Goal: Task Accomplishment & Management: Use online tool/utility

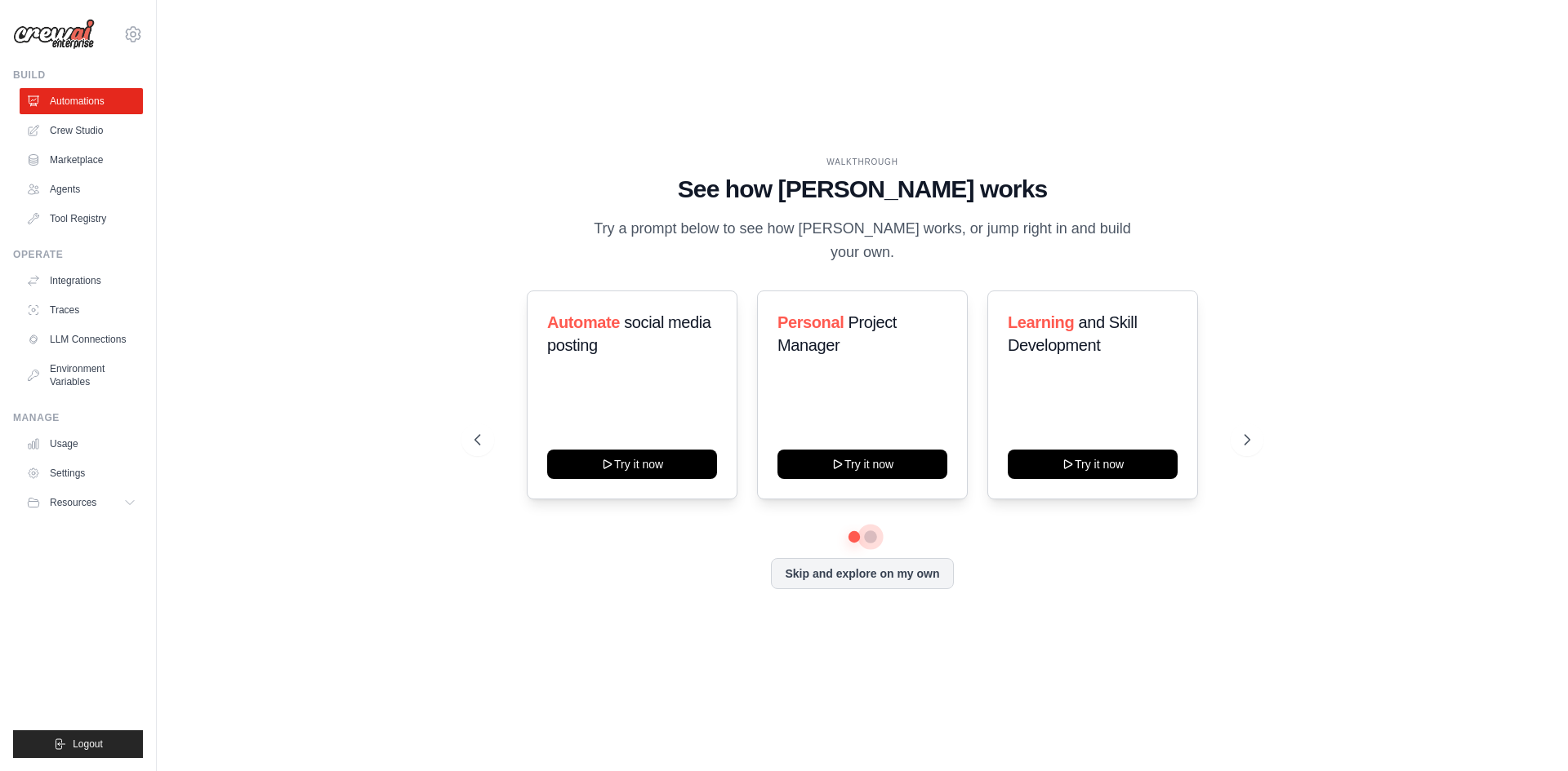
click at [874, 530] on button at bounding box center [871, 537] width 13 height 13
click at [857, 557] on button "Skip and explore on my own" at bounding box center [862, 572] width 182 height 31
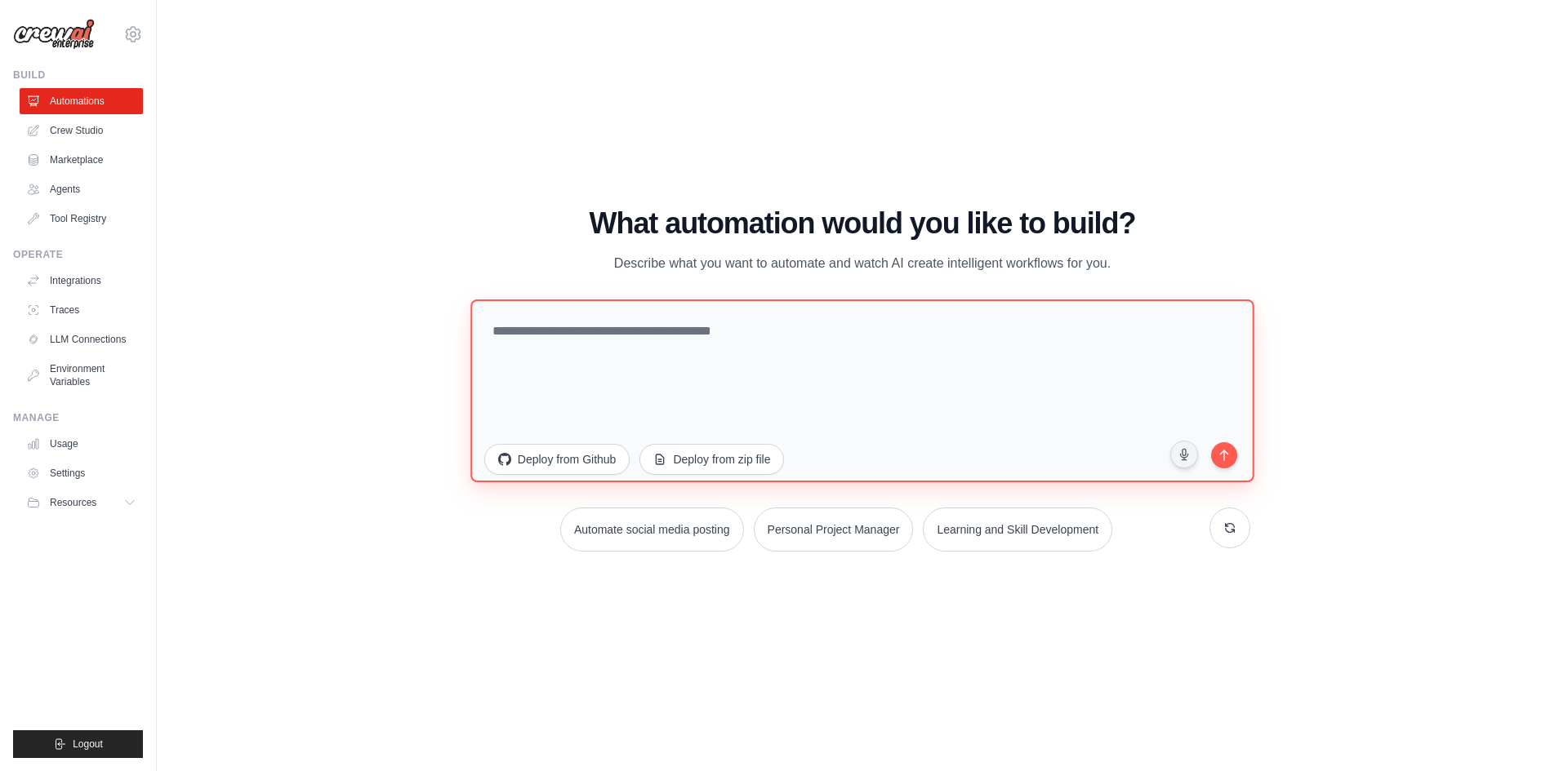
click at [747, 399] on textarea at bounding box center [862, 390] width 784 height 183
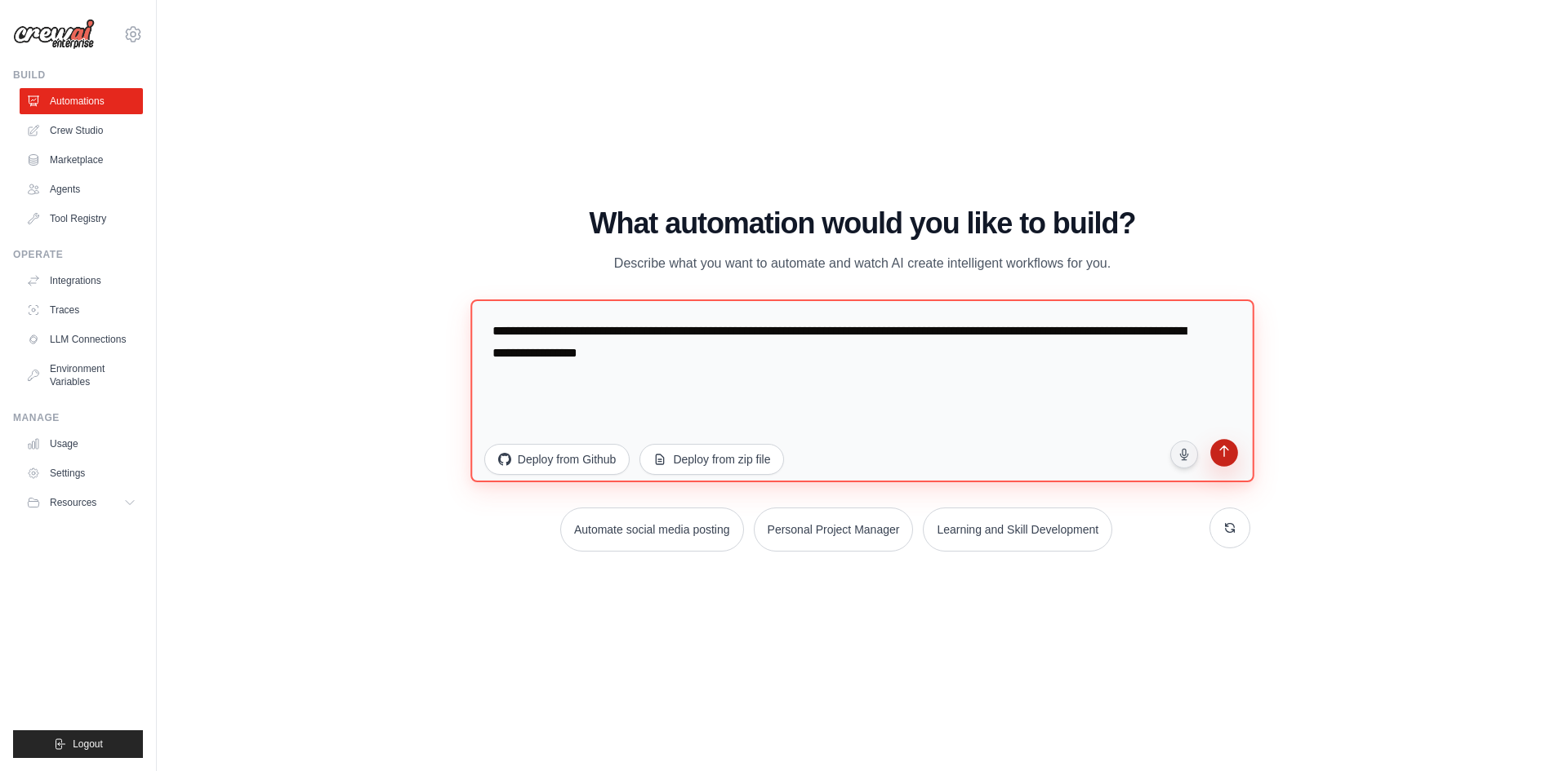
type textarea "**********"
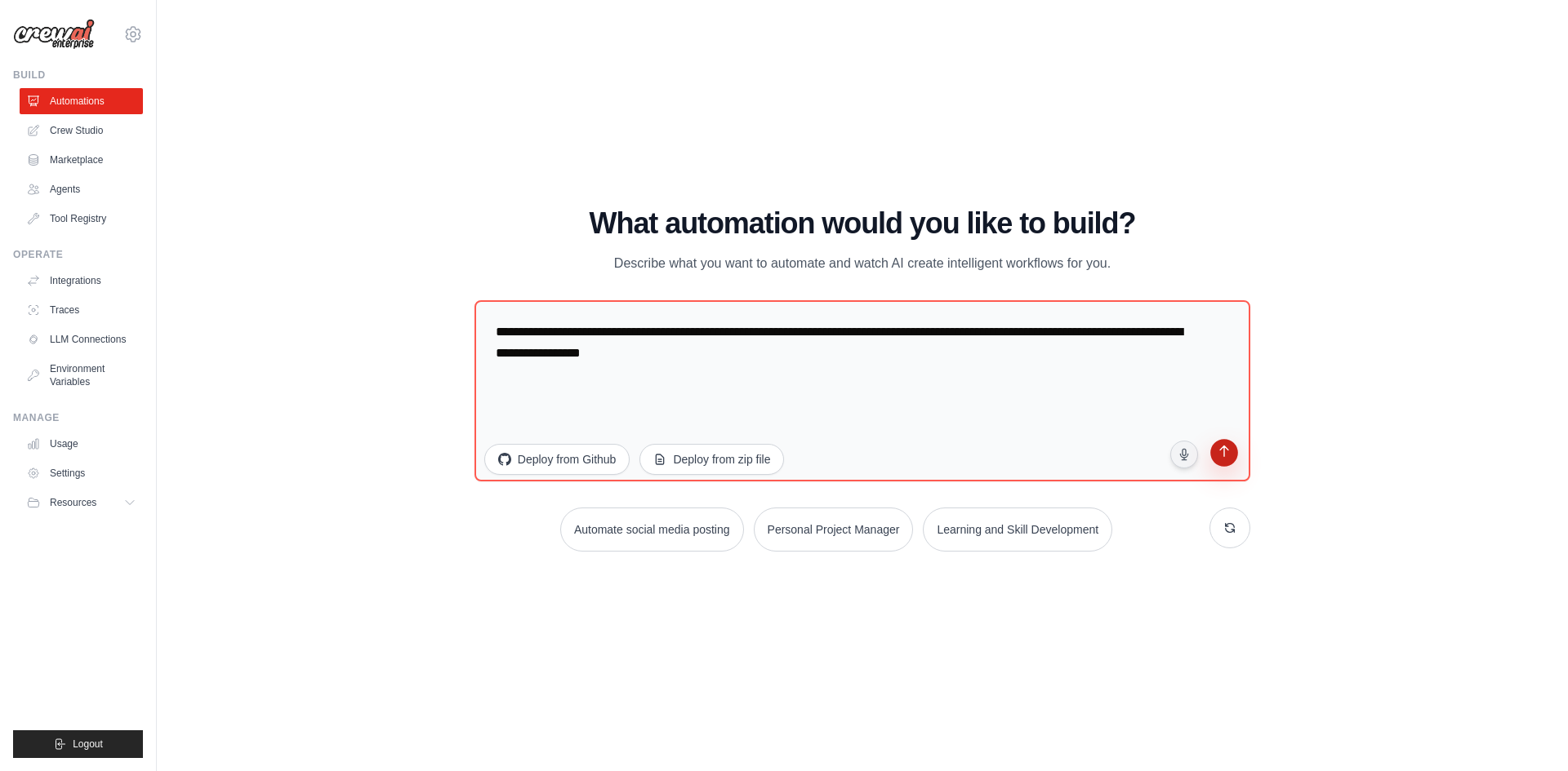
click at [1232, 452] on icon "submit" at bounding box center [1225, 453] width 16 height 16
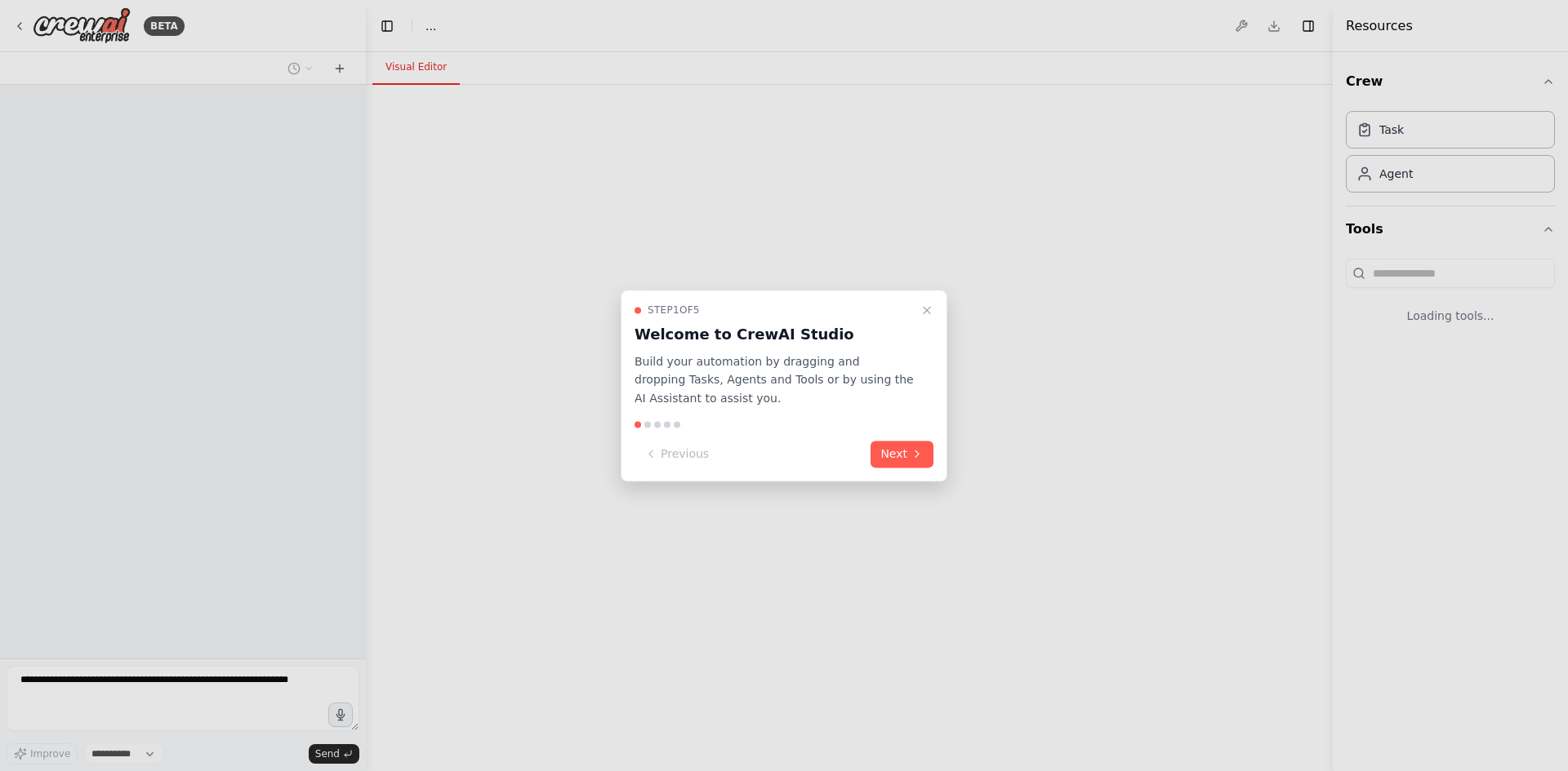
select select "****"
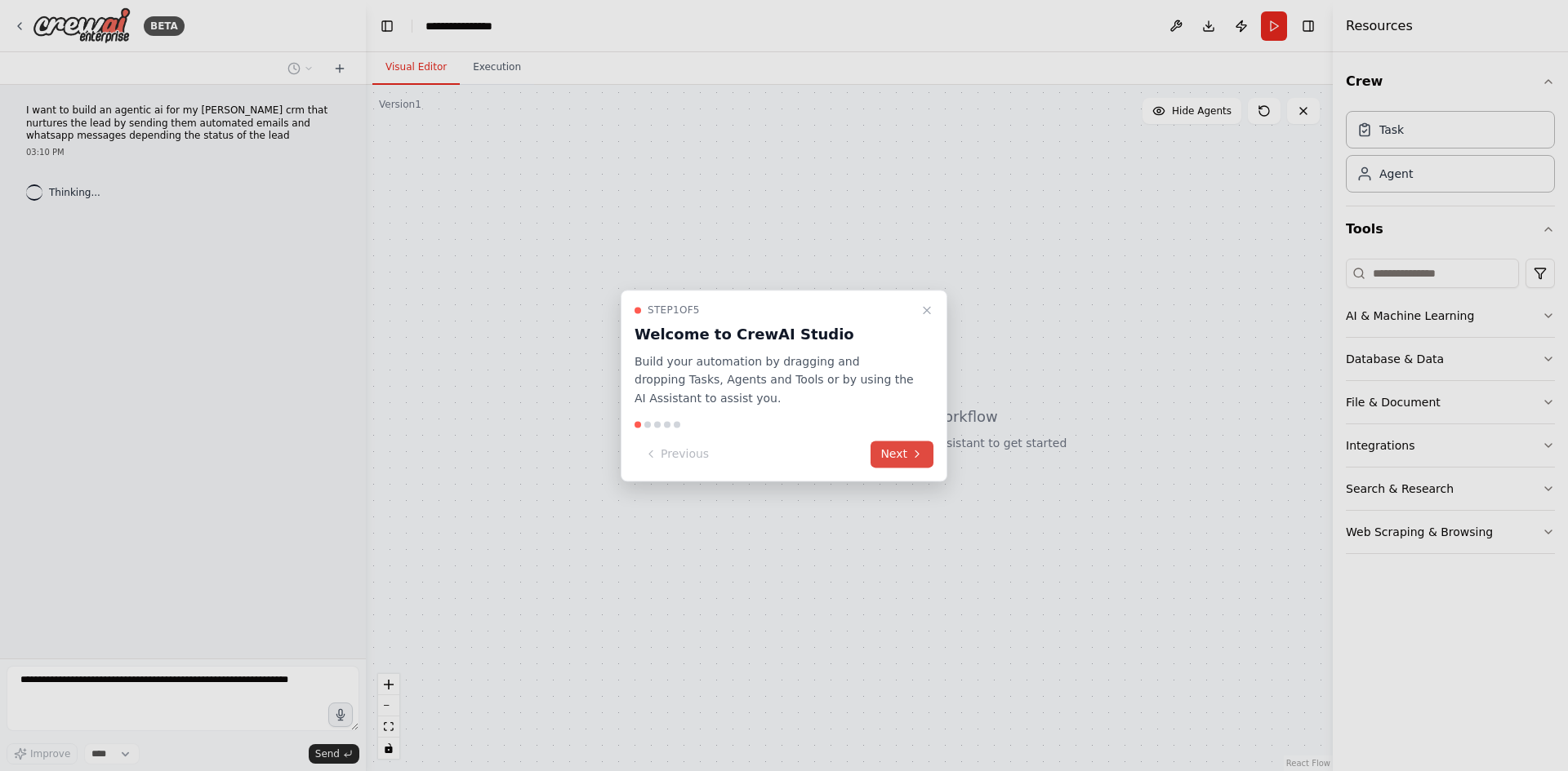
click at [914, 461] on button "Next" at bounding box center [902, 454] width 63 height 27
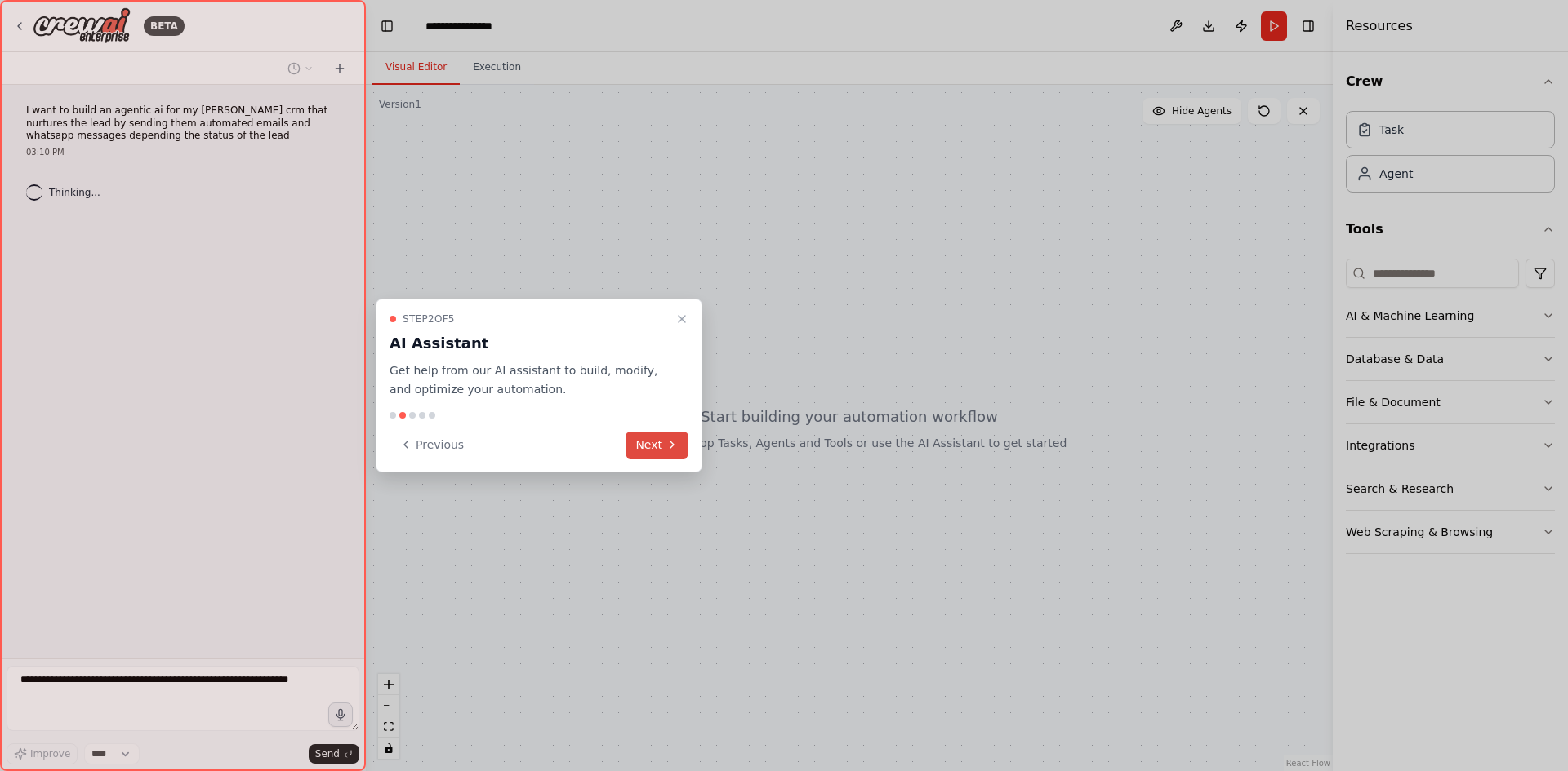
click at [669, 437] on button "Next" at bounding box center [657, 445] width 63 height 27
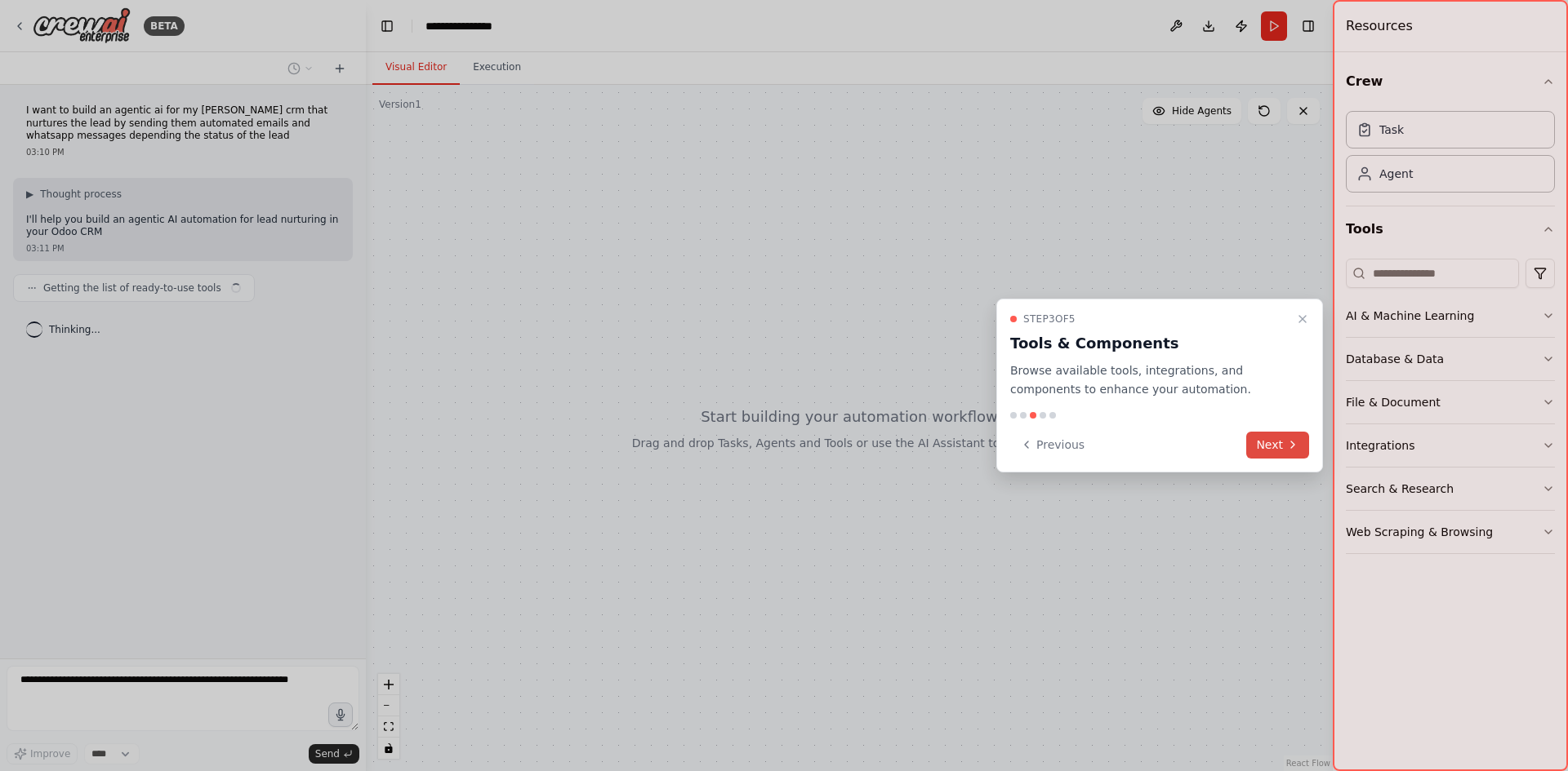
click at [1268, 443] on button "Next" at bounding box center [1278, 445] width 63 height 27
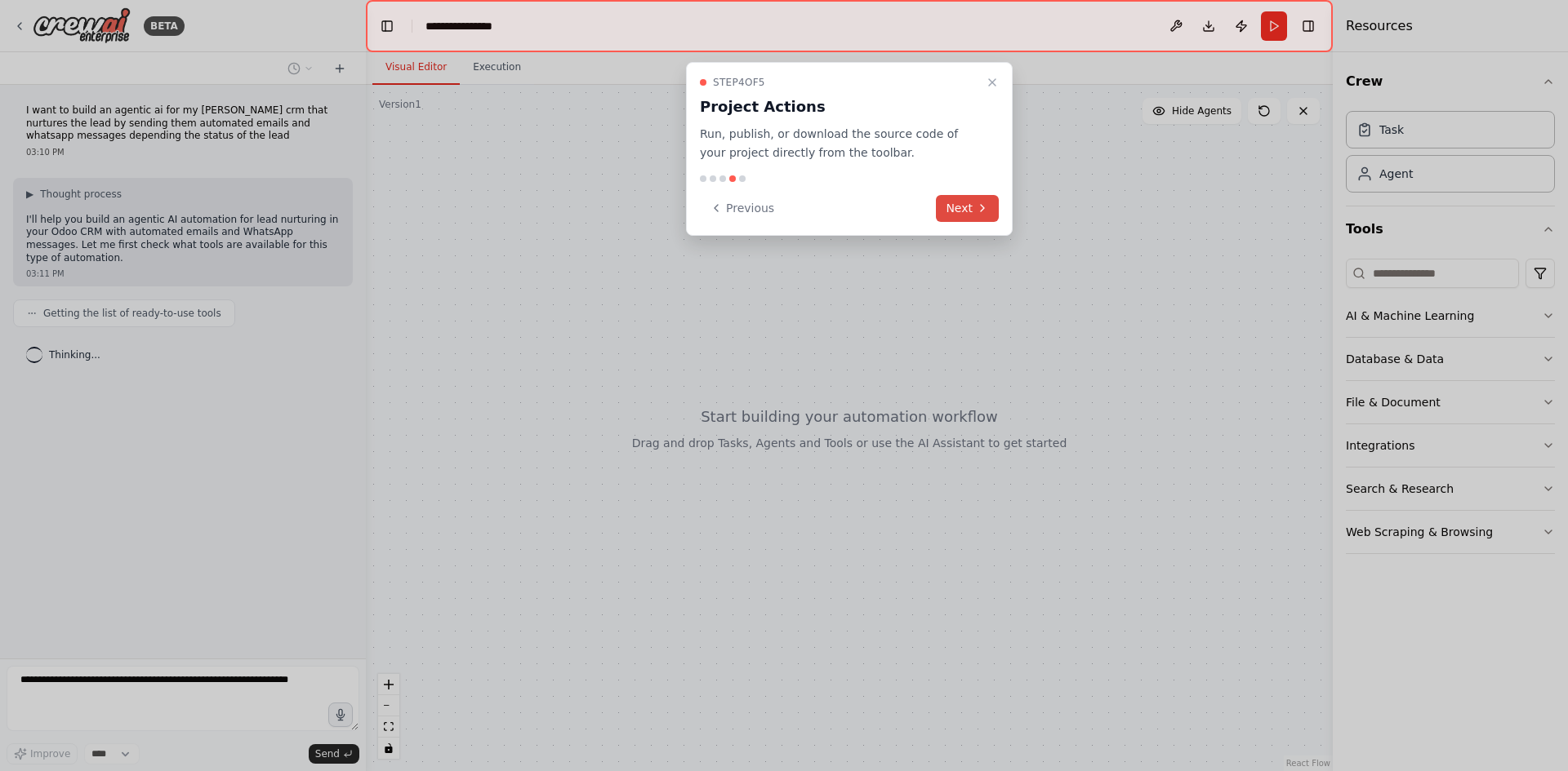
click at [965, 203] on button "Next" at bounding box center [967, 208] width 63 height 27
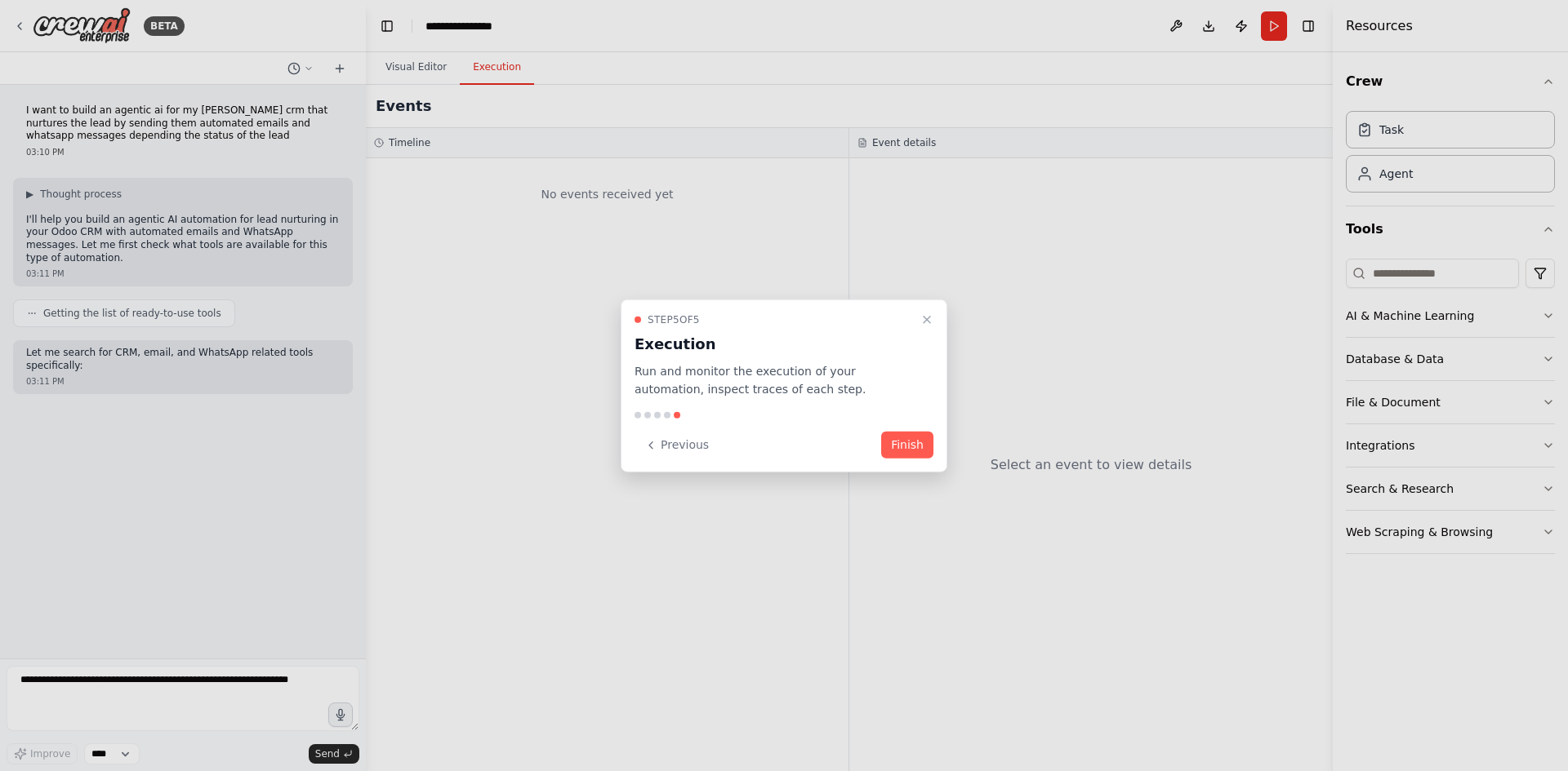
click at [908, 443] on button "Finish" at bounding box center [907, 445] width 52 height 27
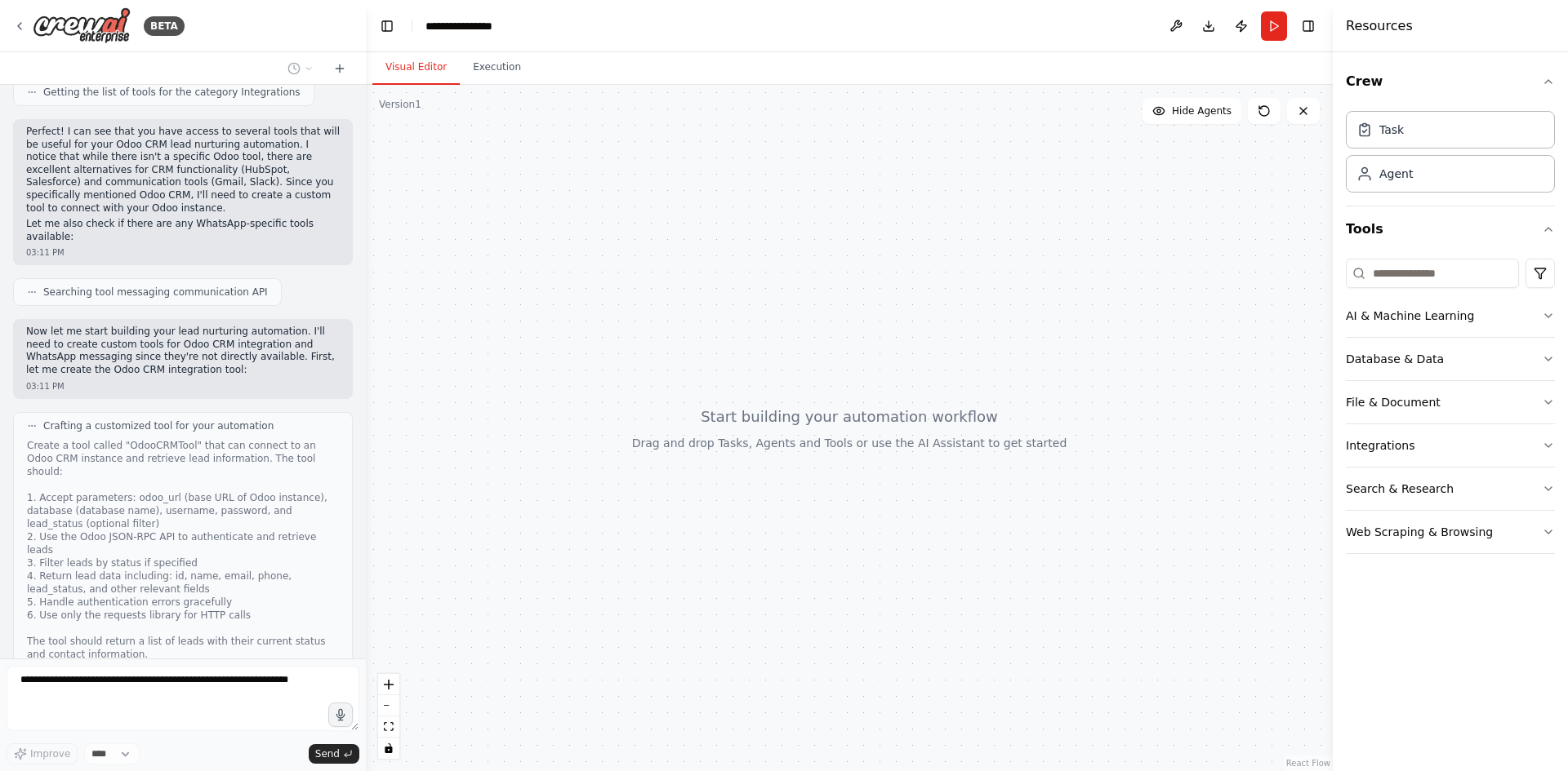
scroll to position [640, 0]
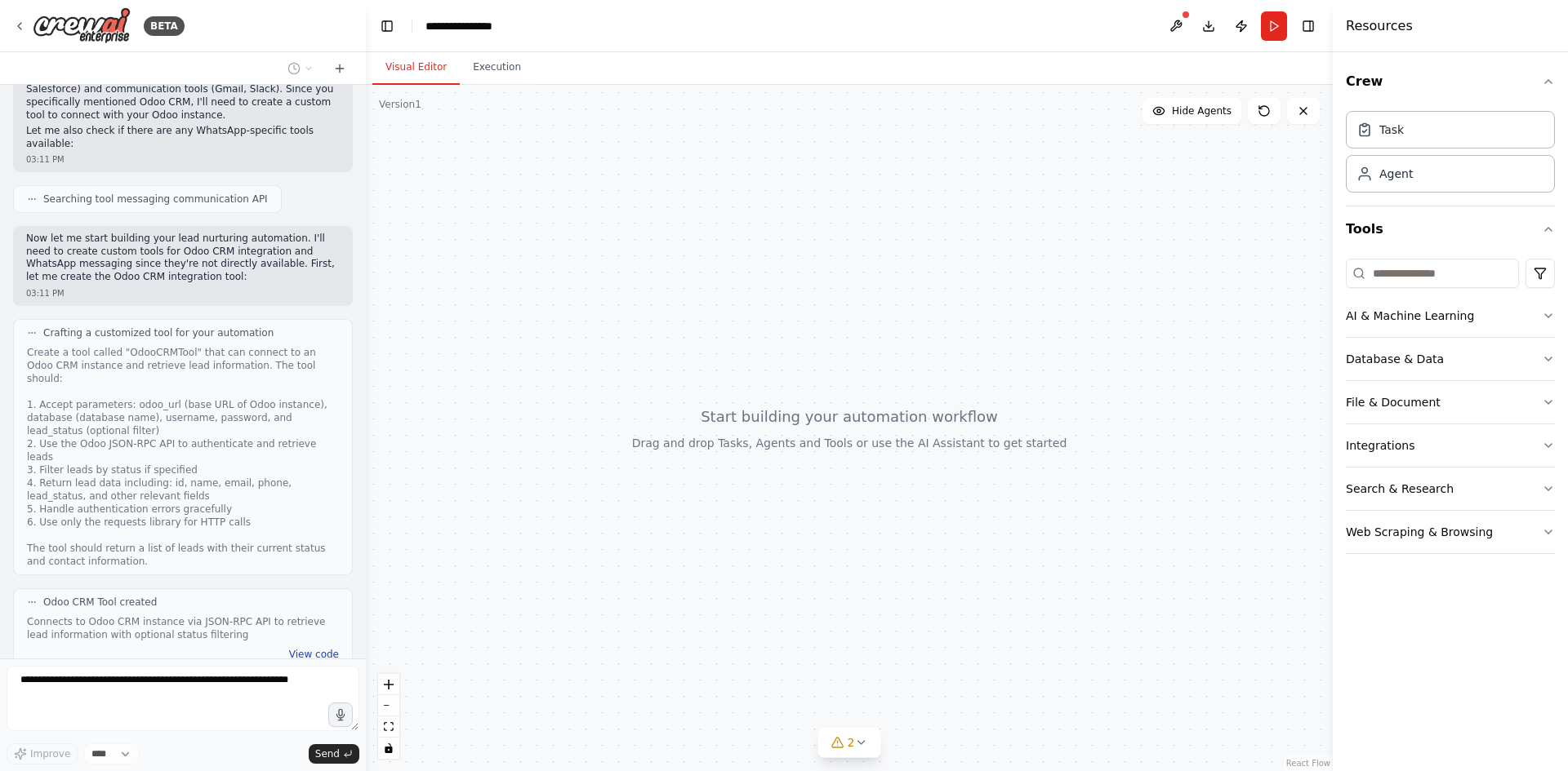
click at [301, 648] on button "View code" at bounding box center [314, 654] width 50 height 13
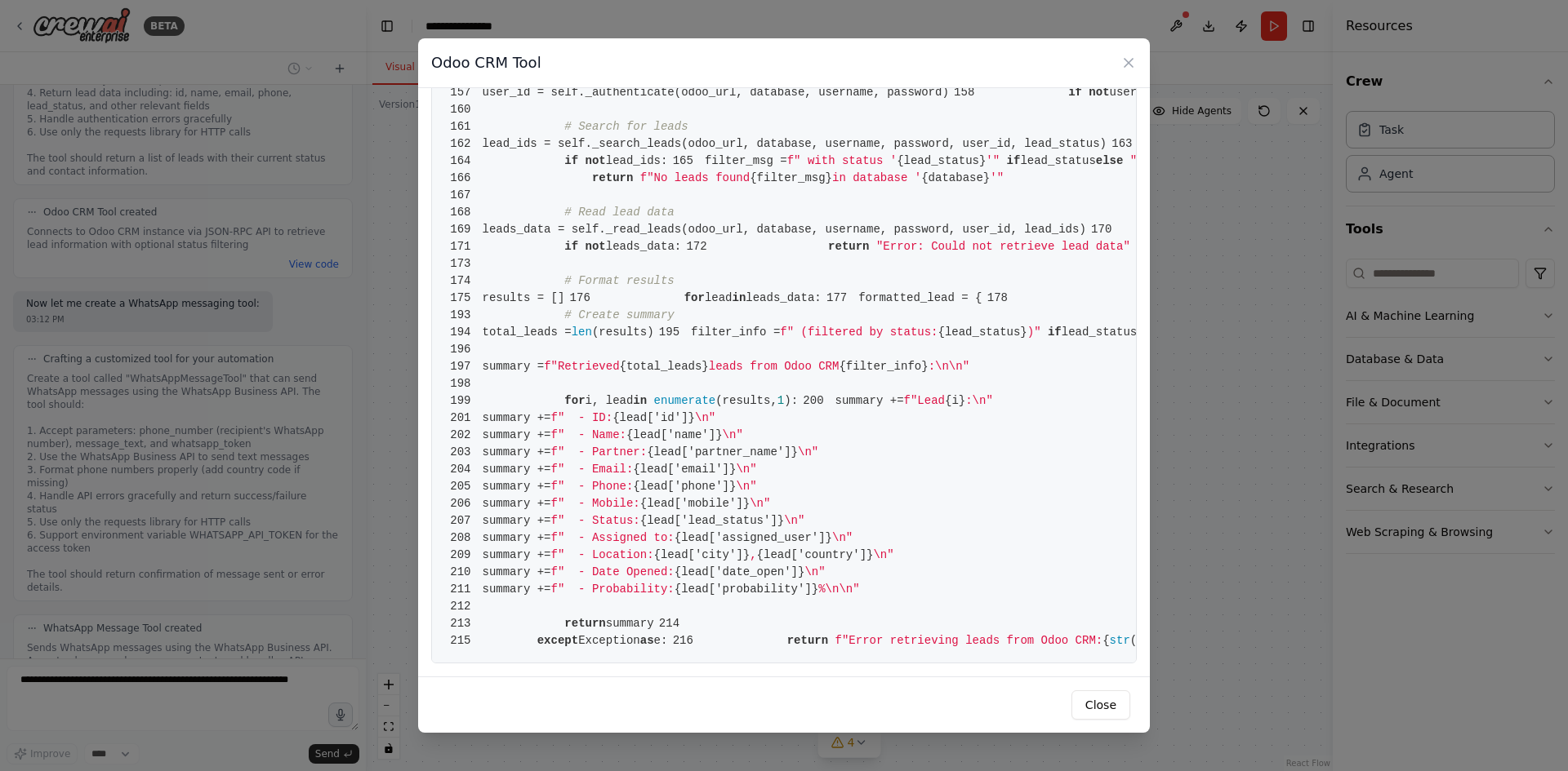
scroll to position [1796, 0]
click at [1127, 58] on icon at bounding box center [1128, 62] width 17 height 17
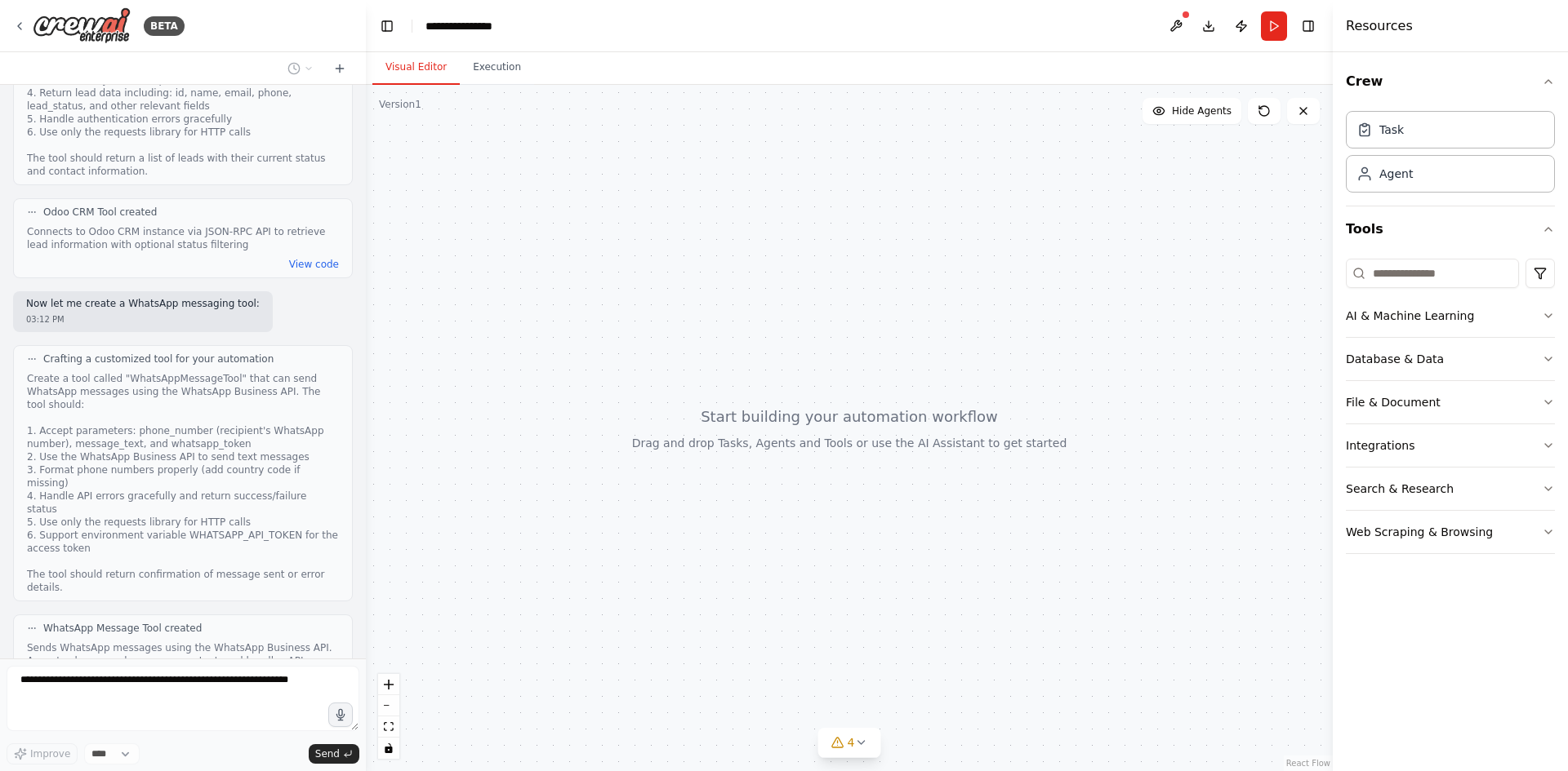
click at [307, 688] on button "View code" at bounding box center [314, 694] width 50 height 13
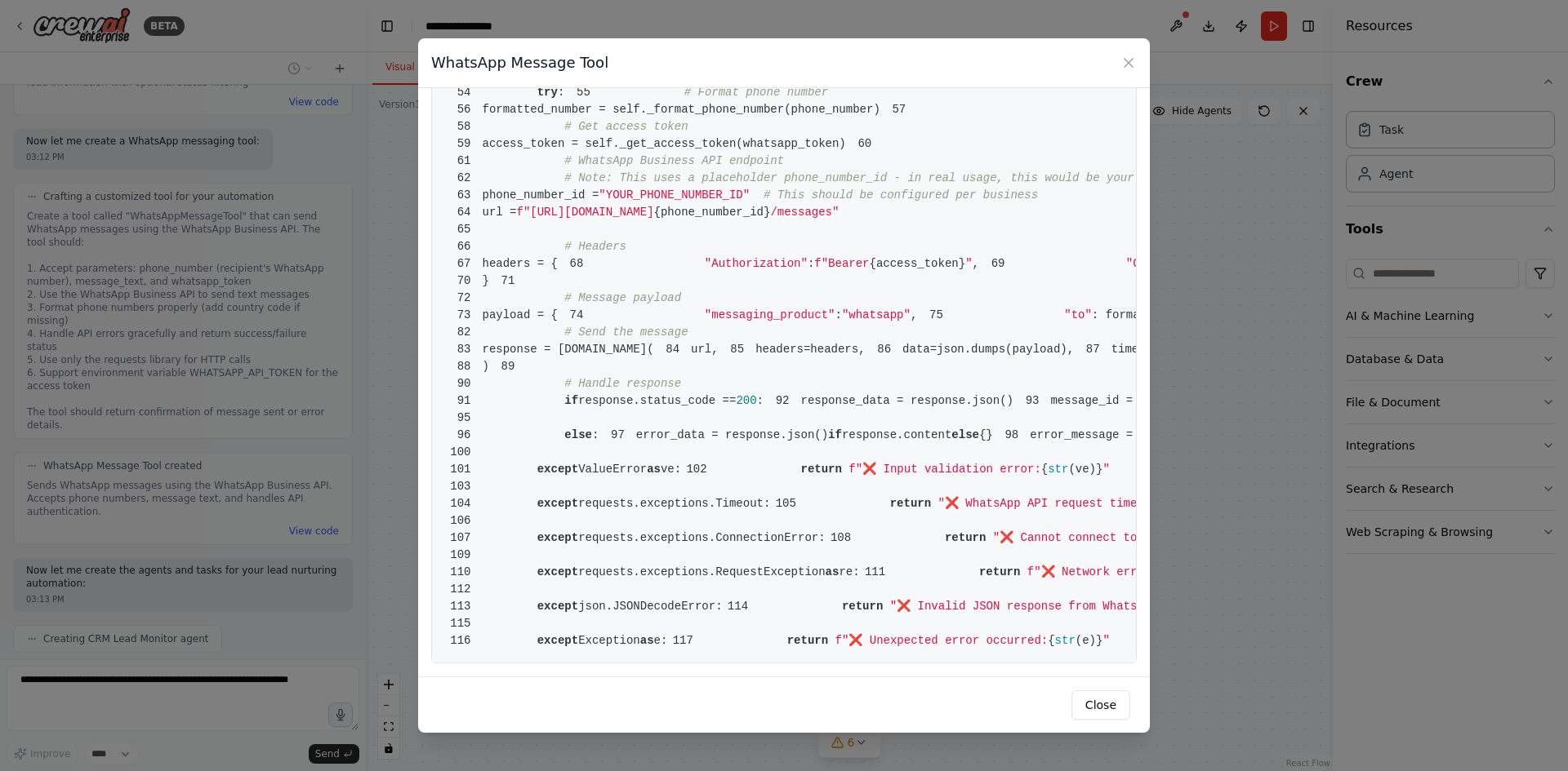
scroll to position [1483, 0]
click at [1124, 68] on icon at bounding box center [1128, 62] width 17 height 17
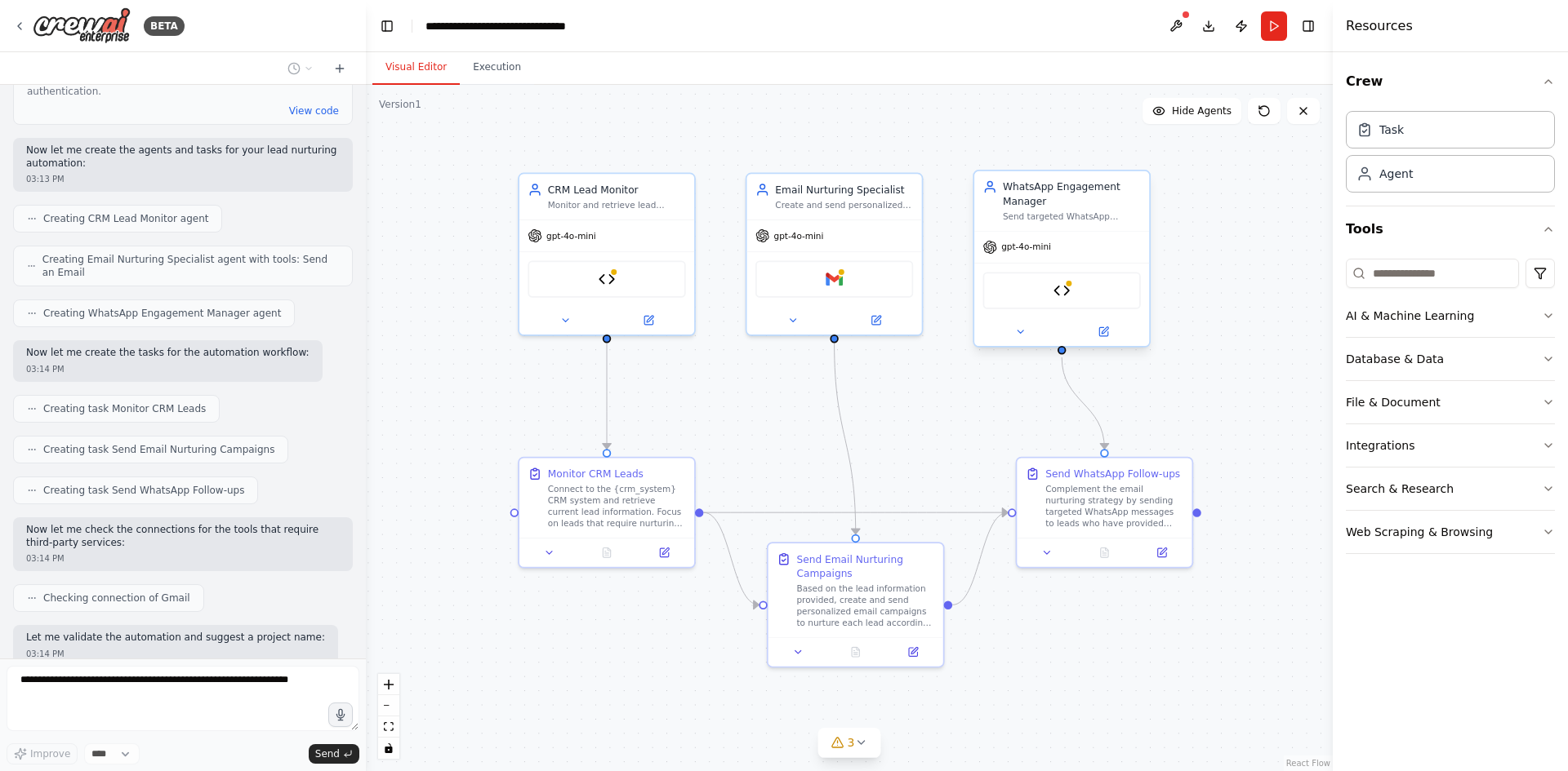
scroll to position [1654, 0]
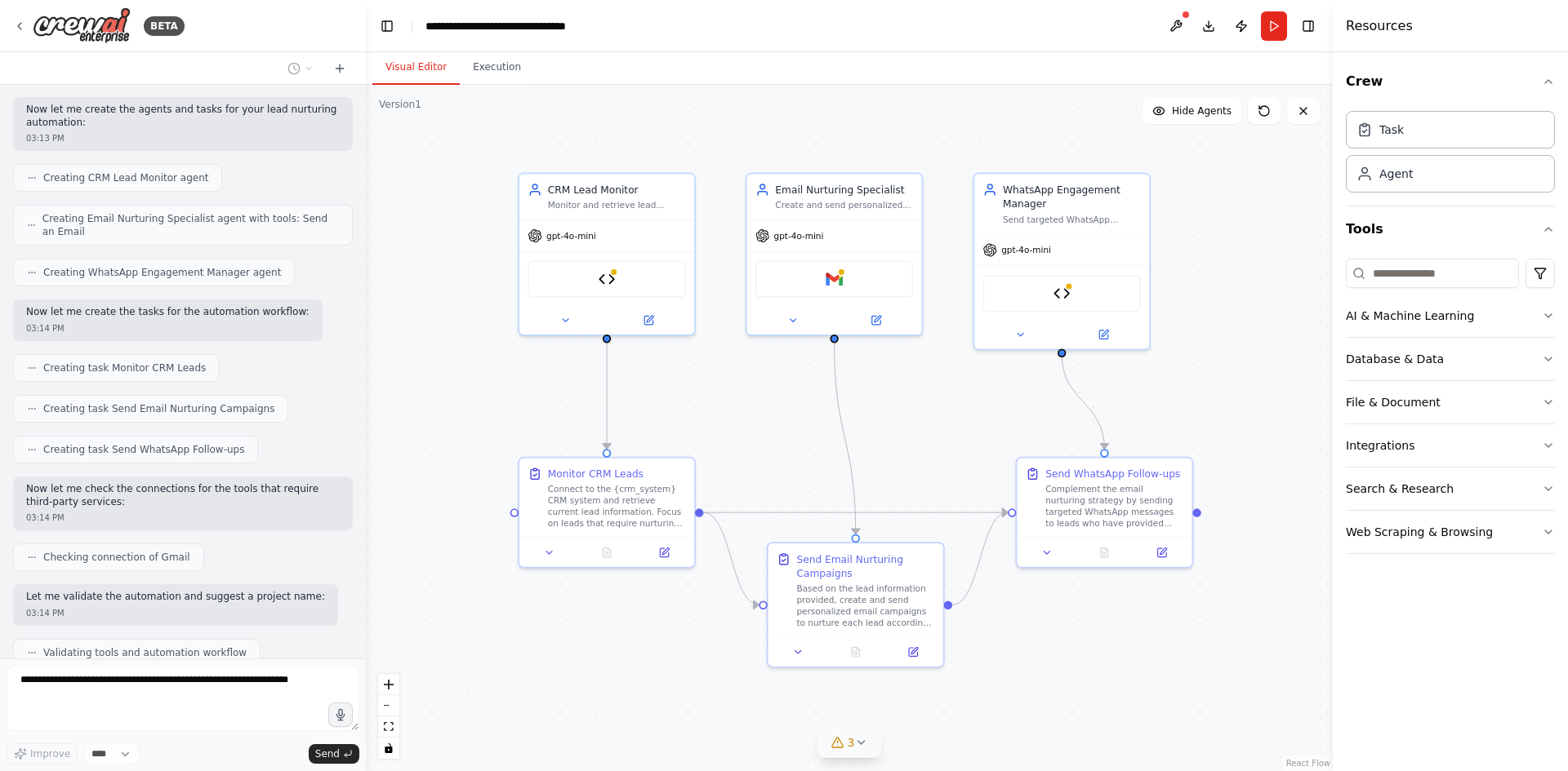
click at [864, 753] on button "3" at bounding box center [849, 743] width 63 height 30
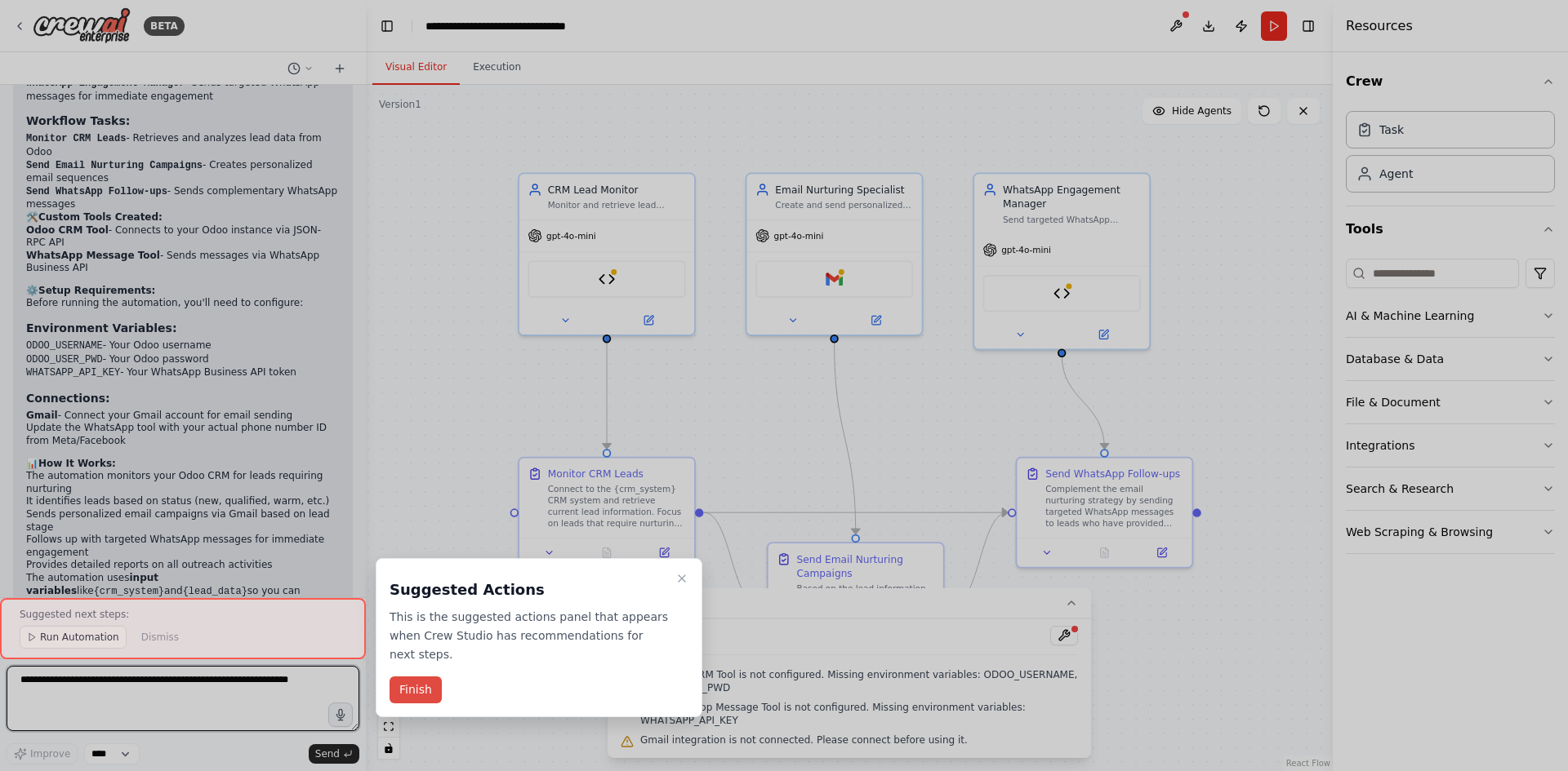
scroll to position [2465, 0]
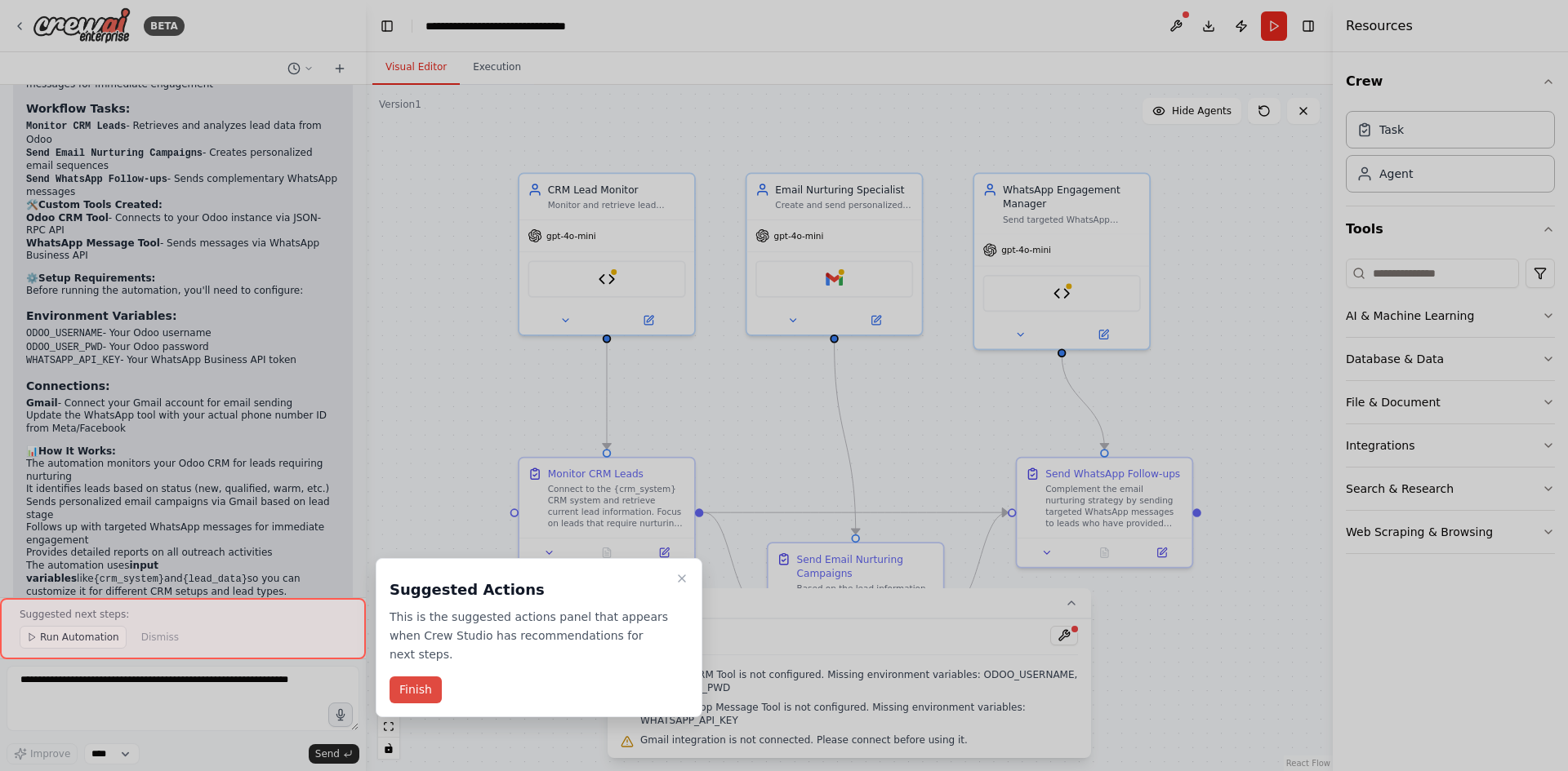
click at [420, 677] on button "Finish" at bounding box center [415, 690] width 52 height 27
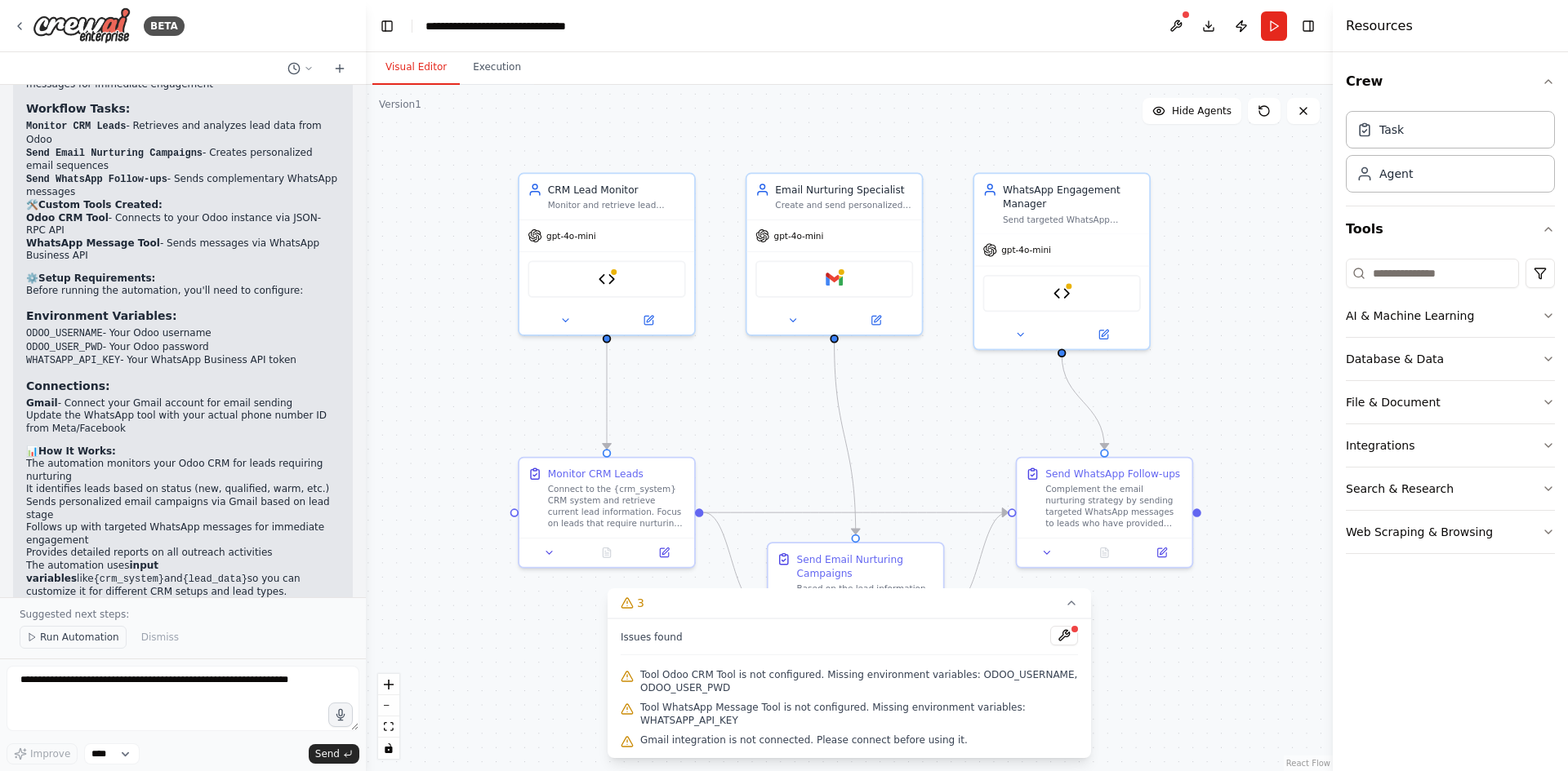
click at [83, 641] on span "Run Automation" at bounding box center [80, 638] width 79 height 13
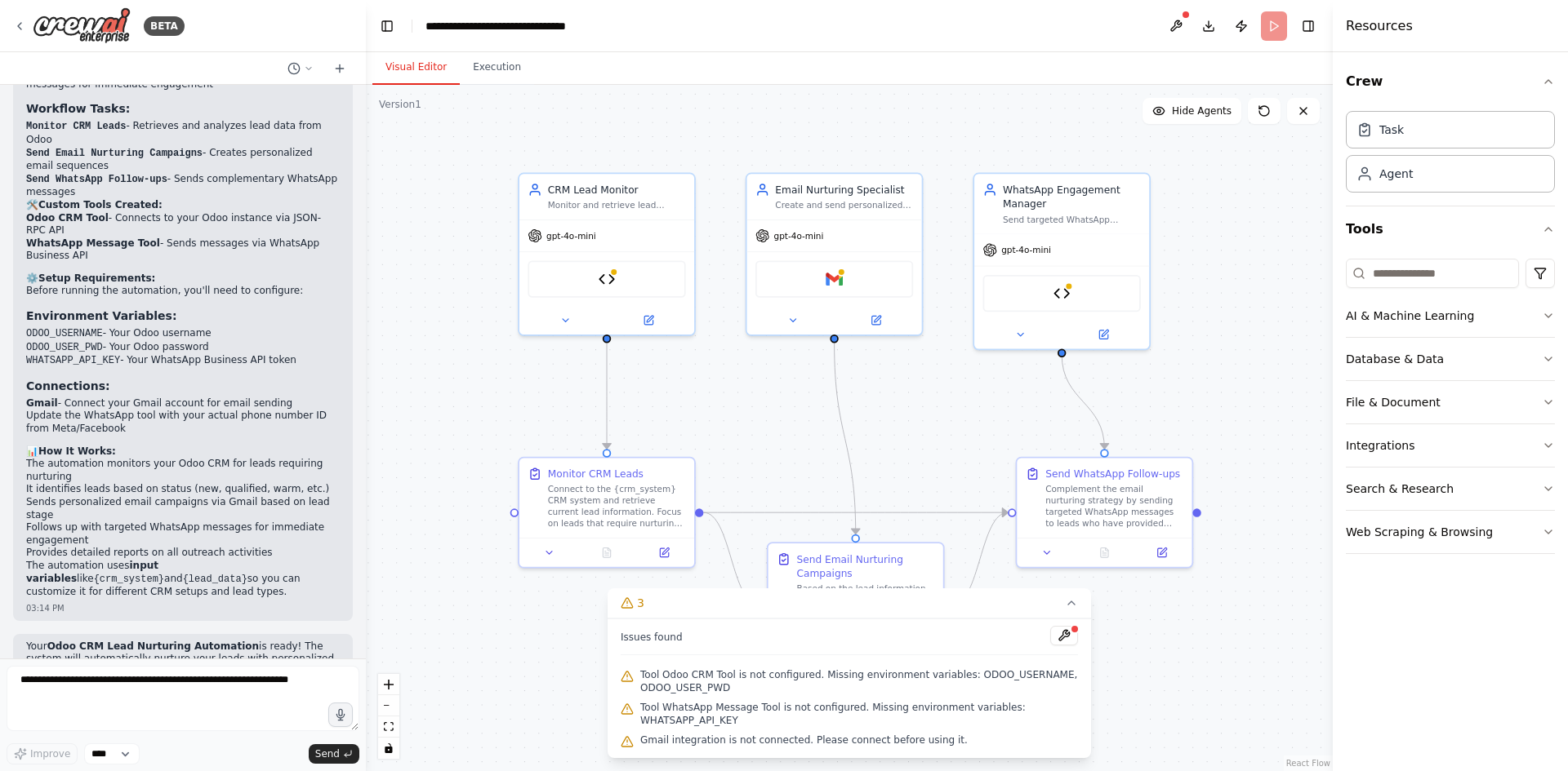
scroll to position [2404, 0]
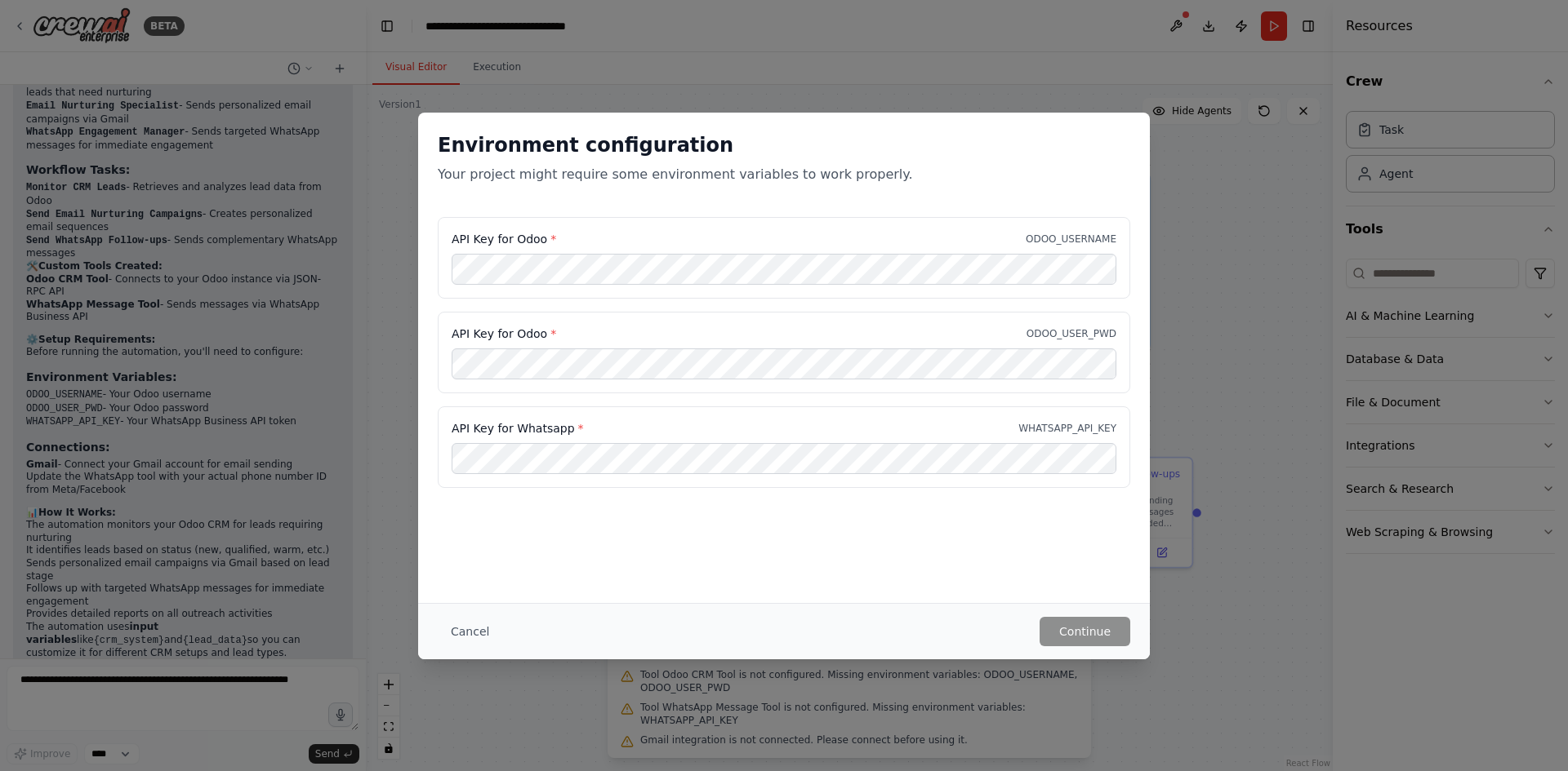
click at [1364, 402] on div "Environment configuration Your project might require some environment variables…" at bounding box center [784, 386] width 1568 height 771
click at [420, 635] on div "Cancel Continue" at bounding box center [784, 631] width 732 height 56
click at [450, 633] on button "Cancel" at bounding box center [469, 631] width 64 height 29
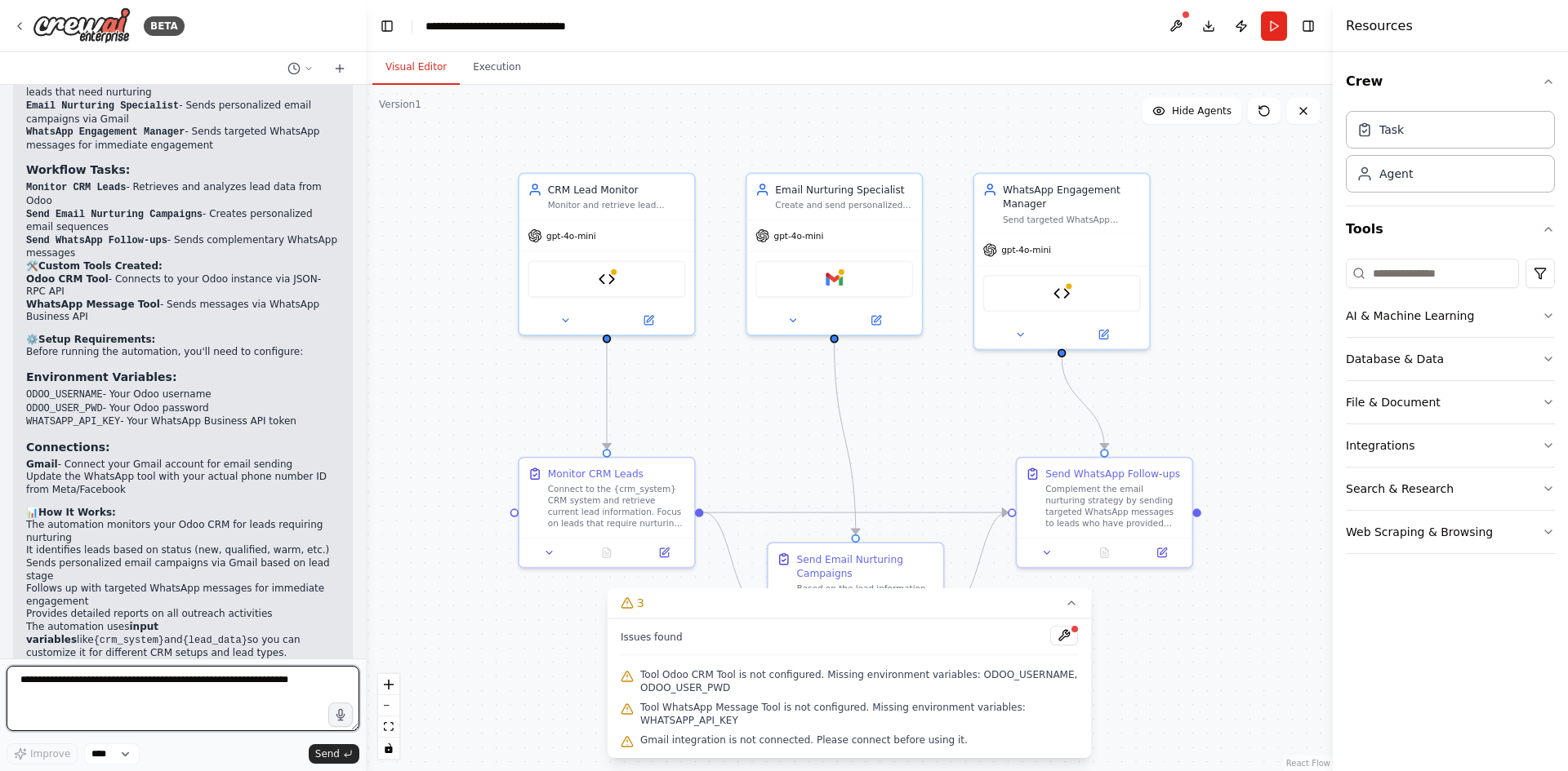
click at [283, 683] on textarea at bounding box center [183, 699] width 353 height 65
type textarea "**********"
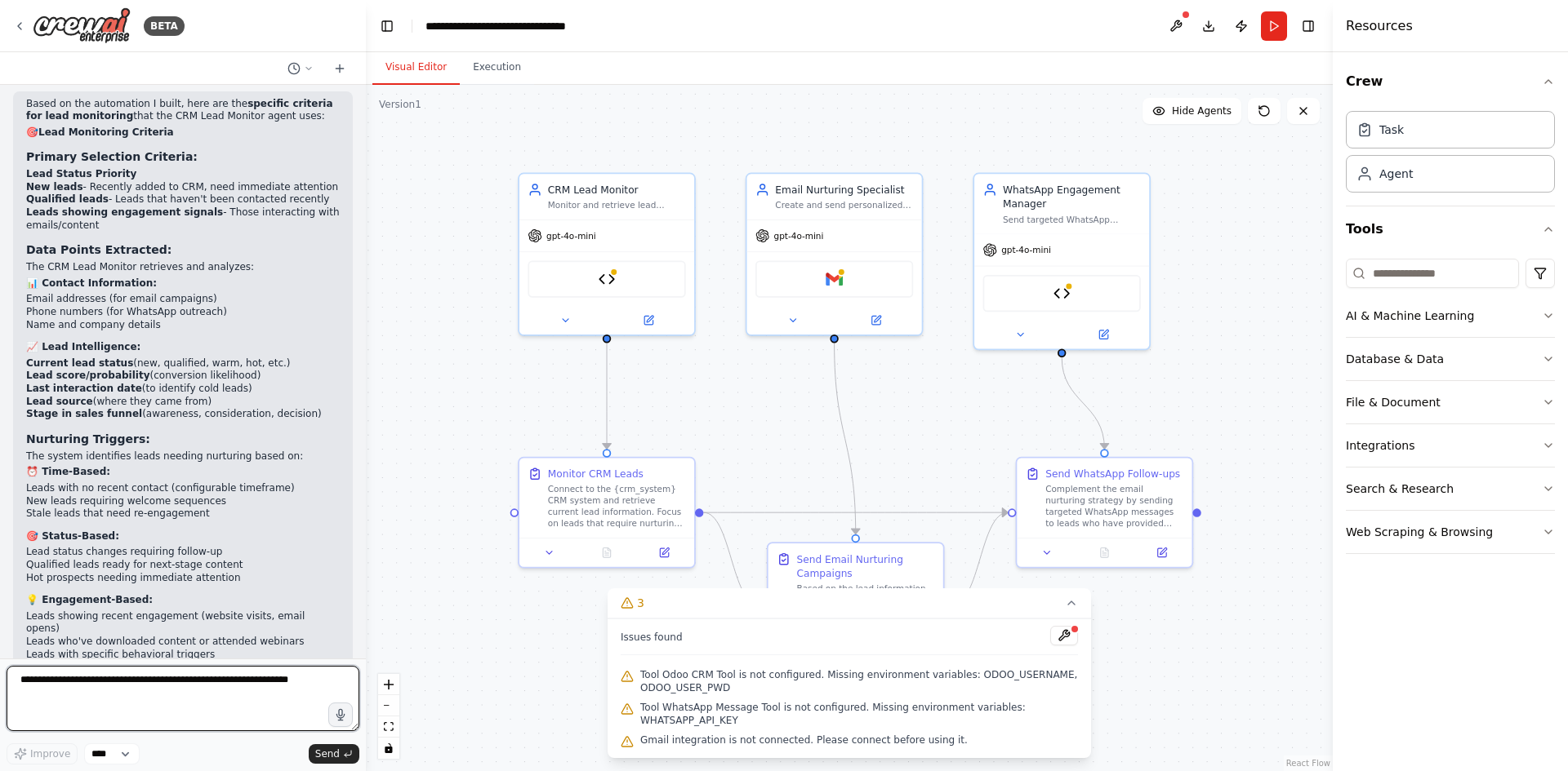
scroll to position [3429, 0]
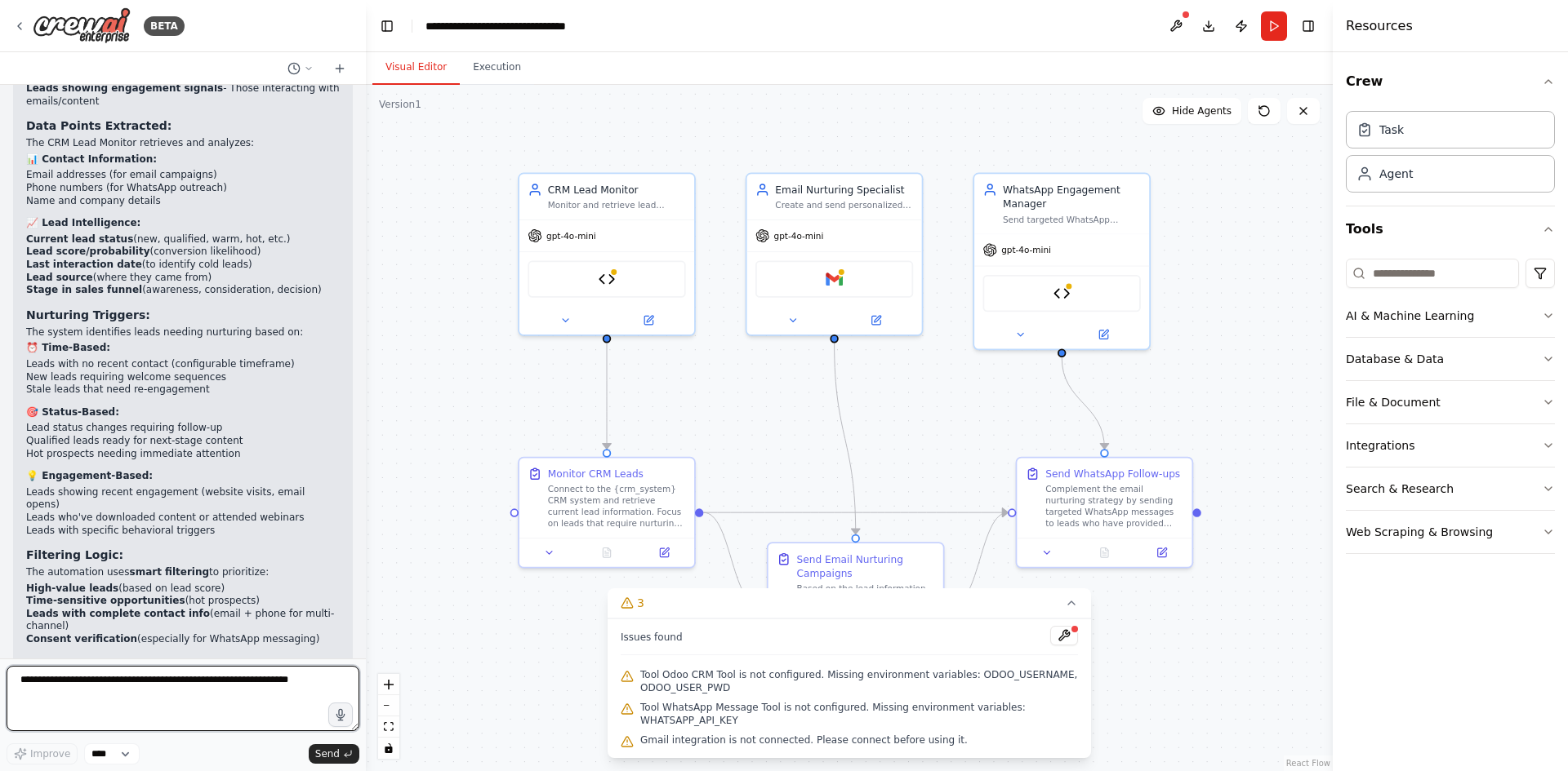
click at [258, 681] on textarea at bounding box center [183, 699] width 353 height 65
type textarea "**********"
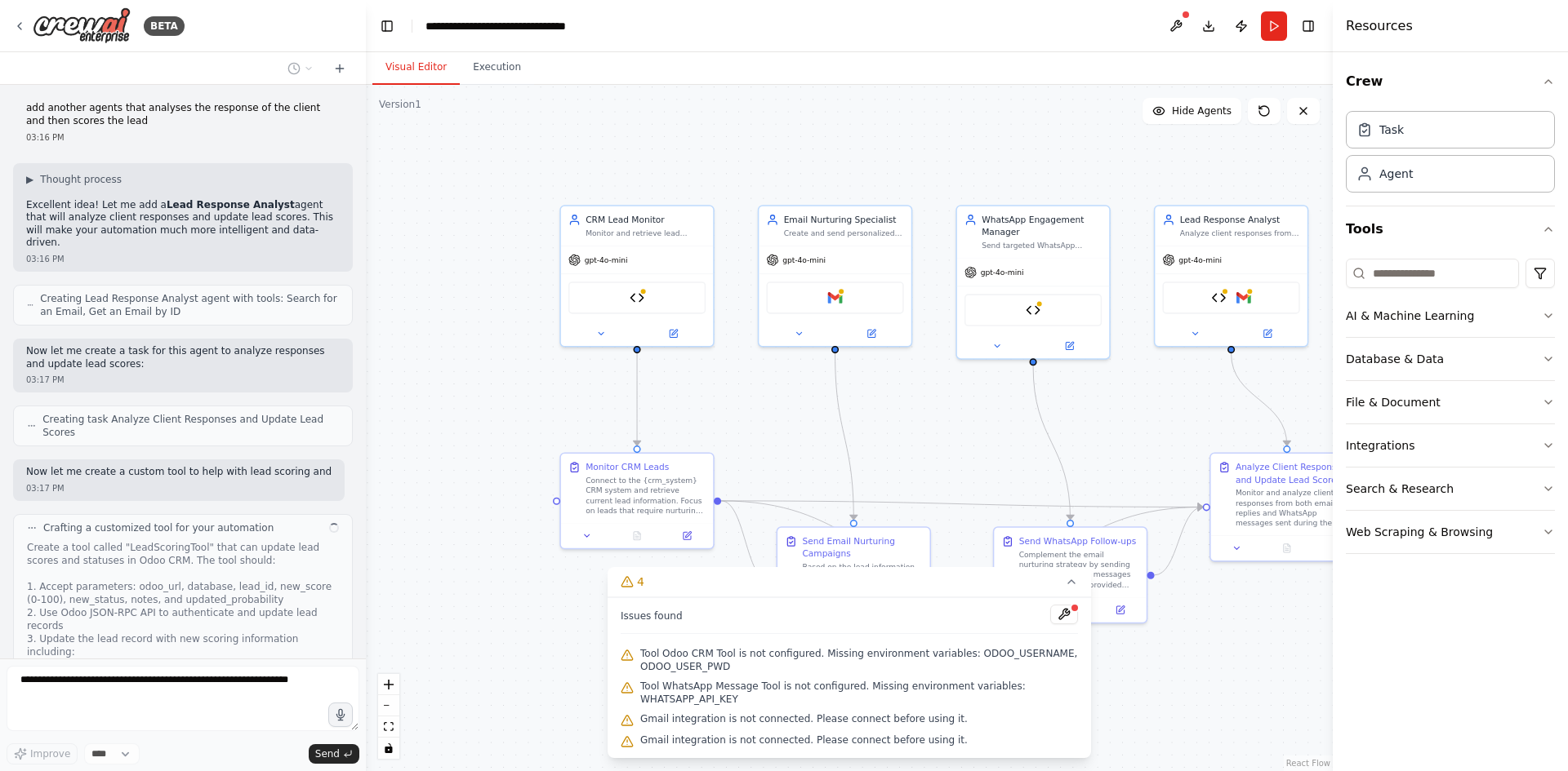
scroll to position [4172, 0]
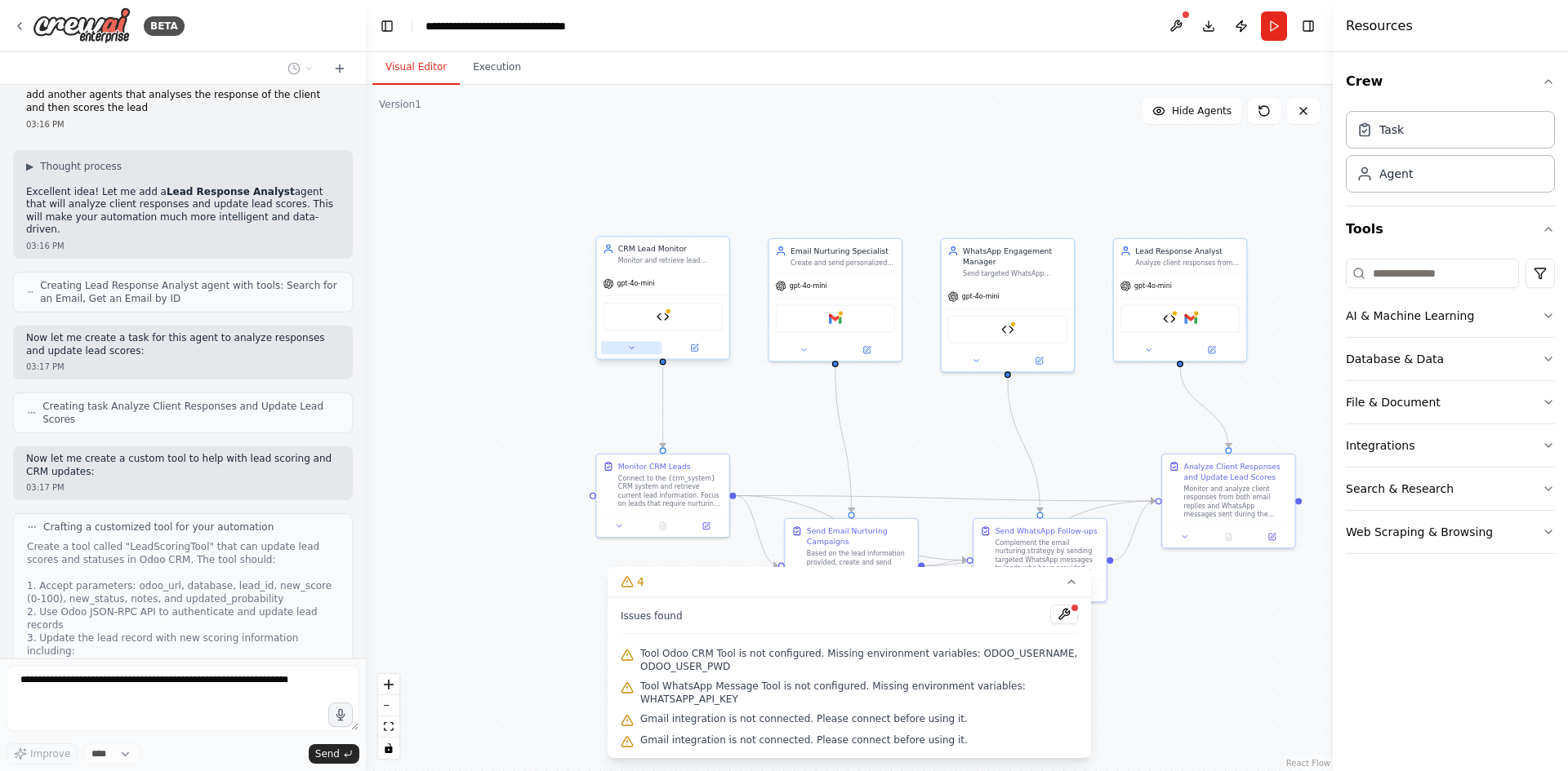
click at [627, 352] on icon at bounding box center [632, 348] width 9 height 9
click at [626, 352] on button at bounding box center [632, 348] width 61 height 13
click at [1069, 597] on button "4" at bounding box center [849, 582] width 483 height 30
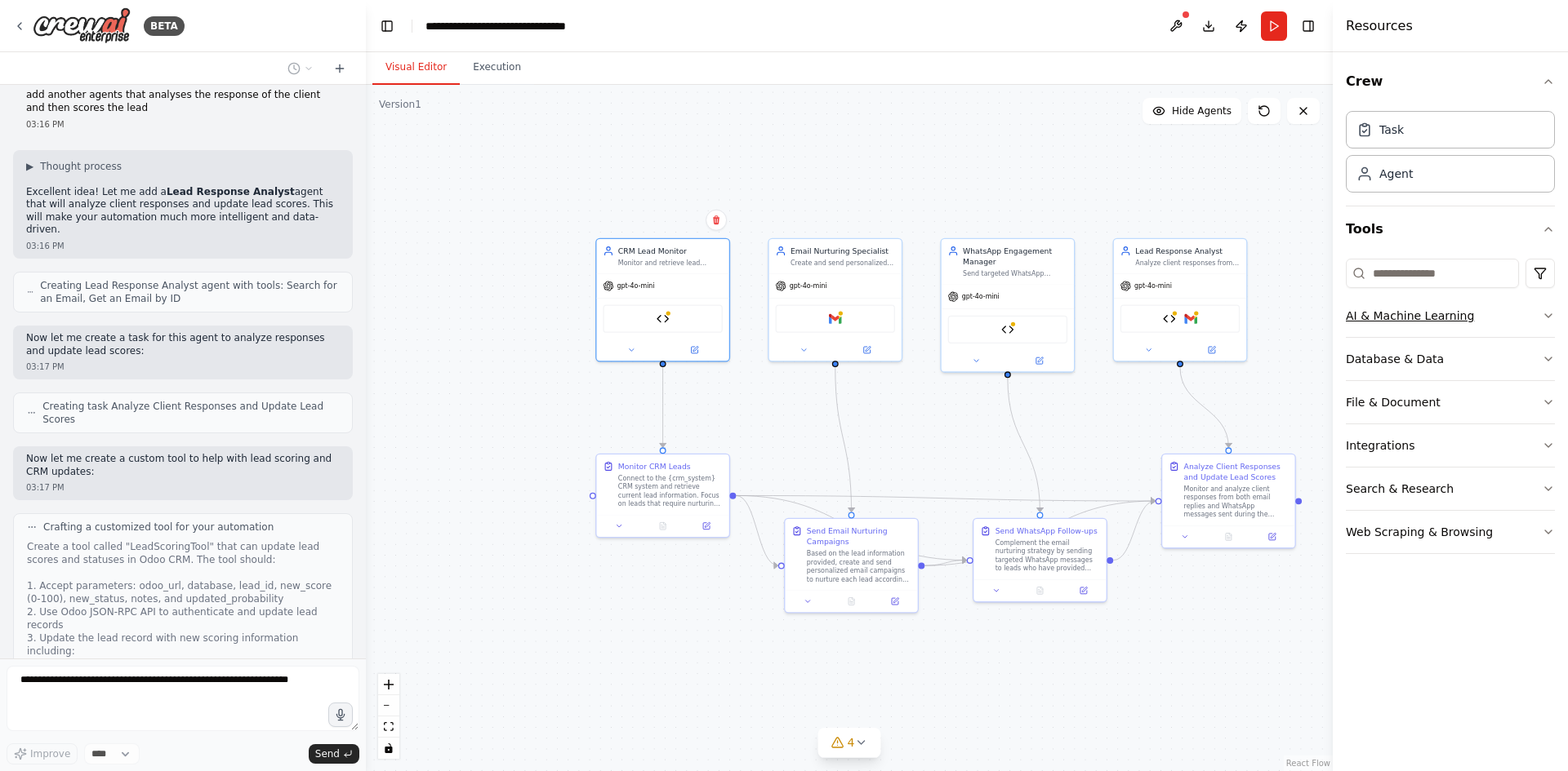
click at [1398, 321] on button "AI & Machine Learning" at bounding box center [1450, 316] width 209 height 42
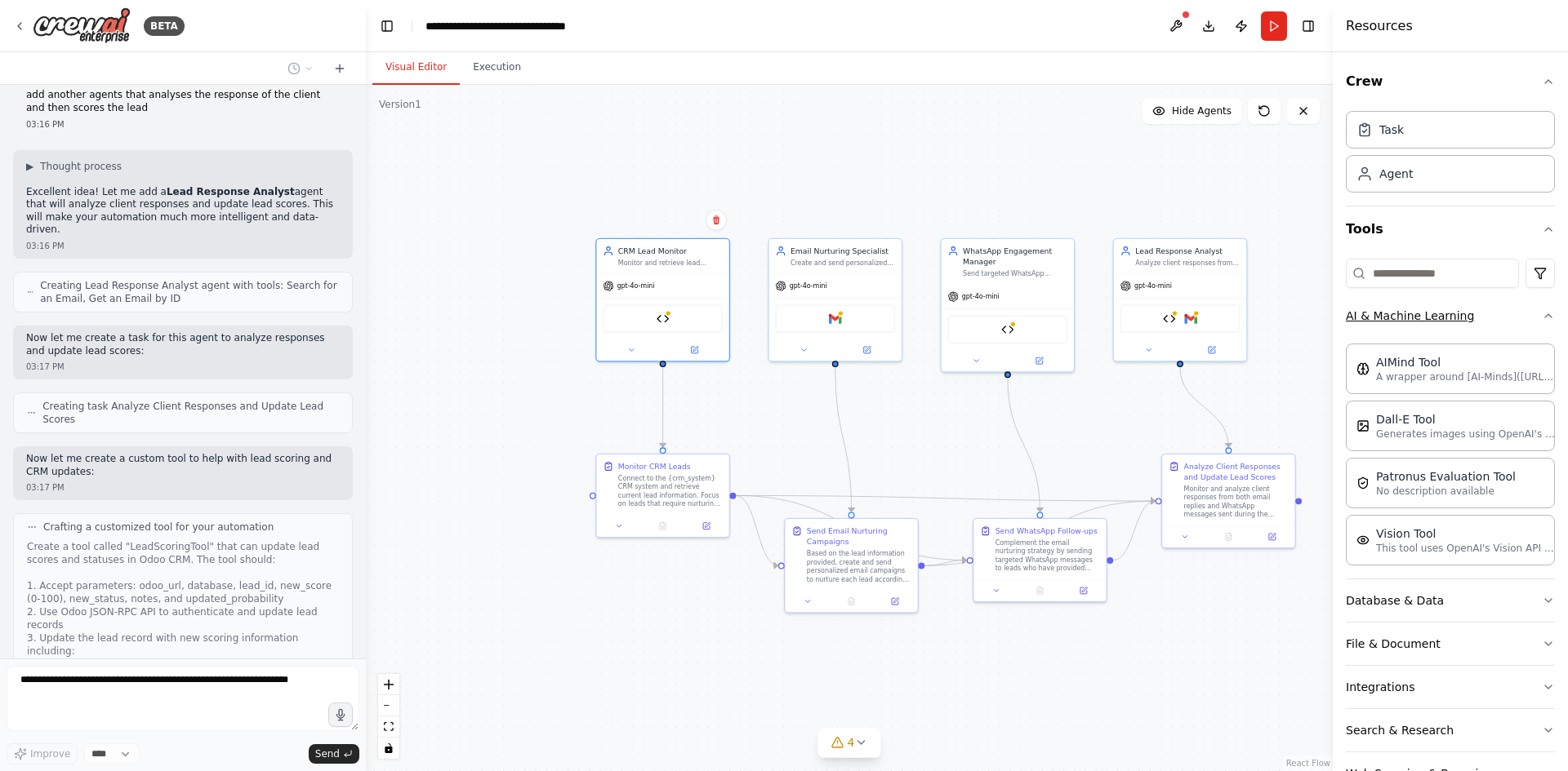
scroll to position [4278, 0]
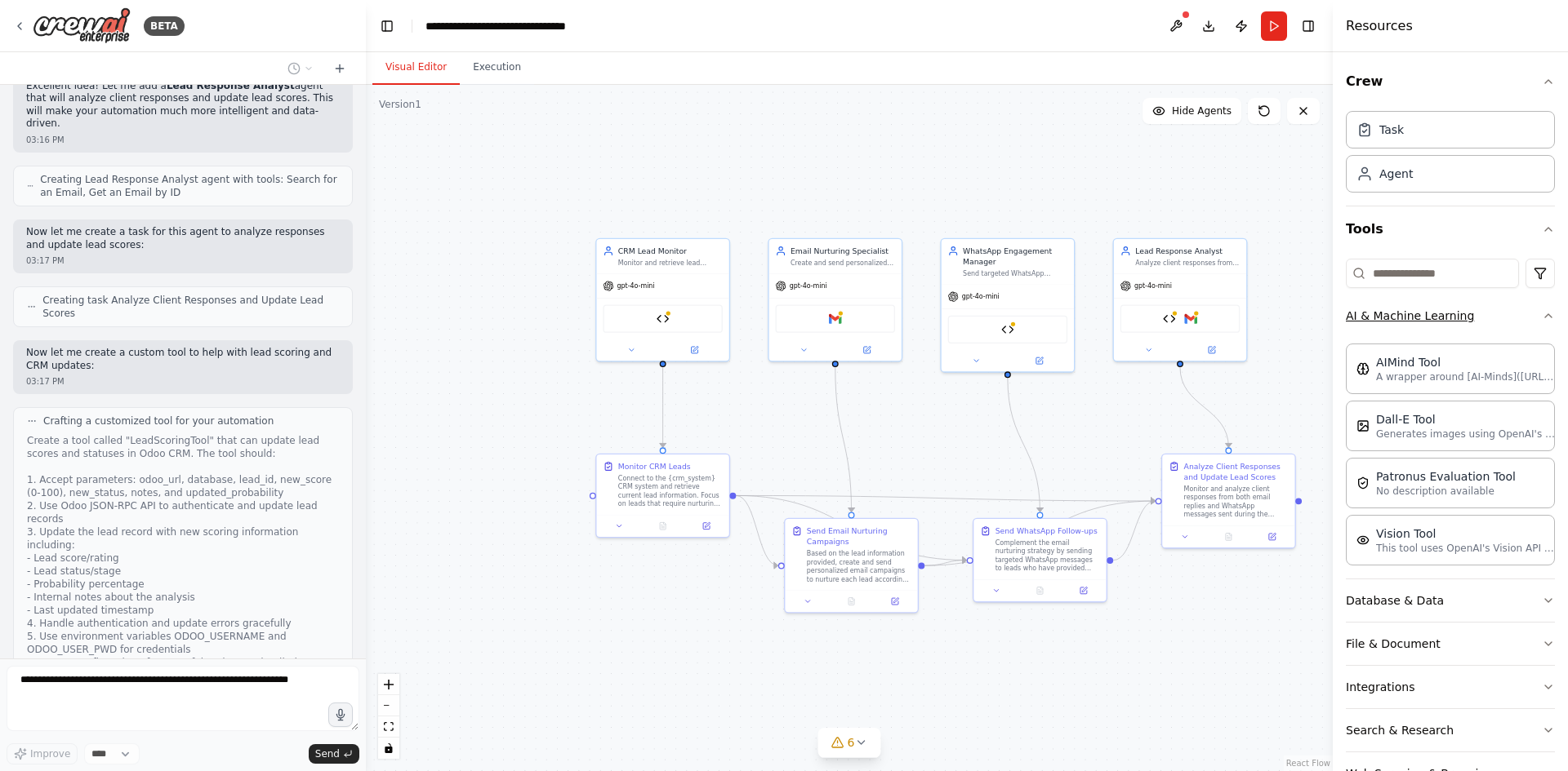
click at [1398, 321] on button "AI & Machine Learning" at bounding box center [1450, 316] width 209 height 42
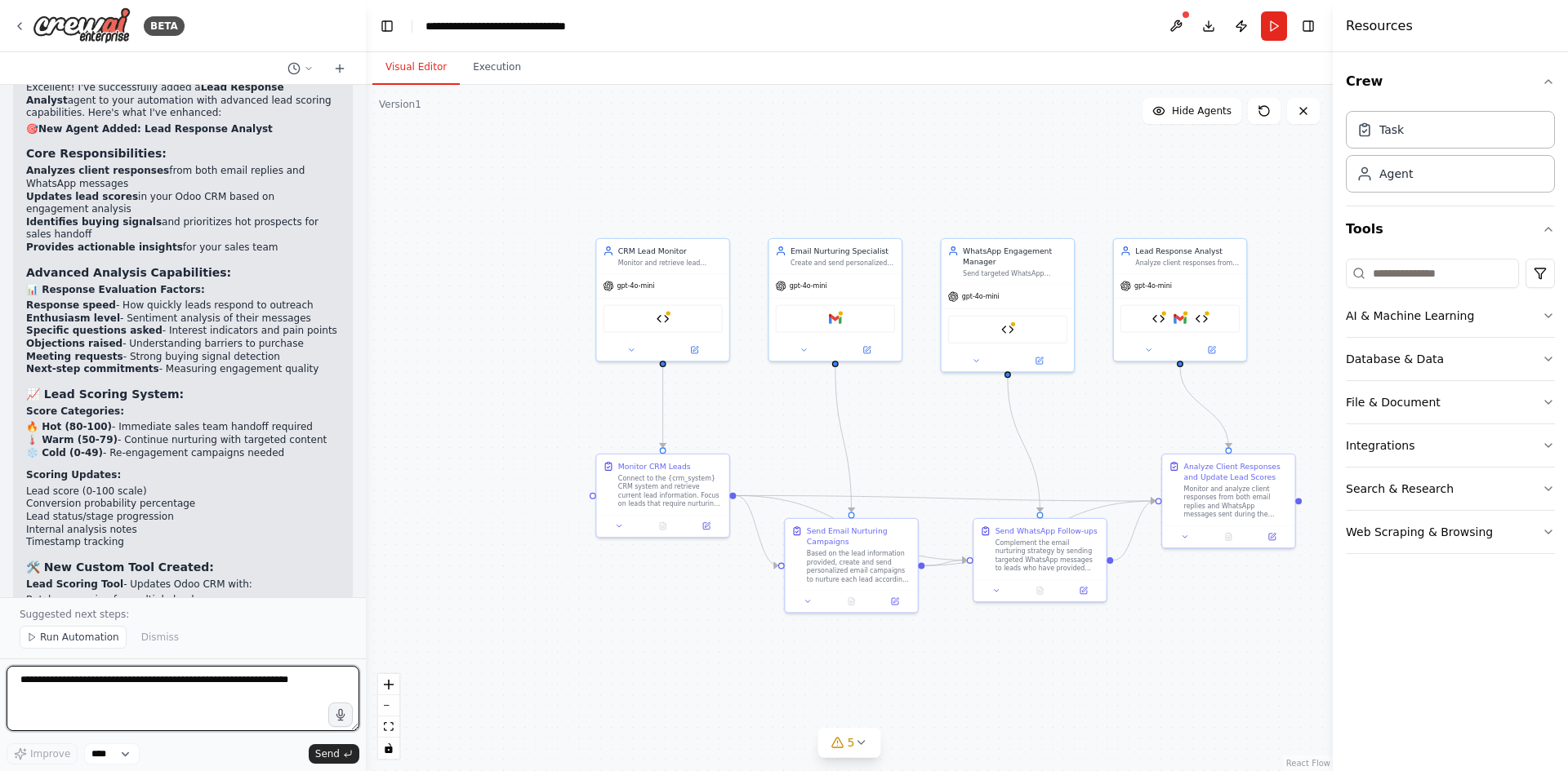
scroll to position [5581, 0]
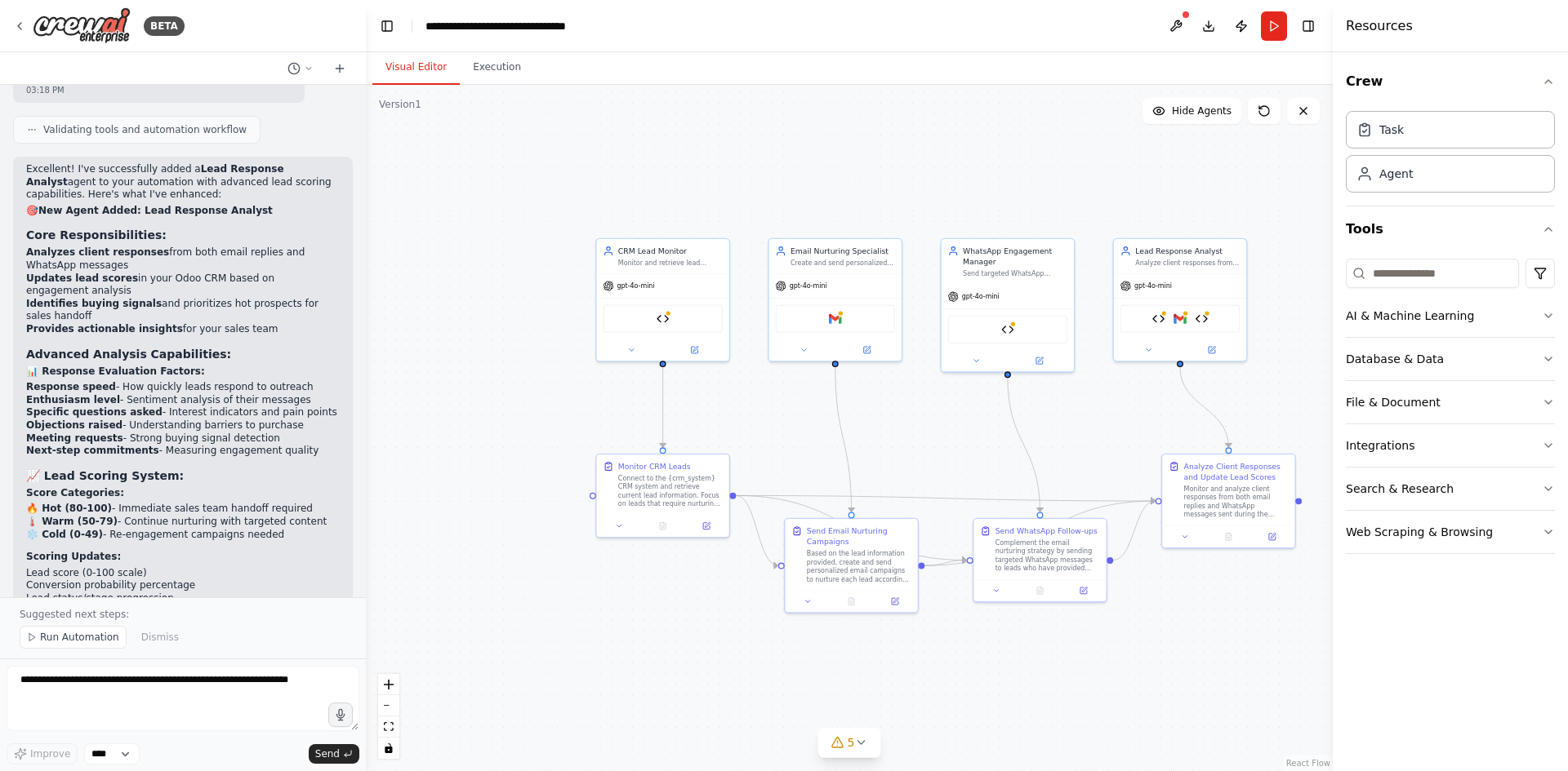
click at [76, 515] on strong "🌡️ Warm (50-79)" at bounding box center [72, 521] width 91 height 11
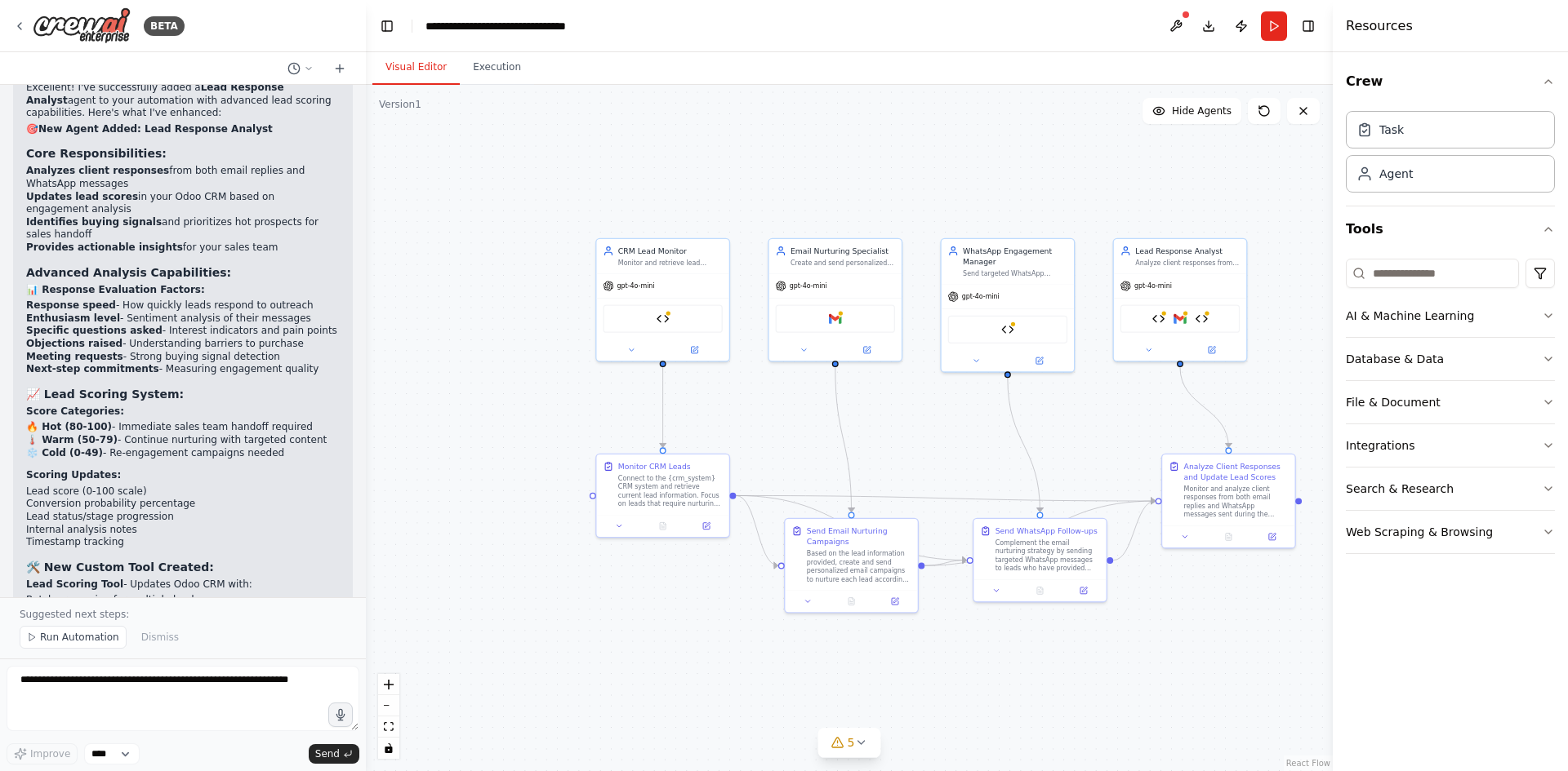
scroll to position [5906, 0]
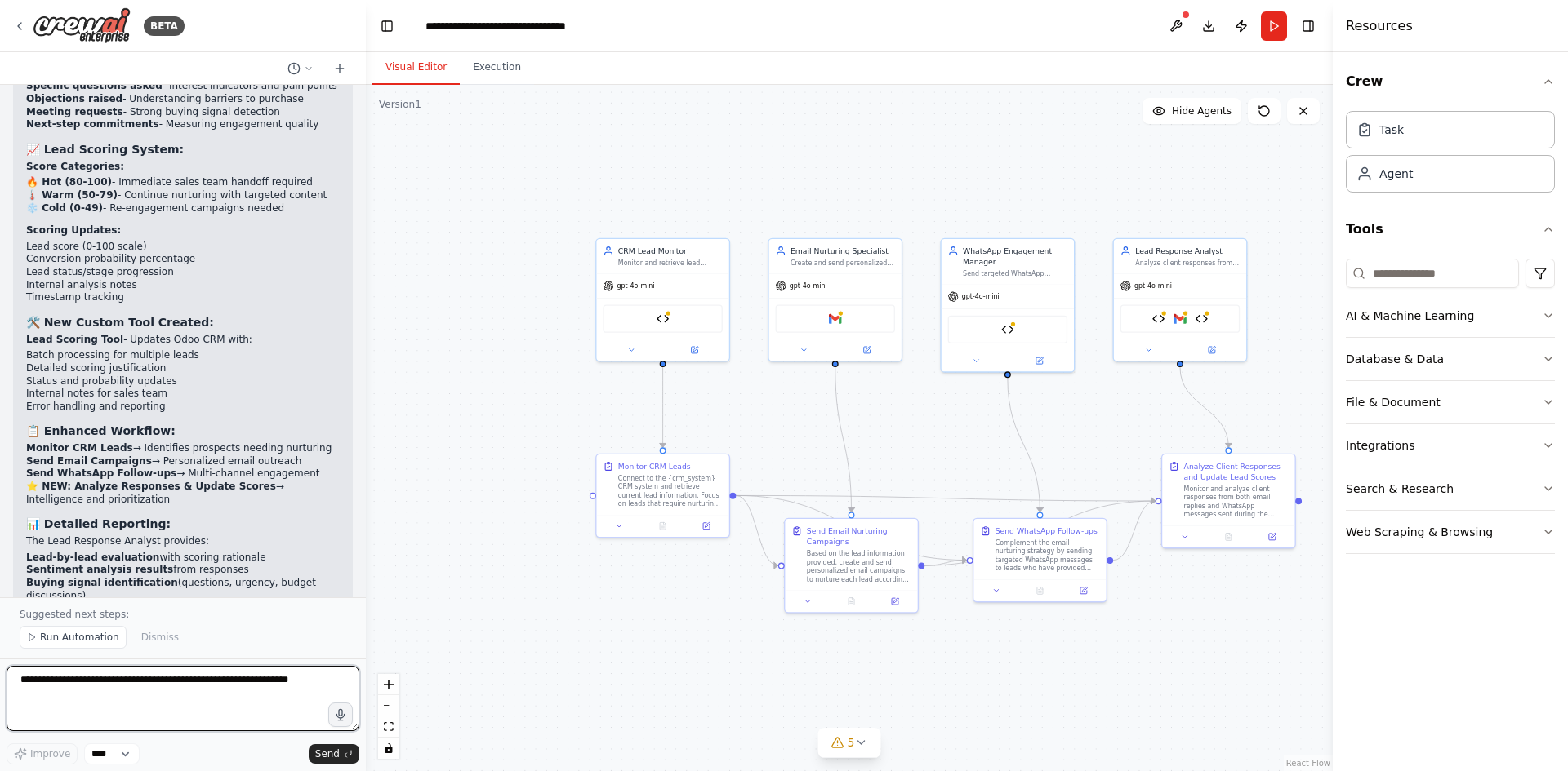
click at [167, 677] on textarea at bounding box center [183, 699] width 353 height 65
type textarea "*"
click at [257, 693] on textarea "**********" at bounding box center [183, 699] width 353 height 65
click at [153, 703] on textarea "**********" at bounding box center [183, 699] width 353 height 65
type textarea "**********"
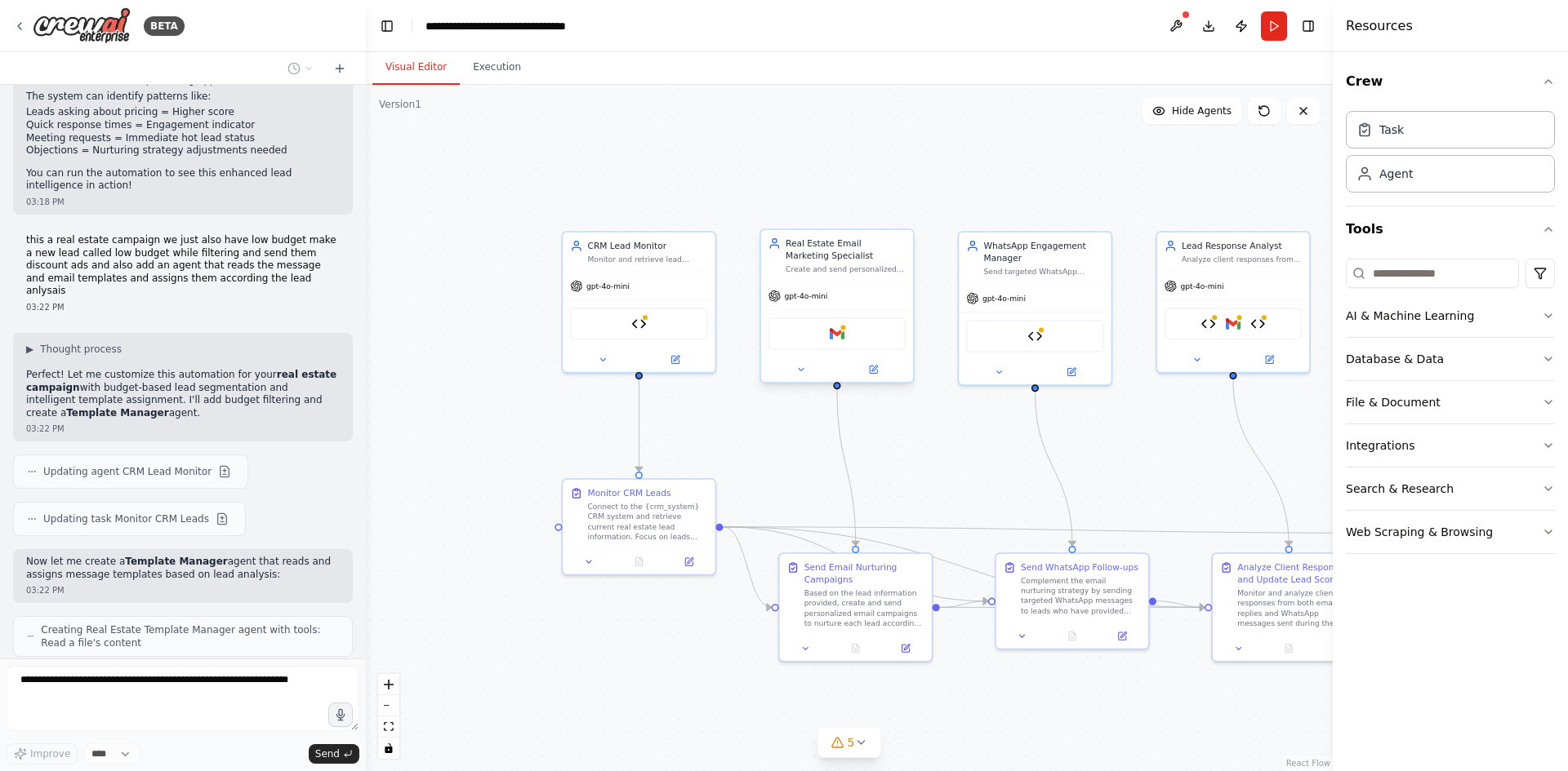
scroll to position [6521, 0]
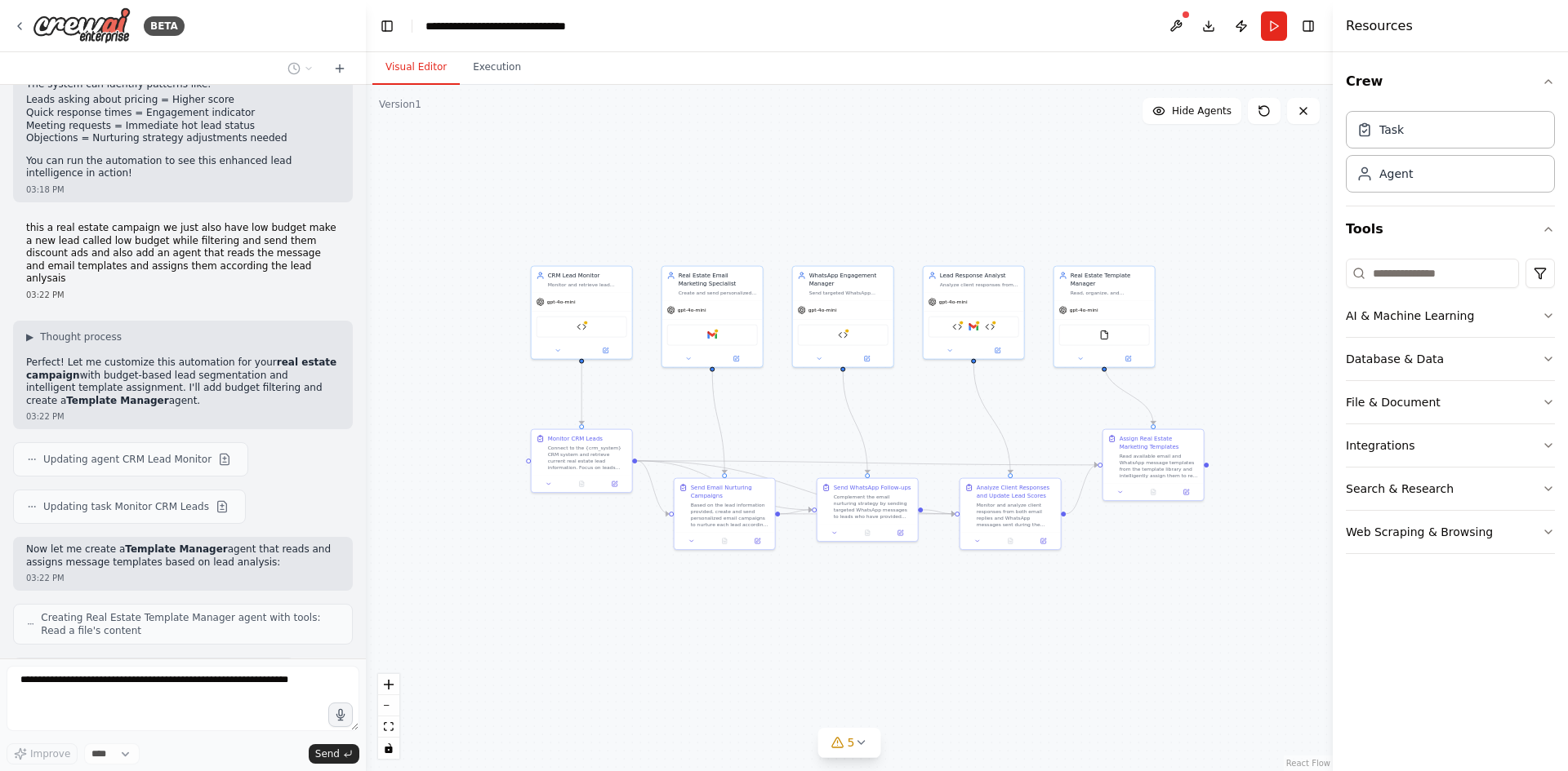
drag, startPoint x: 1007, startPoint y: 604, endPoint x: 886, endPoint y: 620, distance: 122.1
click at [886, 620] on div ".deletable-edge-delete-btn { width: 20px; height: 20px; border: 0px solid #ffff…" at bounding box center [849, 429] width 967 height 687
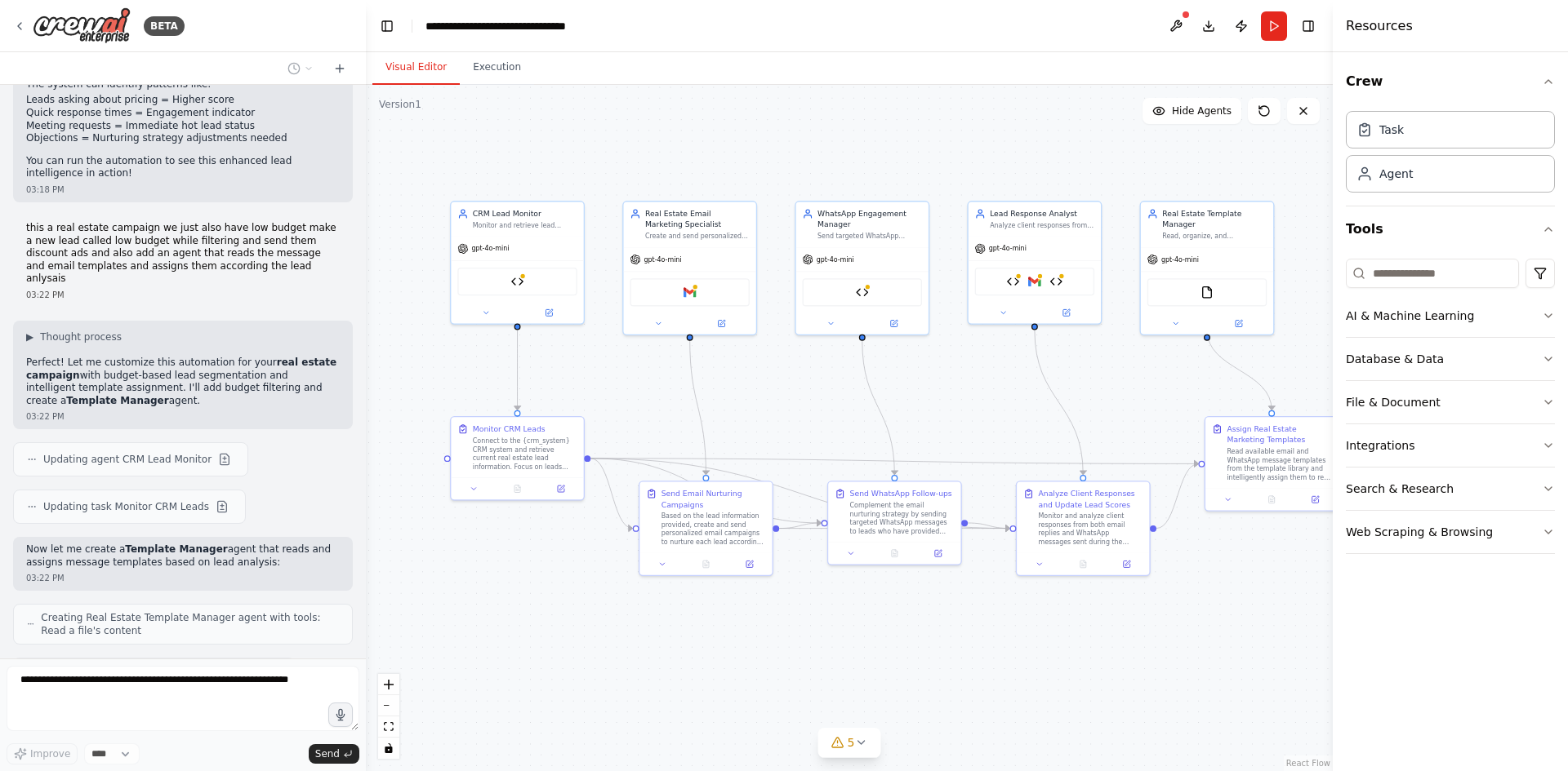
drag, startPoint x: 783, startPoint y: 609, endPoint x: 816, endPoint y: 657, distance: 58.2
click at [816, 657] on div ".deletable-edge-delete-btn { width: 20px; height: 20px; border: 0px solid #ffff…" at bounding box center [849, 429] width 967 height 687
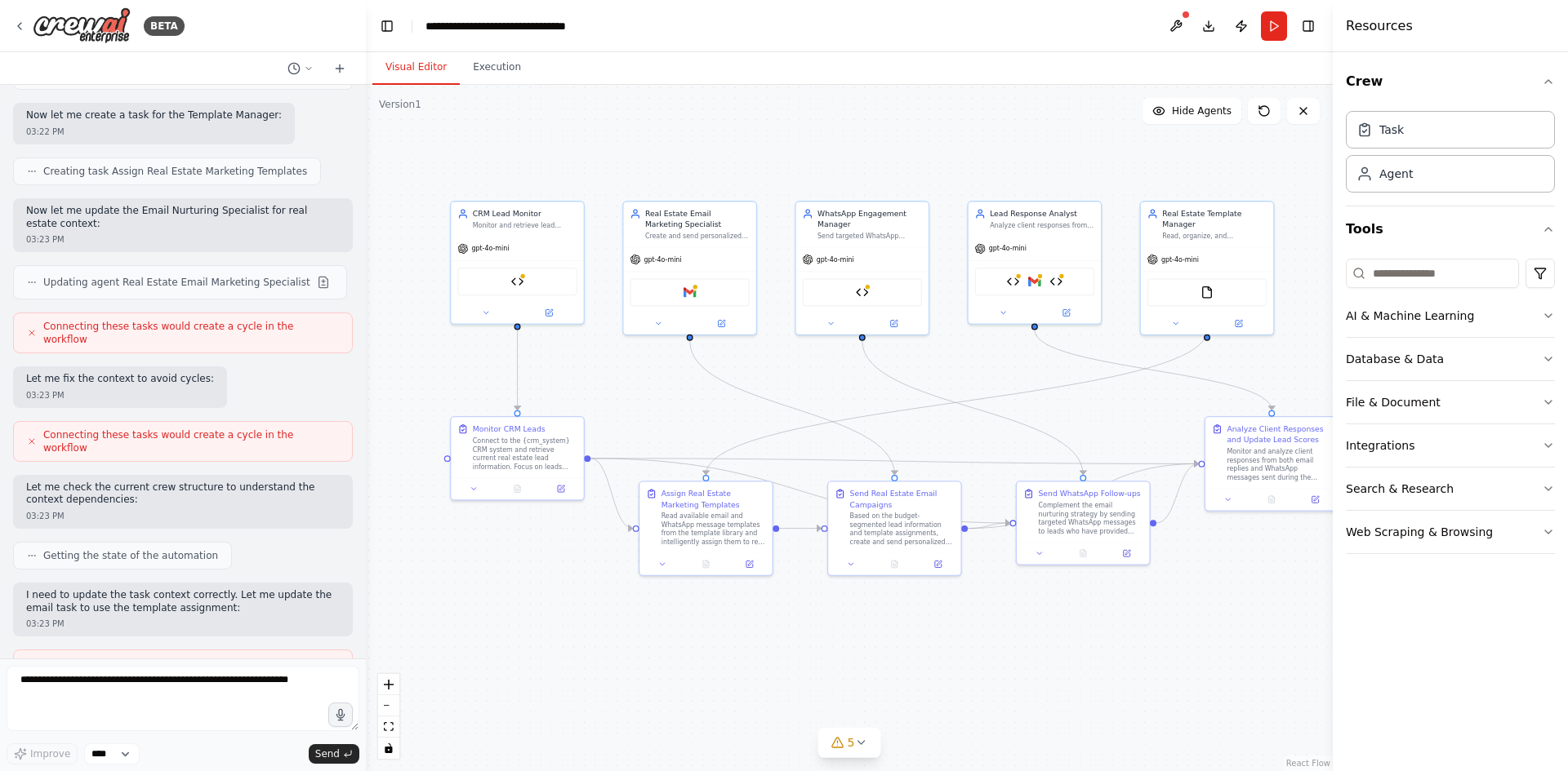
scroll to position [7178, 0]
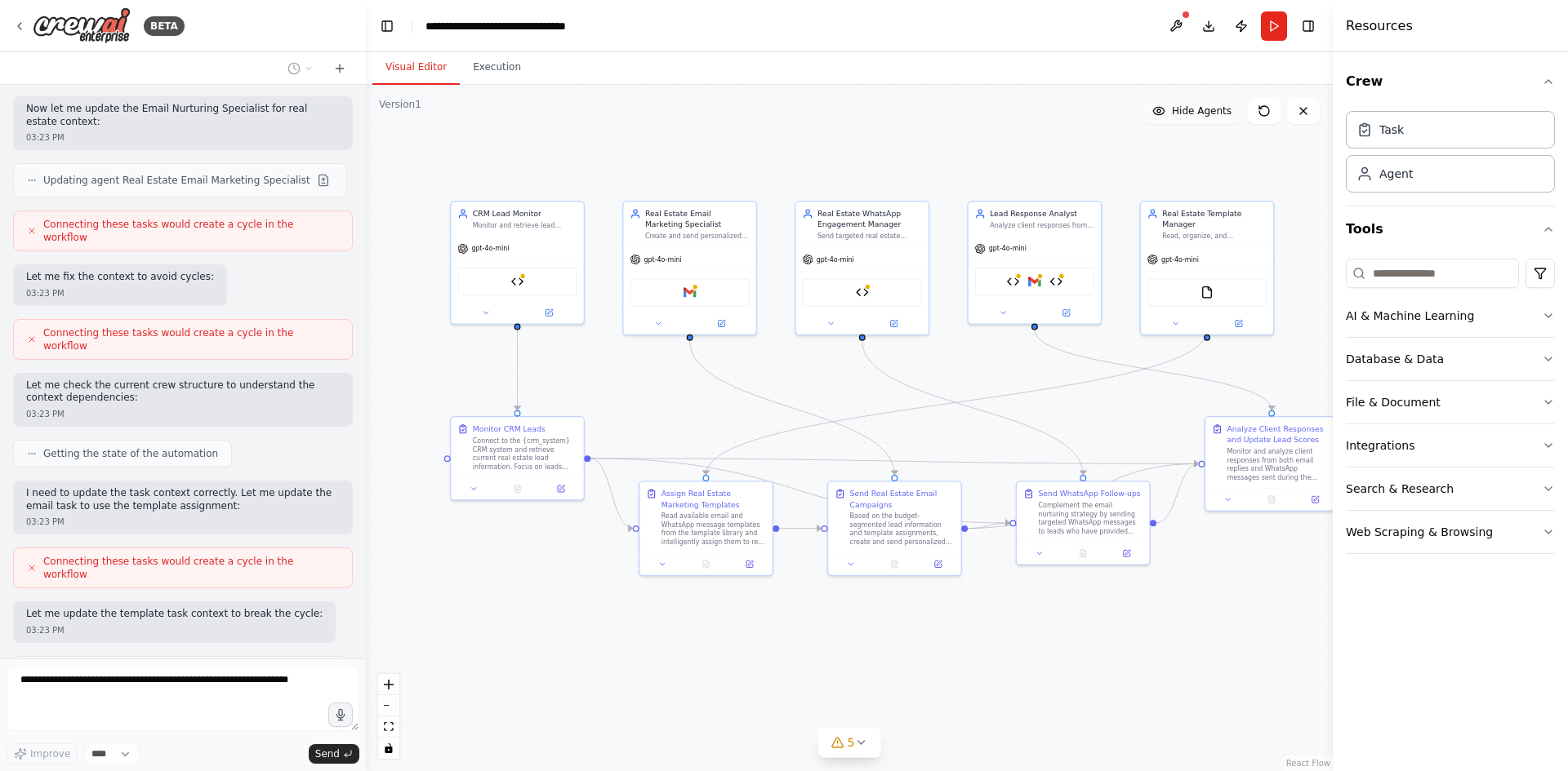
click at [1181, 104] on button "Hide Agents" at bounding box center [1191, 112] width 98 height 26
click at [1181, 104] on button "Show Agents" at bounding box center [1189, 112] width 103 height 26
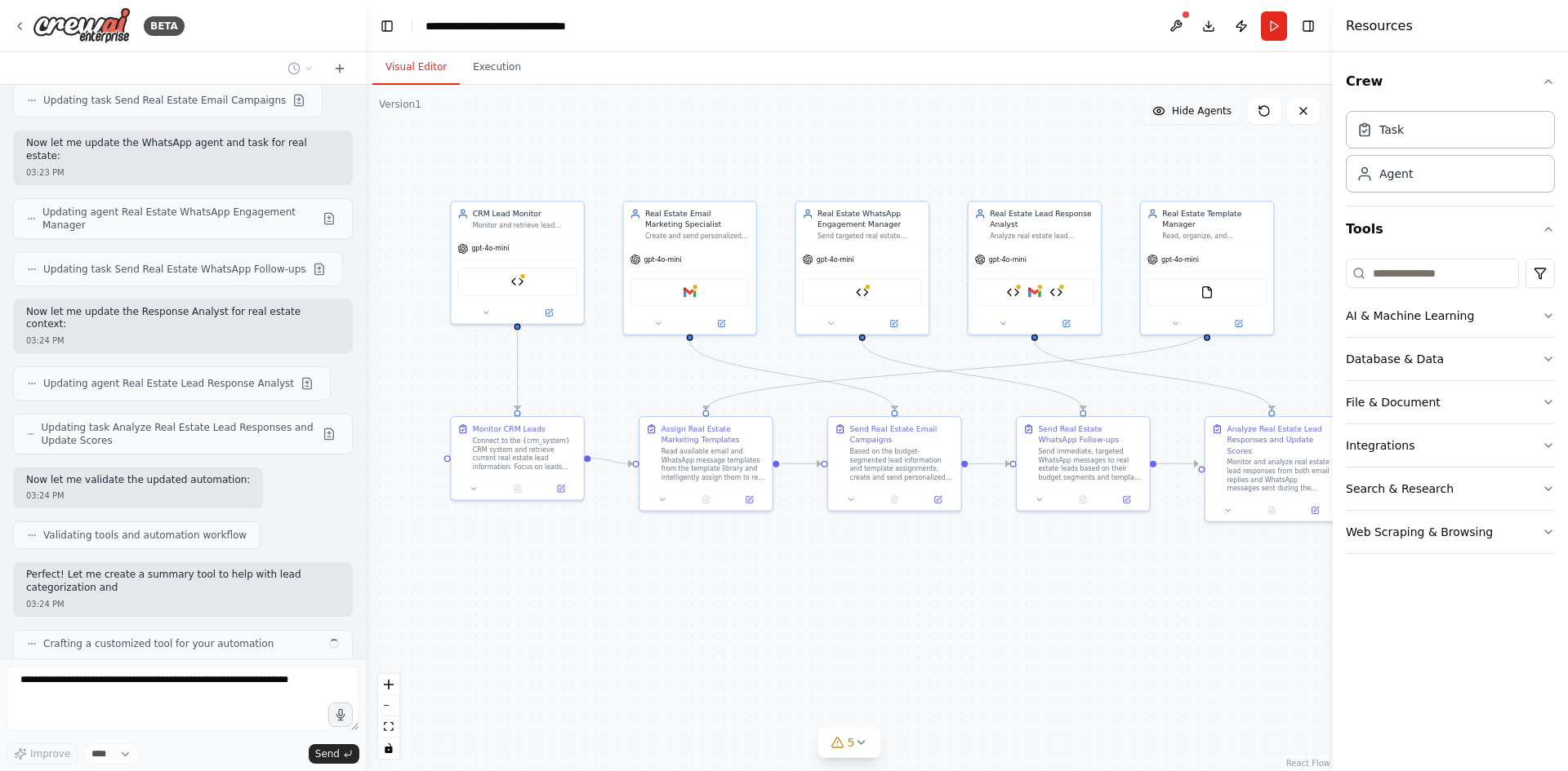
scroll to position [7865, 0]
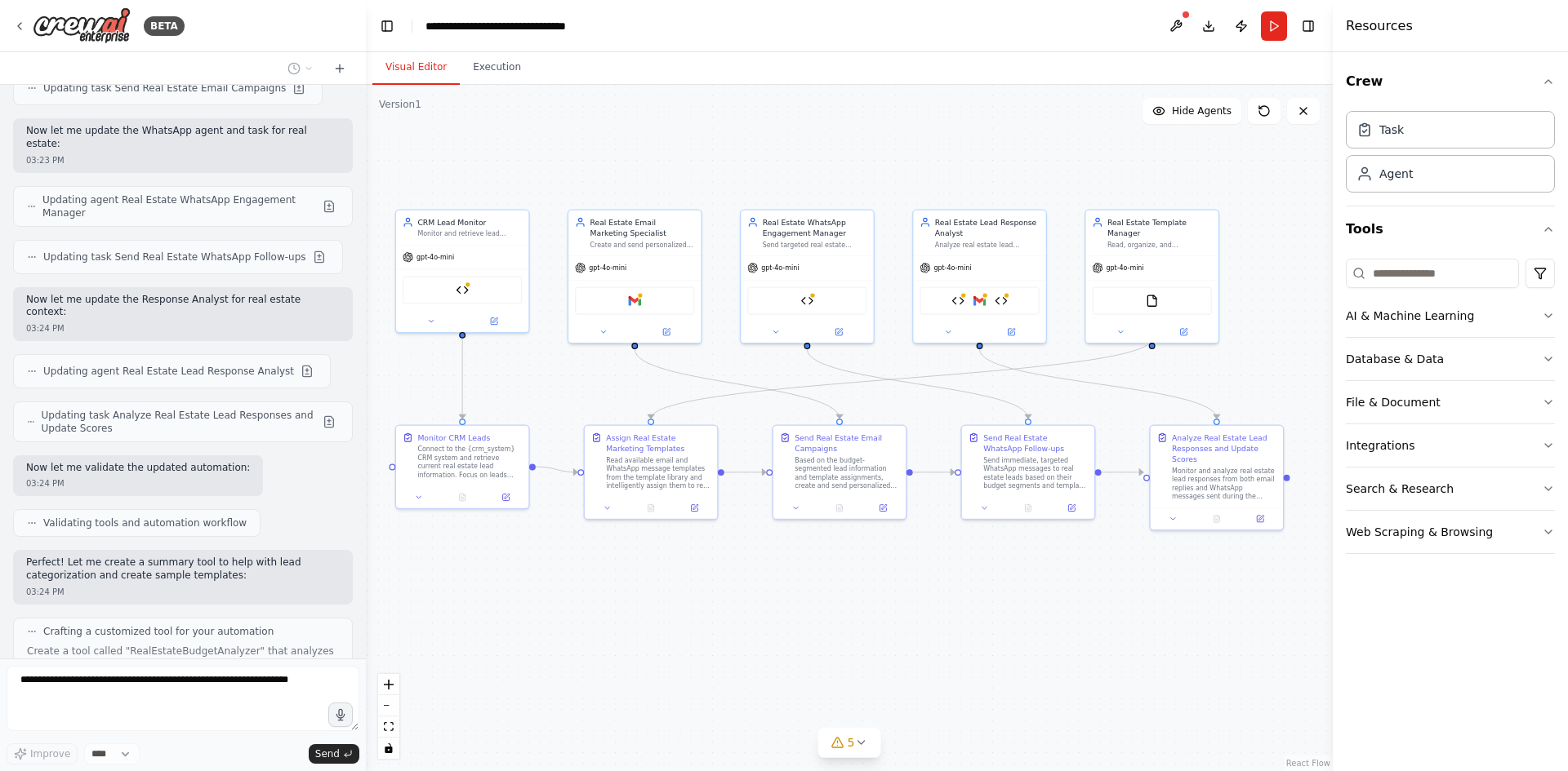
drag, startPoint x: 1006, startPoint y: 609, endPoint x: 950, endPoint y: 619, distance: 56.9
click at [950, 619] on div ".deletable-edge-delete-btn { width: 20px; height: 20px; border: 0px solid #ffff…" at bounding box center [849, 429] width 967 height 687
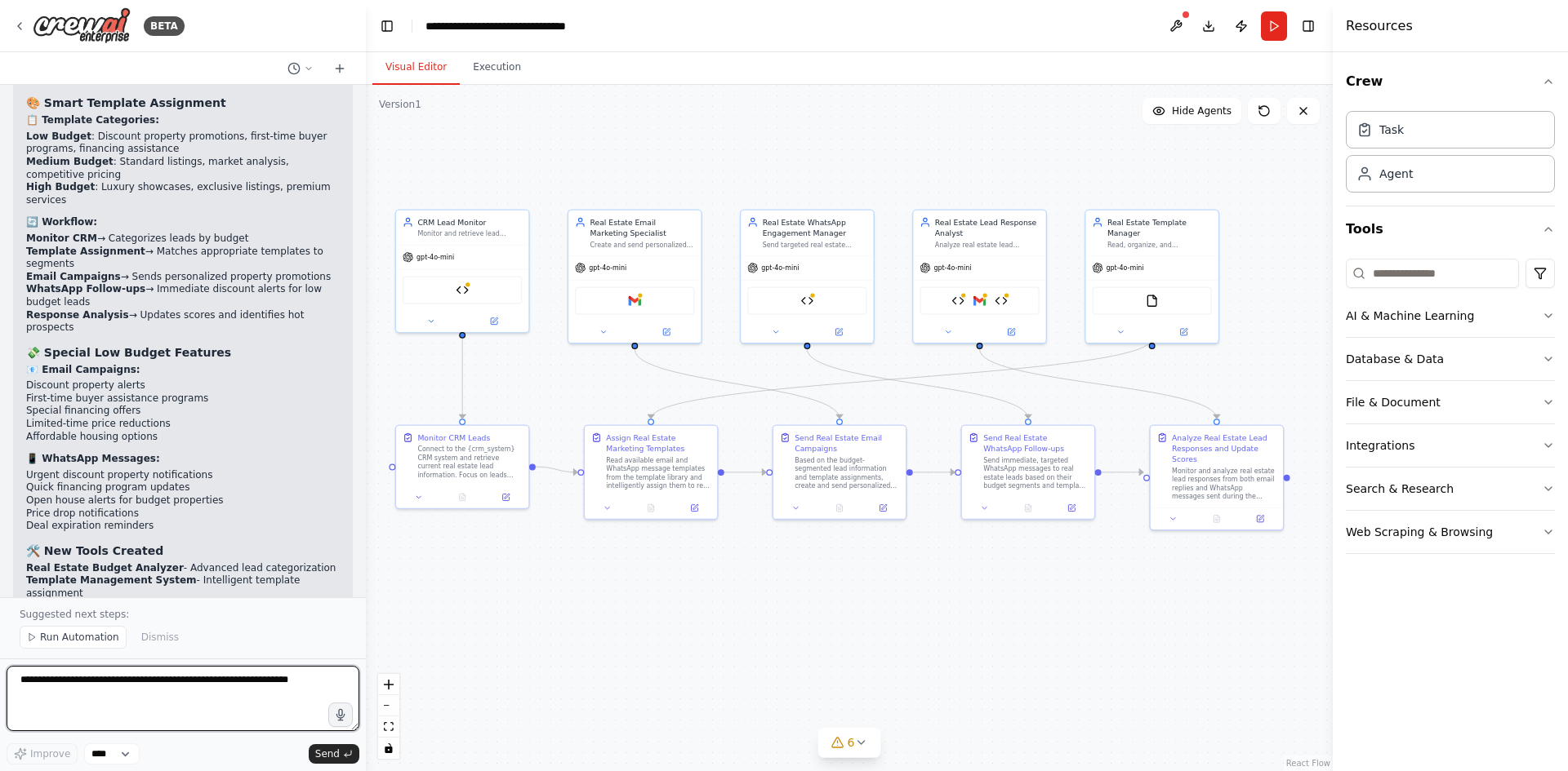
scroll to position [9359, 0]
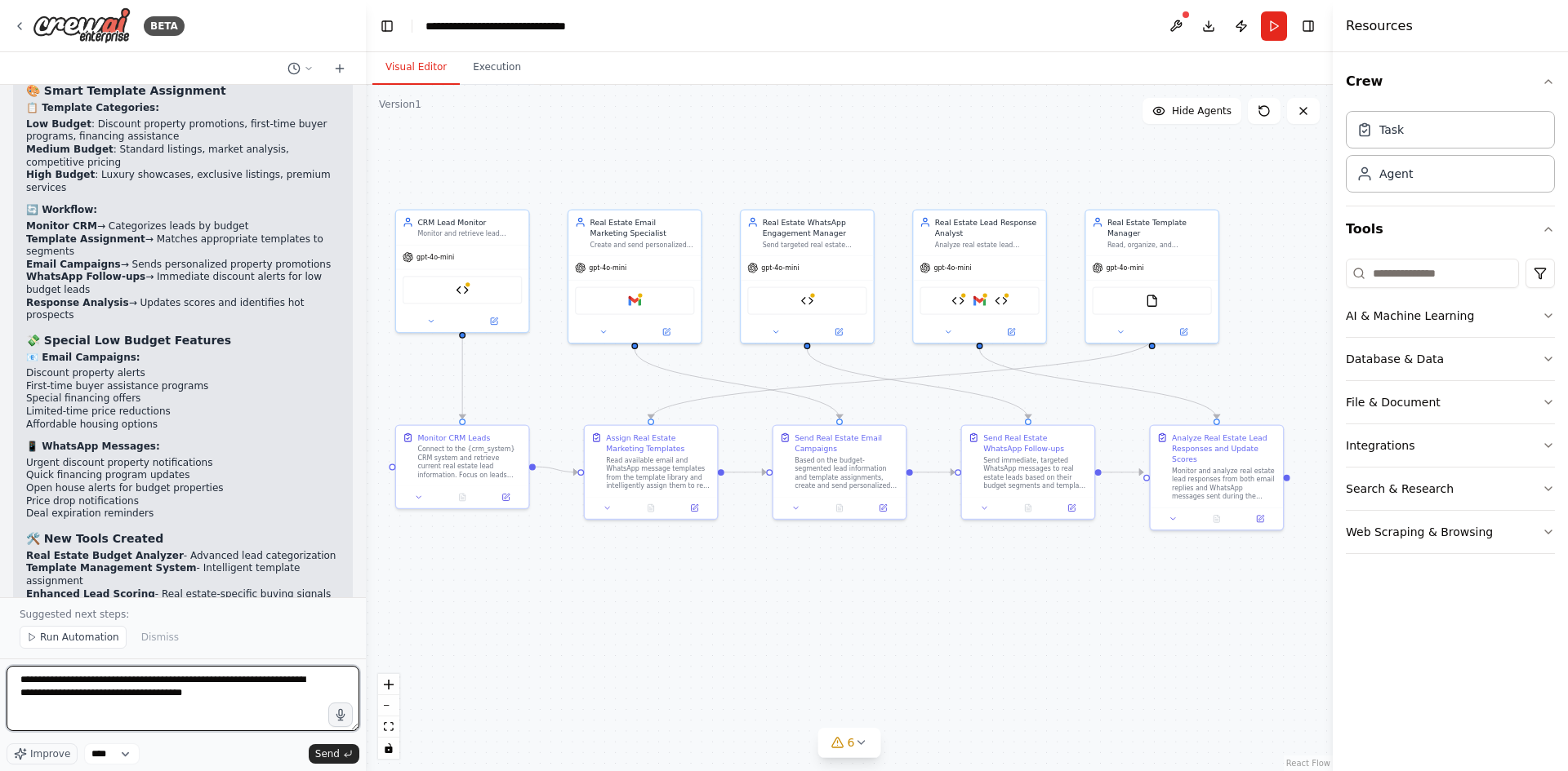
type textarea "**********"
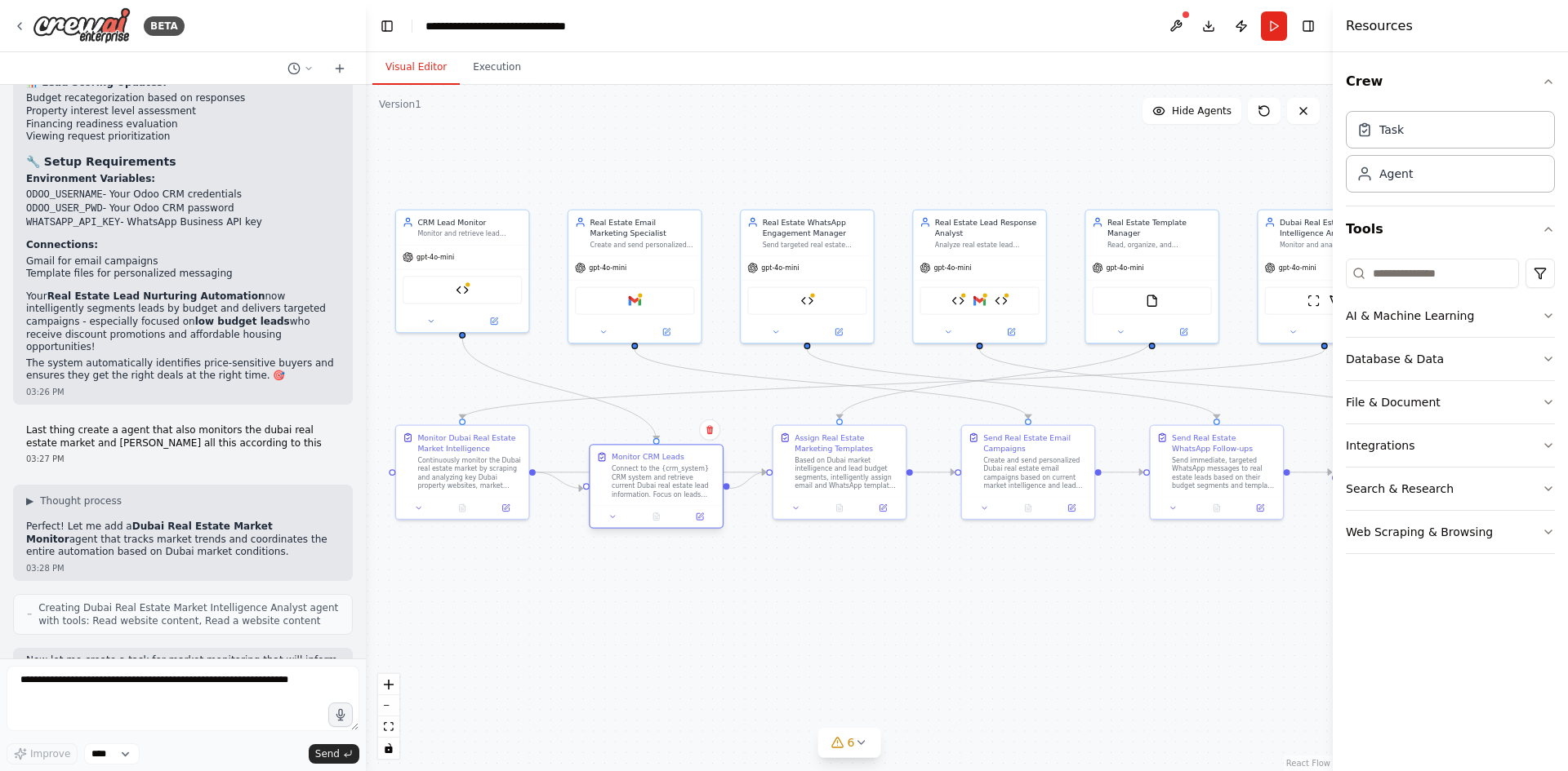
scroll to position [10104, 0]
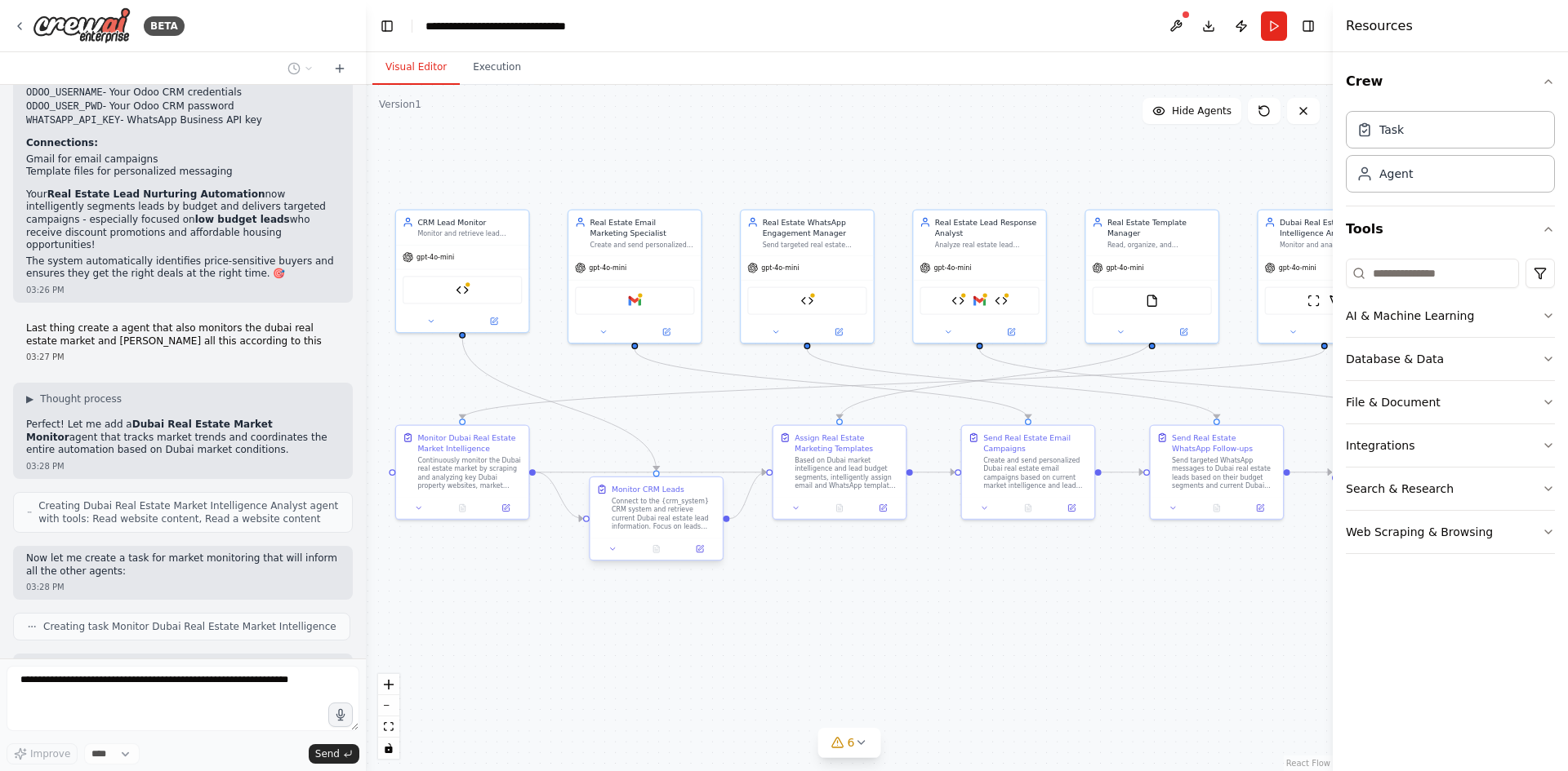
drag, startPoint x: 642, startPoint y: 515, endPoint x: 643, endPoint y: 503, distance: 12.0
click at [643, 503] on div "Connect to the {crm_system} CRM system and retrieve current Dubai real estate l…" at bounding box center [663, 514] width 105 height 34
drag, startPoint x: 645, startPoint y: 504, endPoint x: 645, endPoint y: 516, distance: 12.0
click at [645, 516] on div "Connect to the {crm_system} CRM system and retrieve current Dubai real estate l…" at bounding box center [663, 524] width 105 height 34
click at [868, 748] on button "6" at bounding box center [849, 743] width 63 height 30
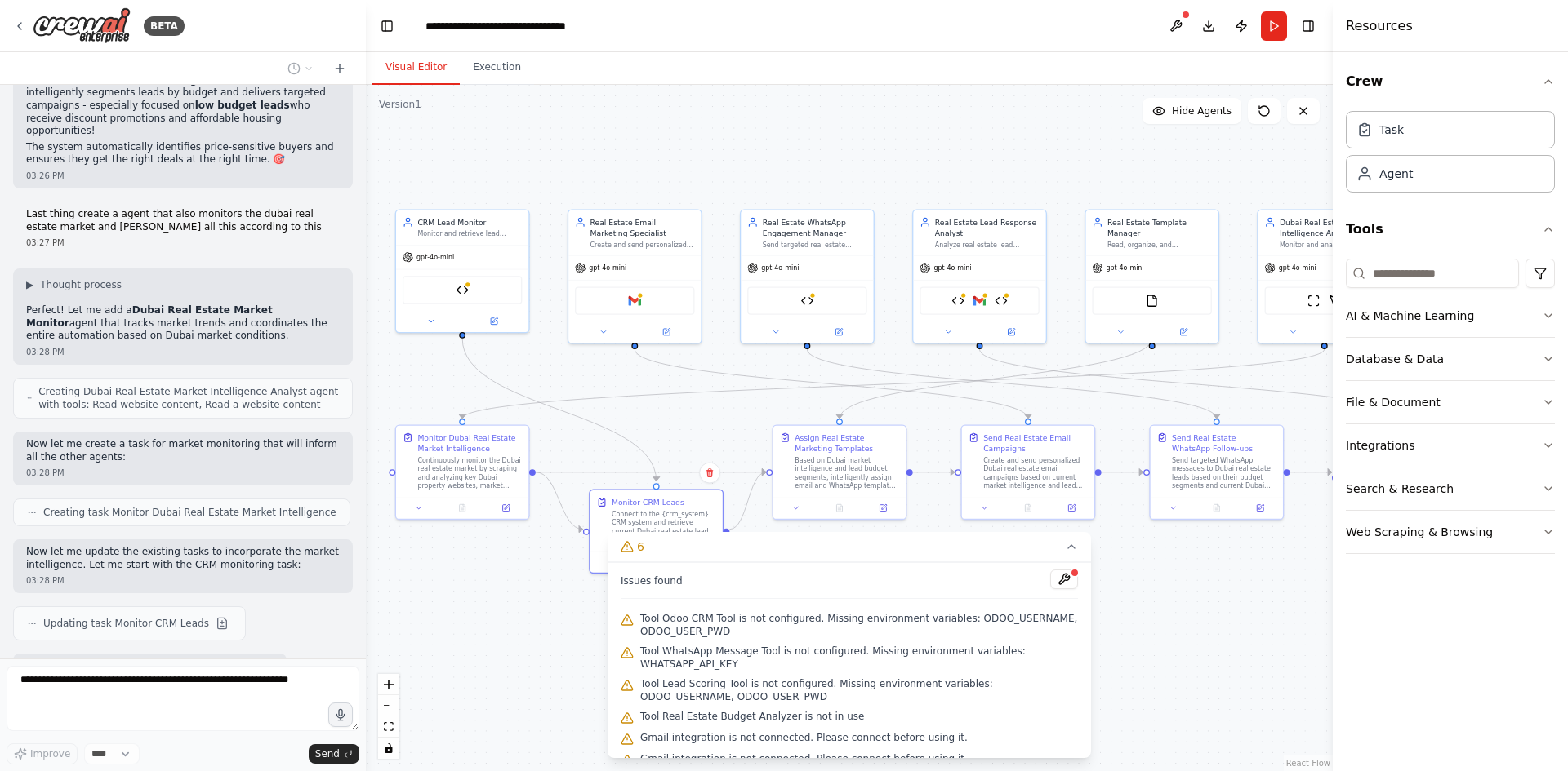
scroll to position [10231, 0]
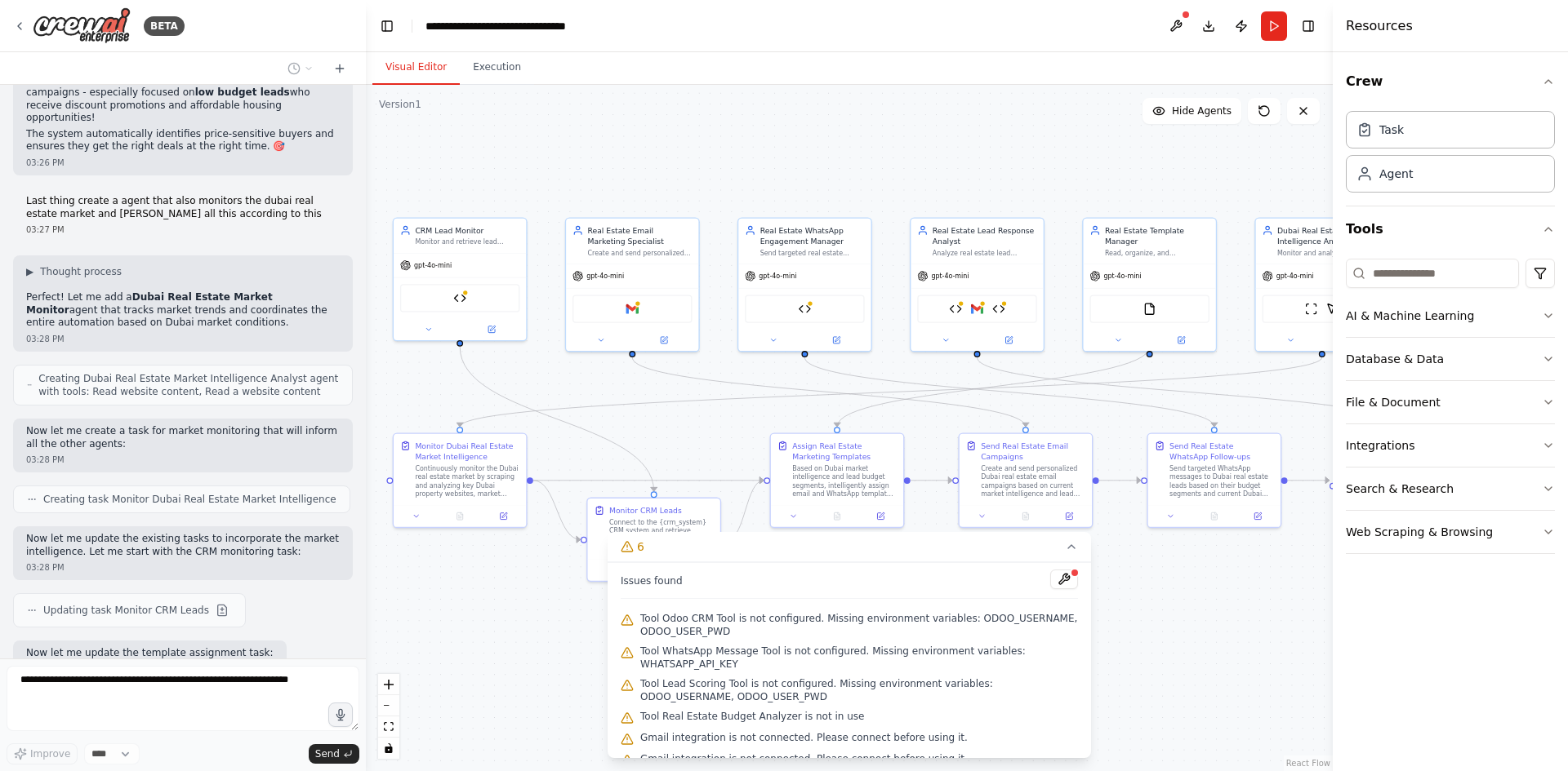
click at [1232, 641] on div ".deletable-edge-delete-btn { width: 20px; height: 20px; border: 0px solid #ffff…" at bounding box center [849, 429] width 967 height 687
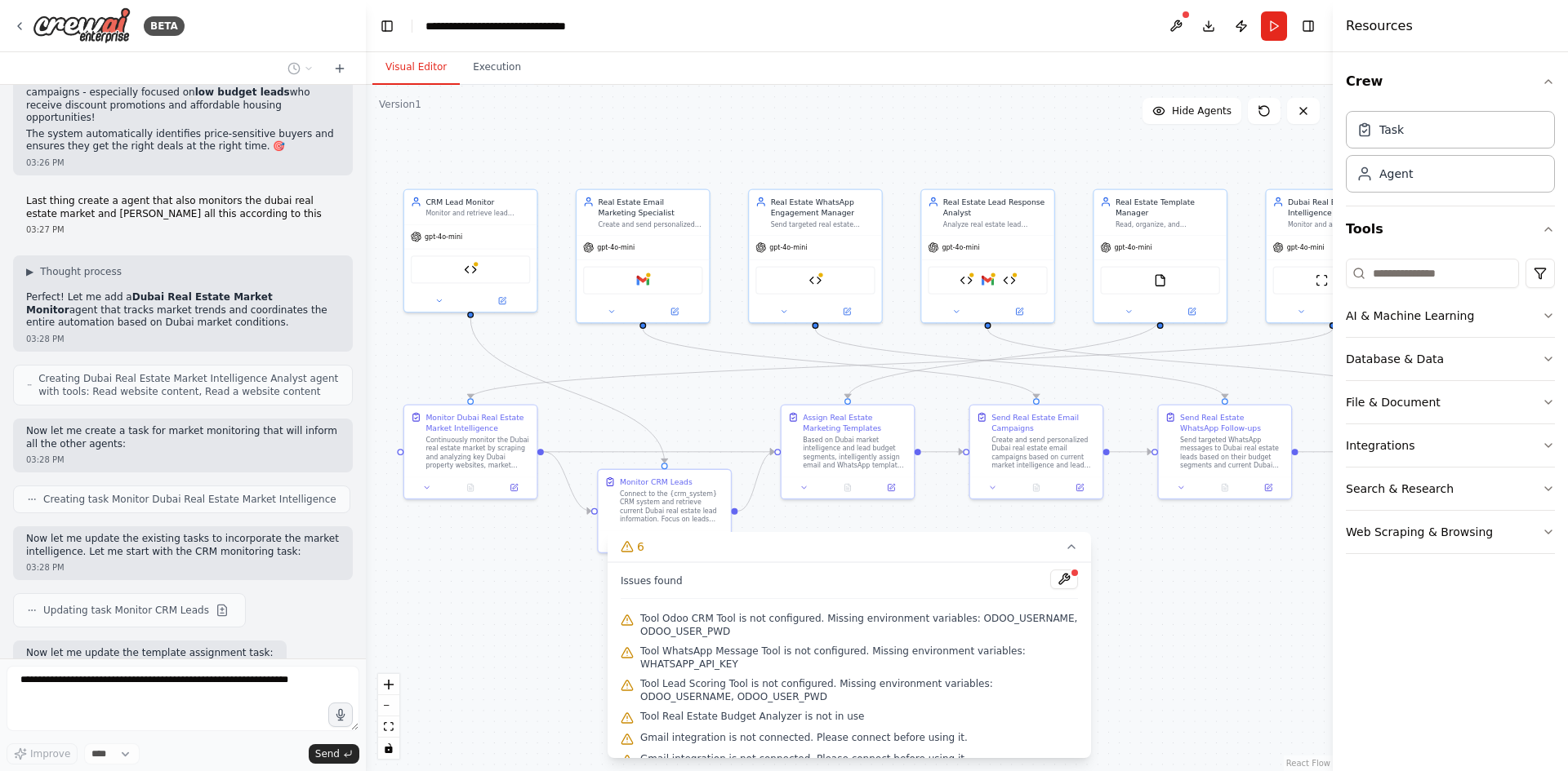
drag, startPoint x: 1205, startPoint y: 657, endPoint x: 1214, endPoint y: 630, distance: 28.5
click at [1214, 630] on div ".deletable-edge-delete-btn { width: 20px; height: 20px; border: 0px solid #ffff…" at bounding box center [849, 429] width 967 height 687
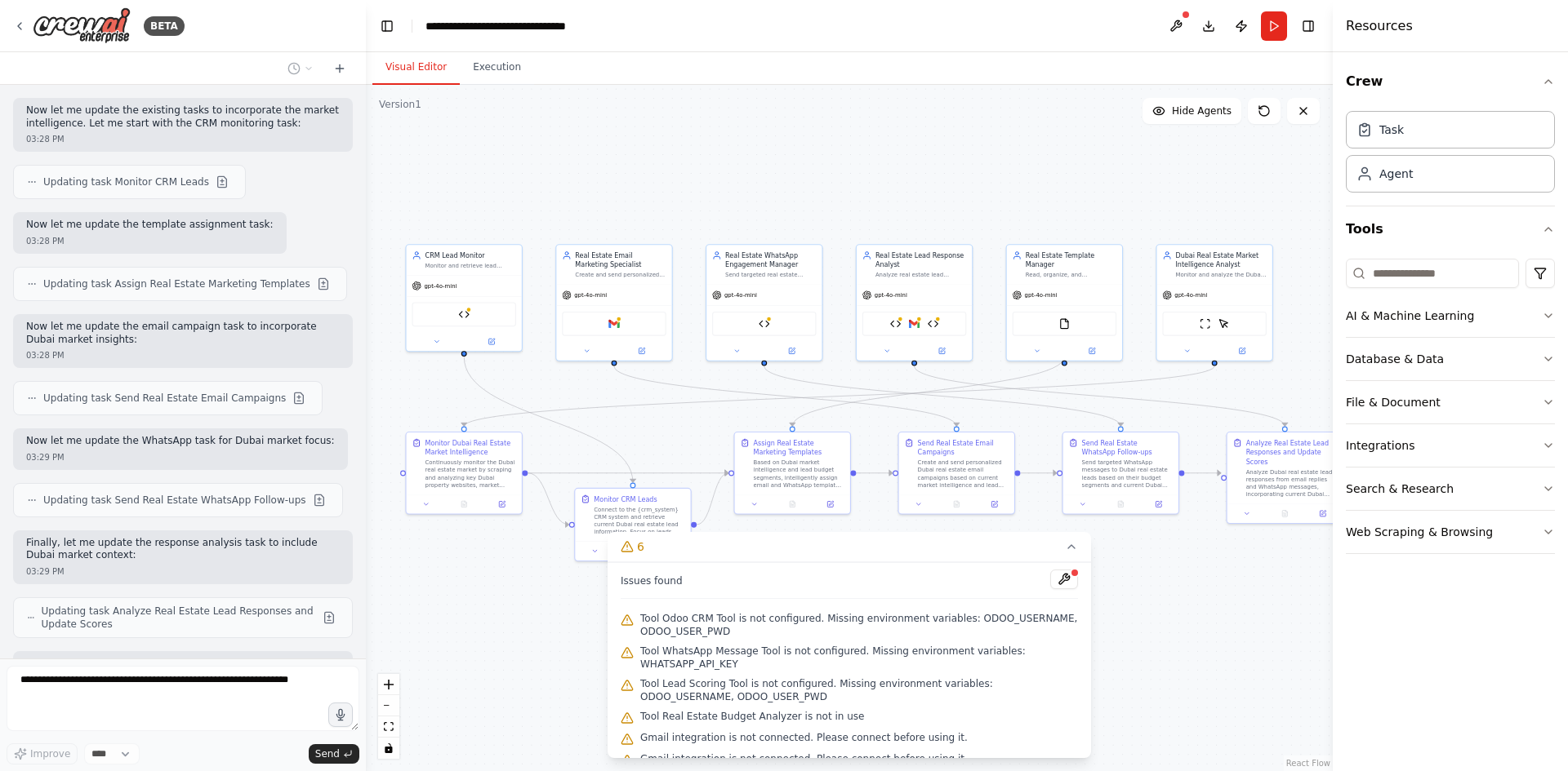
scroll to position [10672, 0]
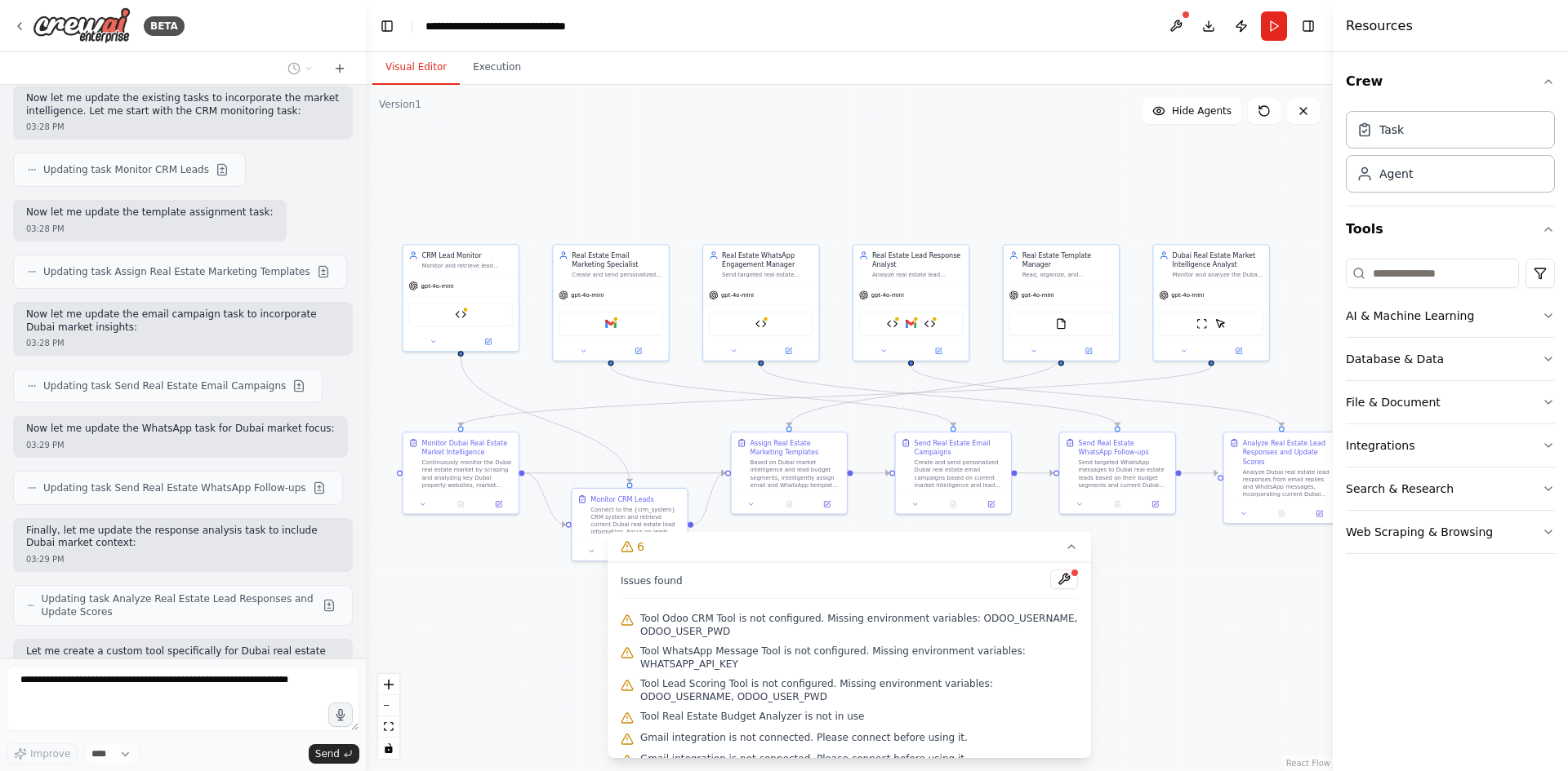
drag, startPoint x: 1213, startPoint y: 630, endPoint x: 1109, endPoint y: 627, distance: 104.0
click at [1109, 627] on div ".deletable-edge-delete-btn { width: 20px; height: 20px; border: 0px solid #ffff…" at bounding box center [849, 429] width 967 height 687
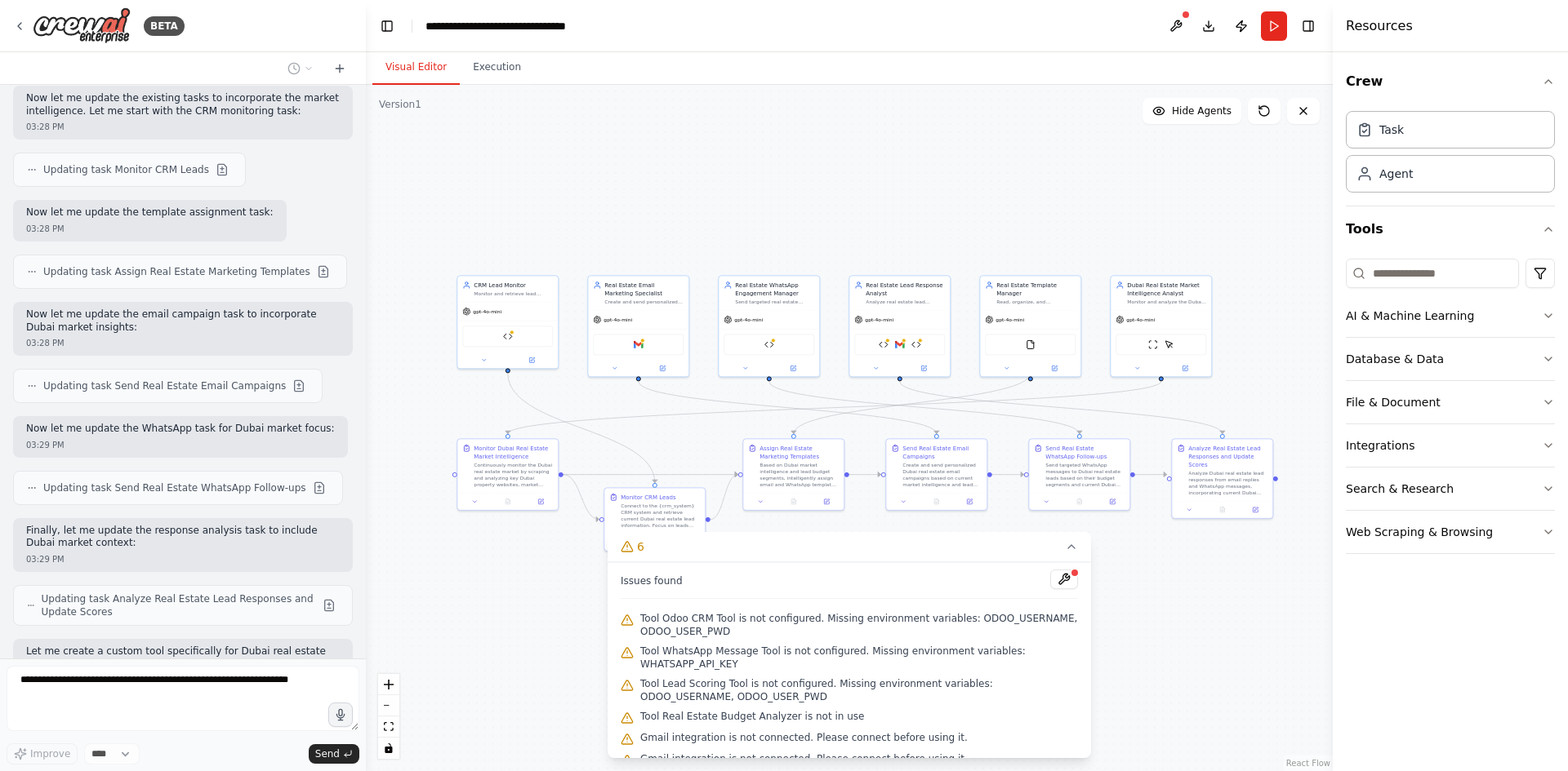
drag, startPoint x: 1127, startPoint y: 610, endPoint x: 1090, endPoint y: 593, distance: 40.7
click at [1090, 593] on div "Version 1 Show Tools Hide Agents .deletable-edge-delete-btn { width: 20px; heig…" at bounding box center [849, 429] width 967 height 687
click at [1069, 543] on icon at bounding box center [1071, 546] width 13 height 13
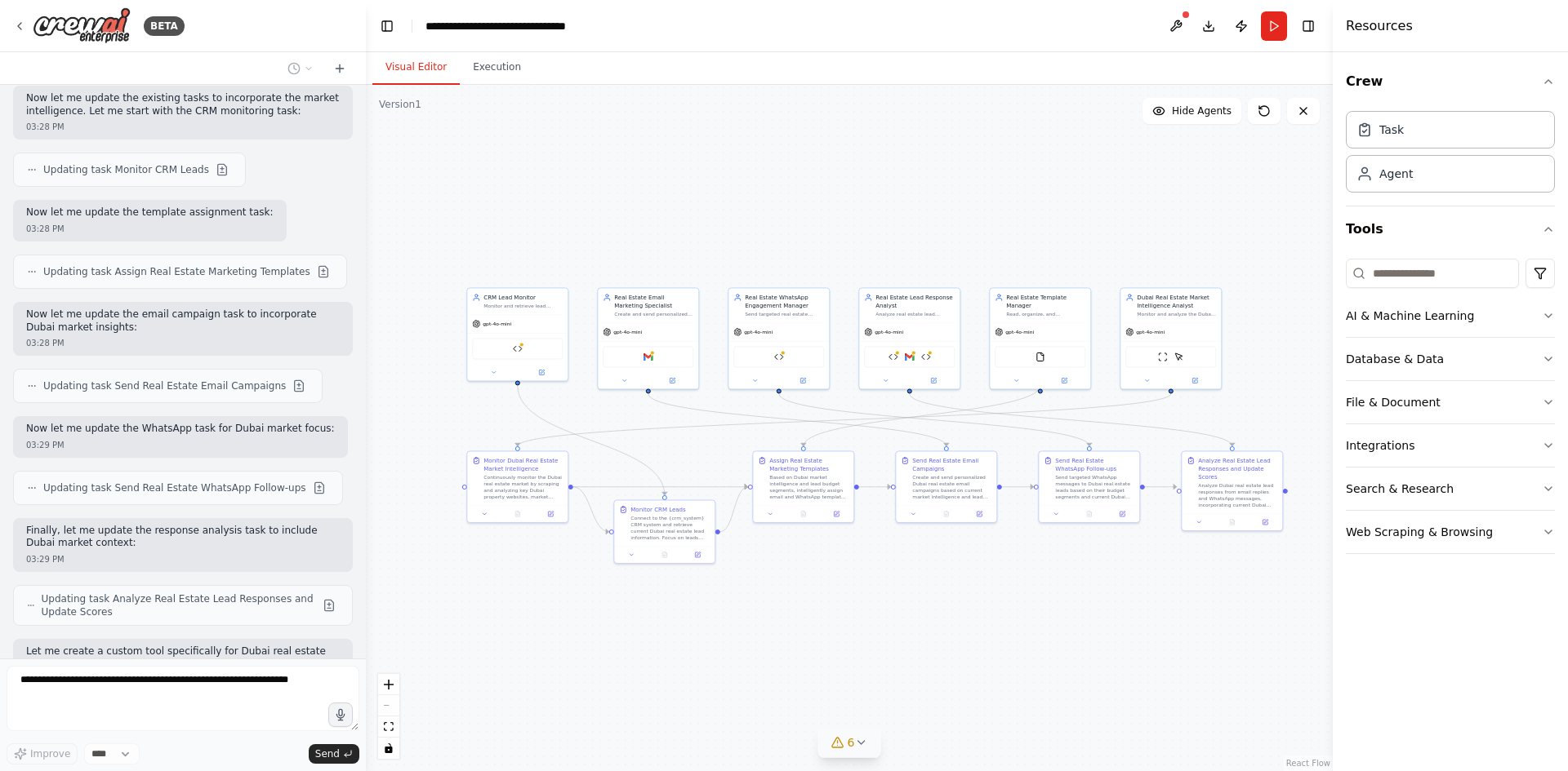
drag, startPoint x: 948, startPoint y: 573, endPoint x: 961, endPoint y: 586, distance: 18.4
click at [961, 586] on div ".deletable-edge-delete-btn { width: 20px; height: 20px; border: 0px solid #ffff…" at bounding box center [849, 429] width 967 height 687
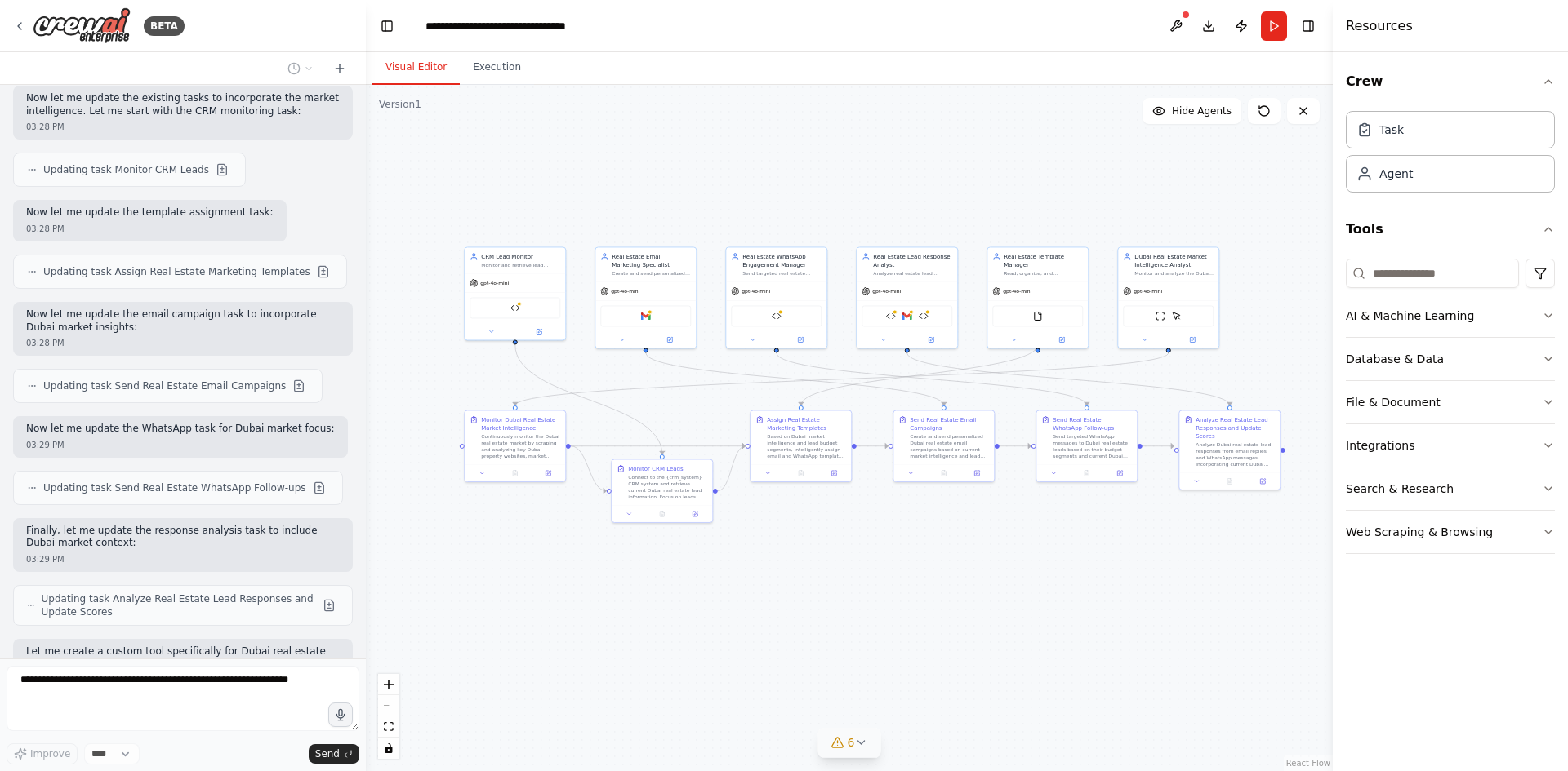
drag, startPoint x: 1004, startPoint y: 621, endPoint x: 1001, endPoint y: 580, distance: 41.1
click at [1001, 580] on div ".deletable-edge-delete-btn { width: 20px; height: 20px; border: 0px solid #ffff…" at bounding box center [849, 429] width 967 height 687
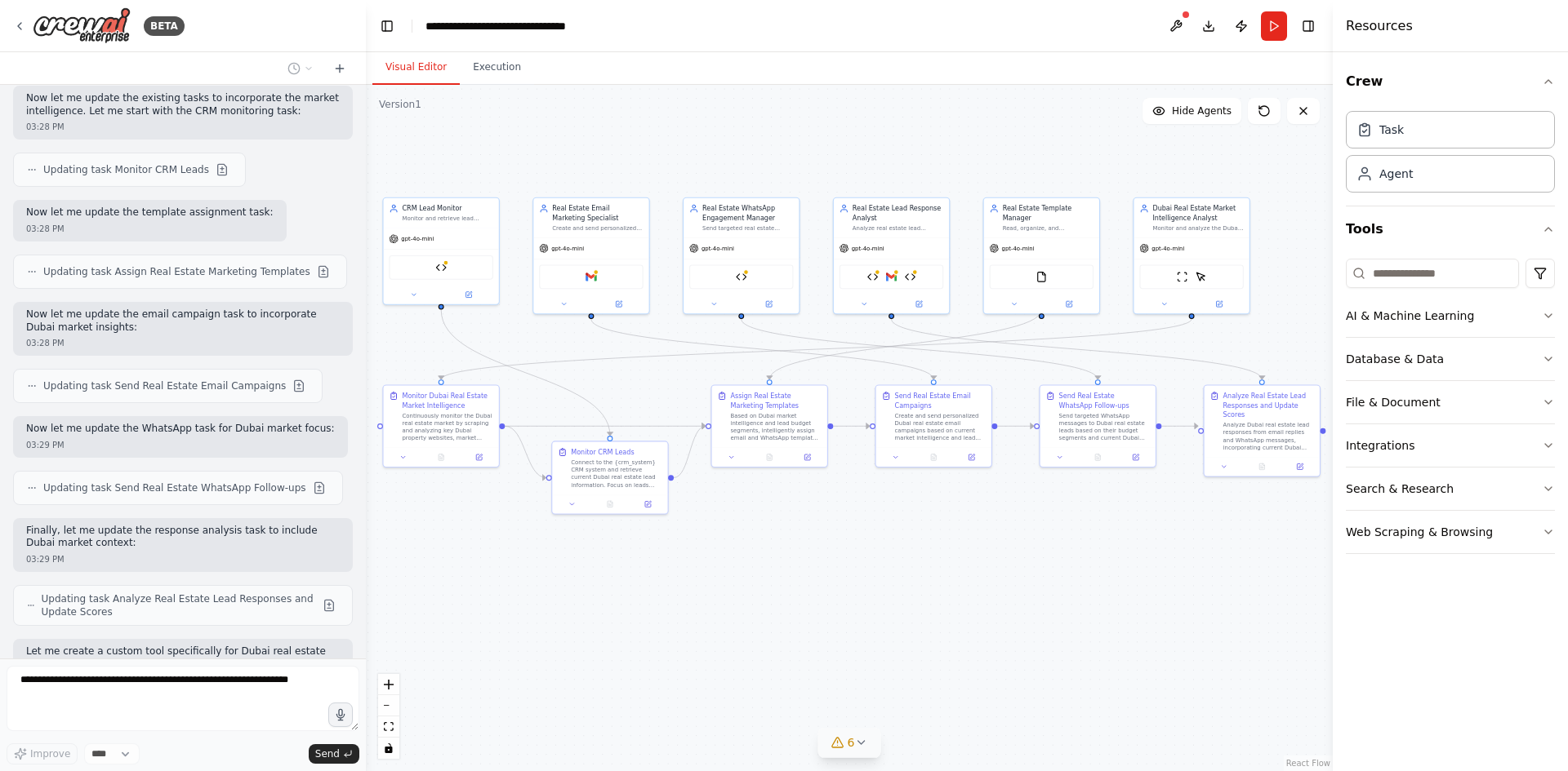
drag, startPoint x: 1000, startPoint y: 580, endPoint x: 881, endPoint y: 630, distance: 129.1
click at [885, 630] on div ".deletable-edge-delete-btn { width: 20px; height: 20px; border: 0px solid #ffff…" at bounding box center [849, 429] width 967 height 687
click at [879, 631] on div ".deletable-edge-delete-btn { width: 20px; height: 20px; border: 0px solid #ffff…" at bounding box center [849, 429] width 967 height 687
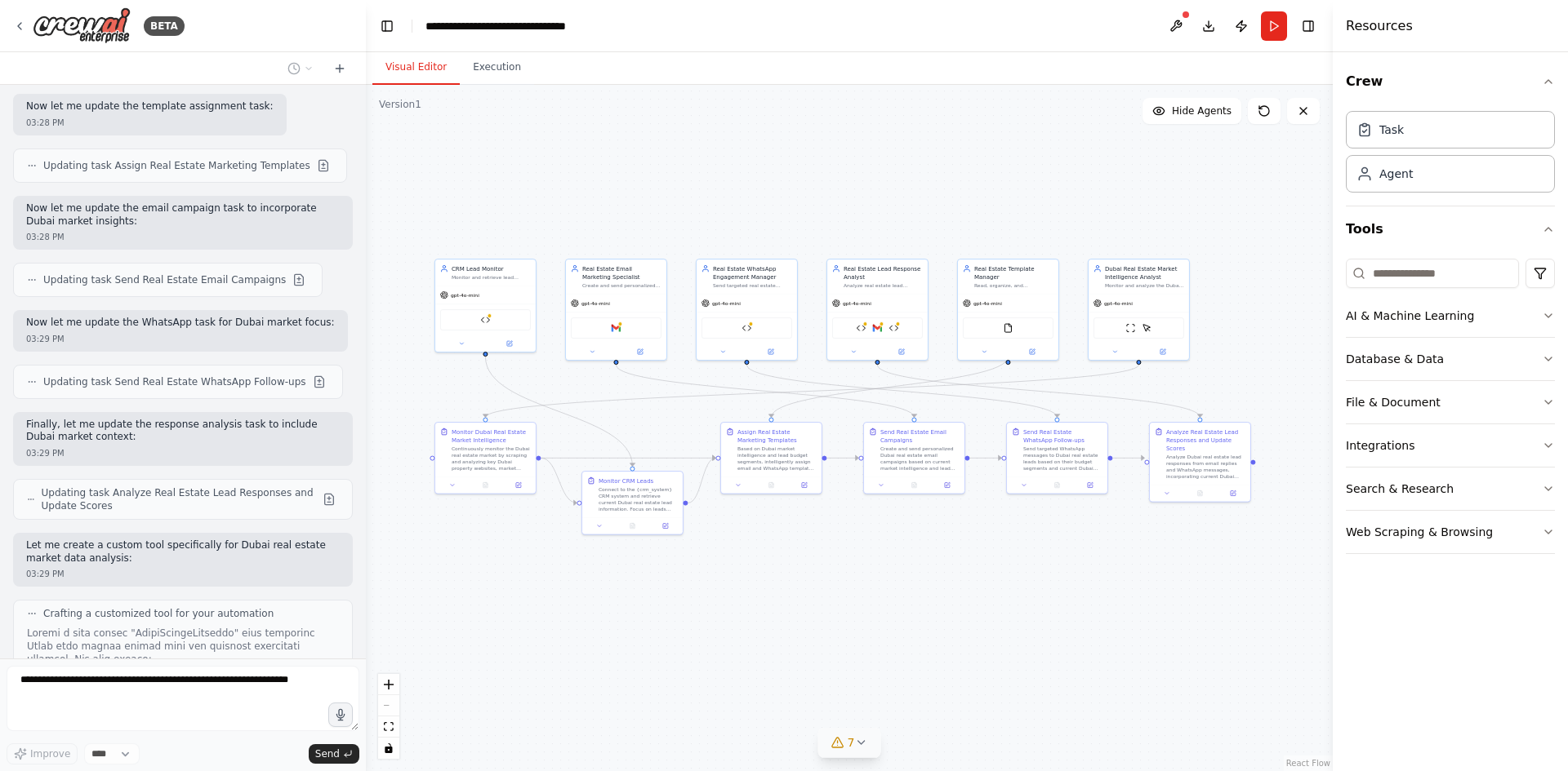
drag, startPoint x: 986, startPoint y: 577, endPoint x: 952, endPoint y: 586, distance: 35.2
click at [952, 586] on div ".deletable-edge-delete-btn { width: 20px; height: 20px; border: 0px solid #ffff…" at bounding box center [849, 429] width 967 height 687
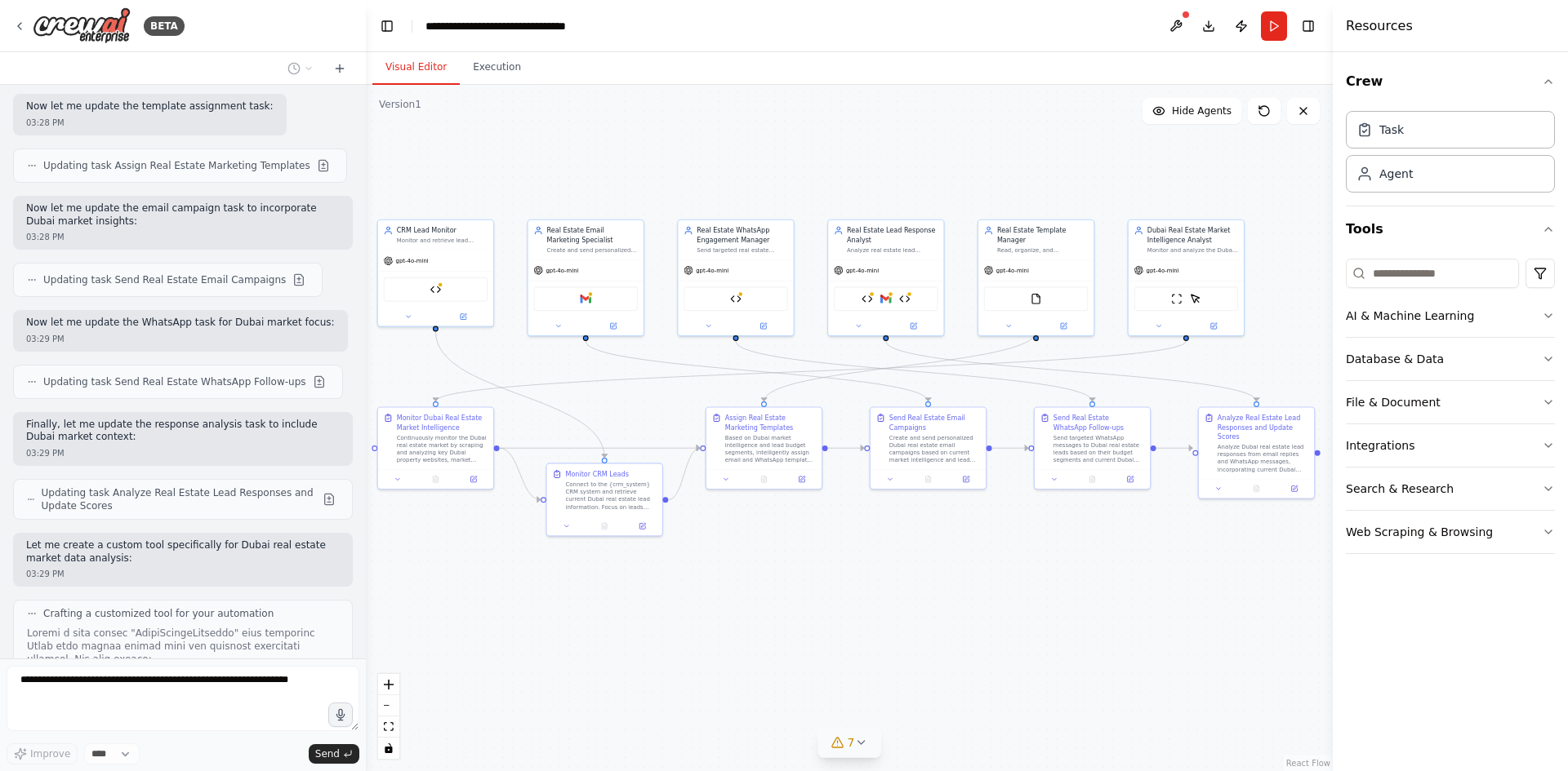
drag, startPoint x: 904, startPoint y: 585, endPoint x: 923, endPoint y: 594, distance: 21.0
click at [923, 594] on div ".deletable-edge-delete-btn { width: 20px; height: 20px; border: 0px solid #ffff…" at bounding box center [849, 429] width 967 height 687
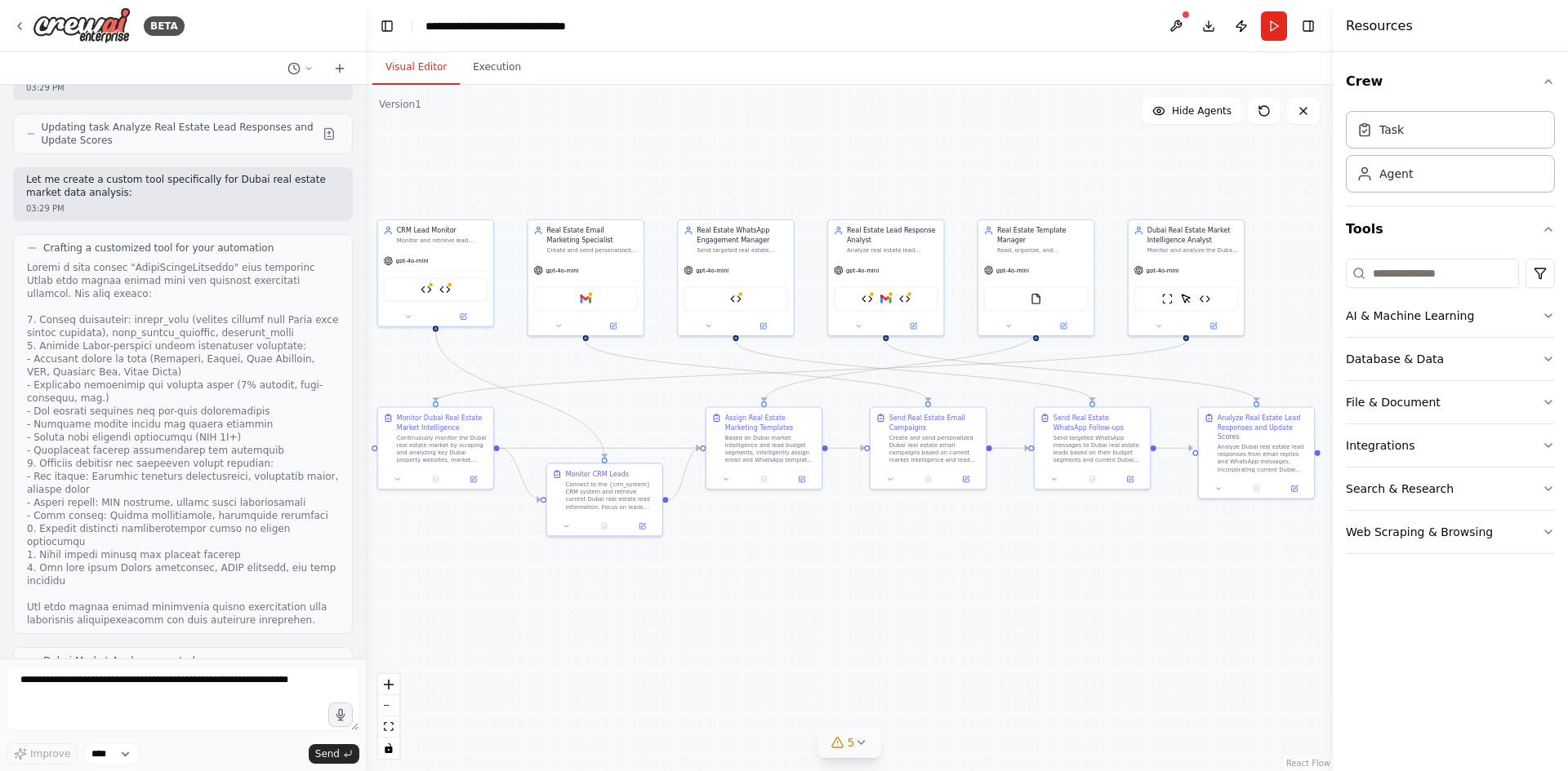
scroll to position [11239, 0]
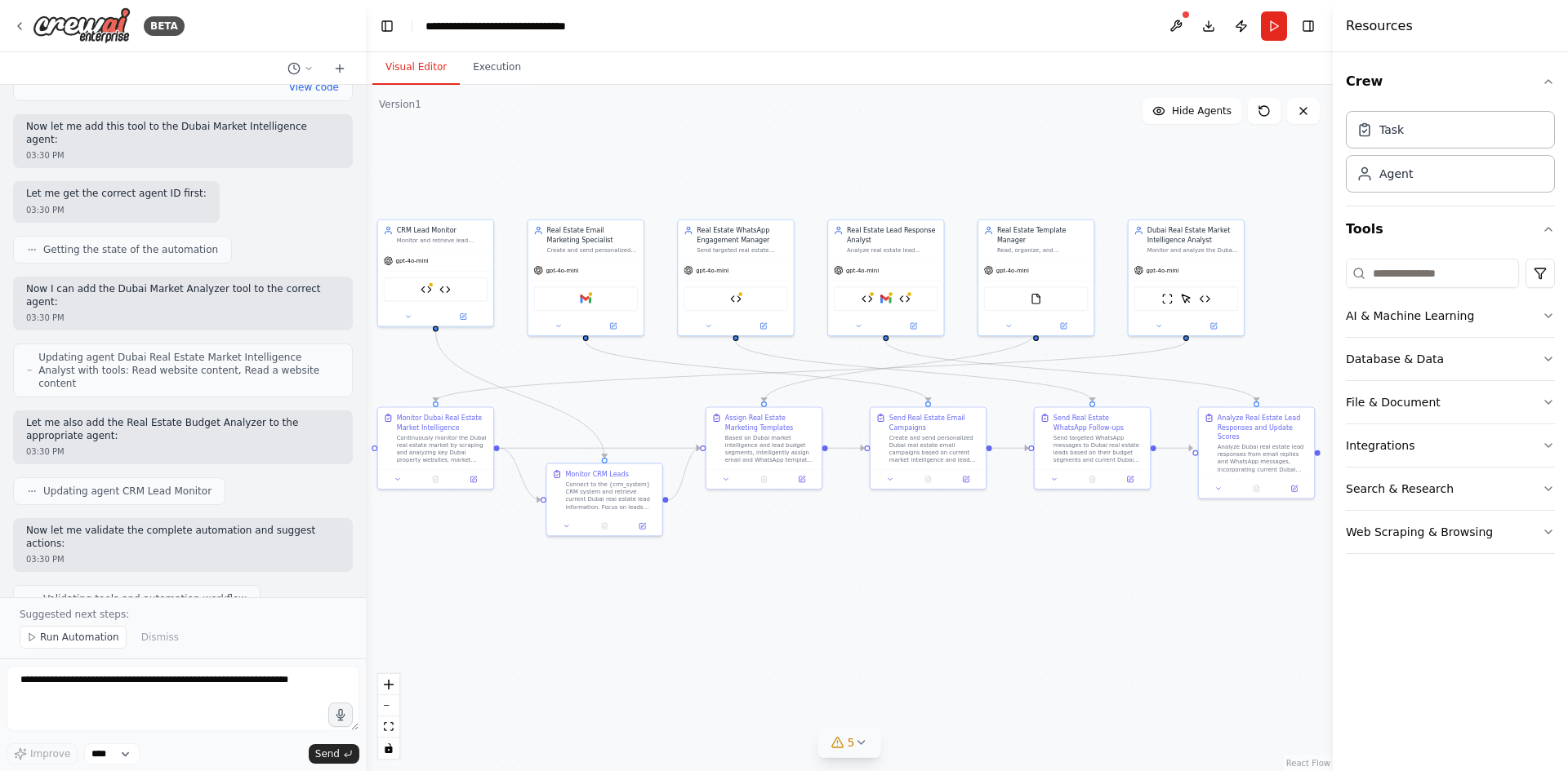
click at [505, 87] on div ".deletable-edge-delete-btn { width: 20px; height: 20px; border: 0px solid #ffff…" at bounding box center [849, 429] width 967 height 687
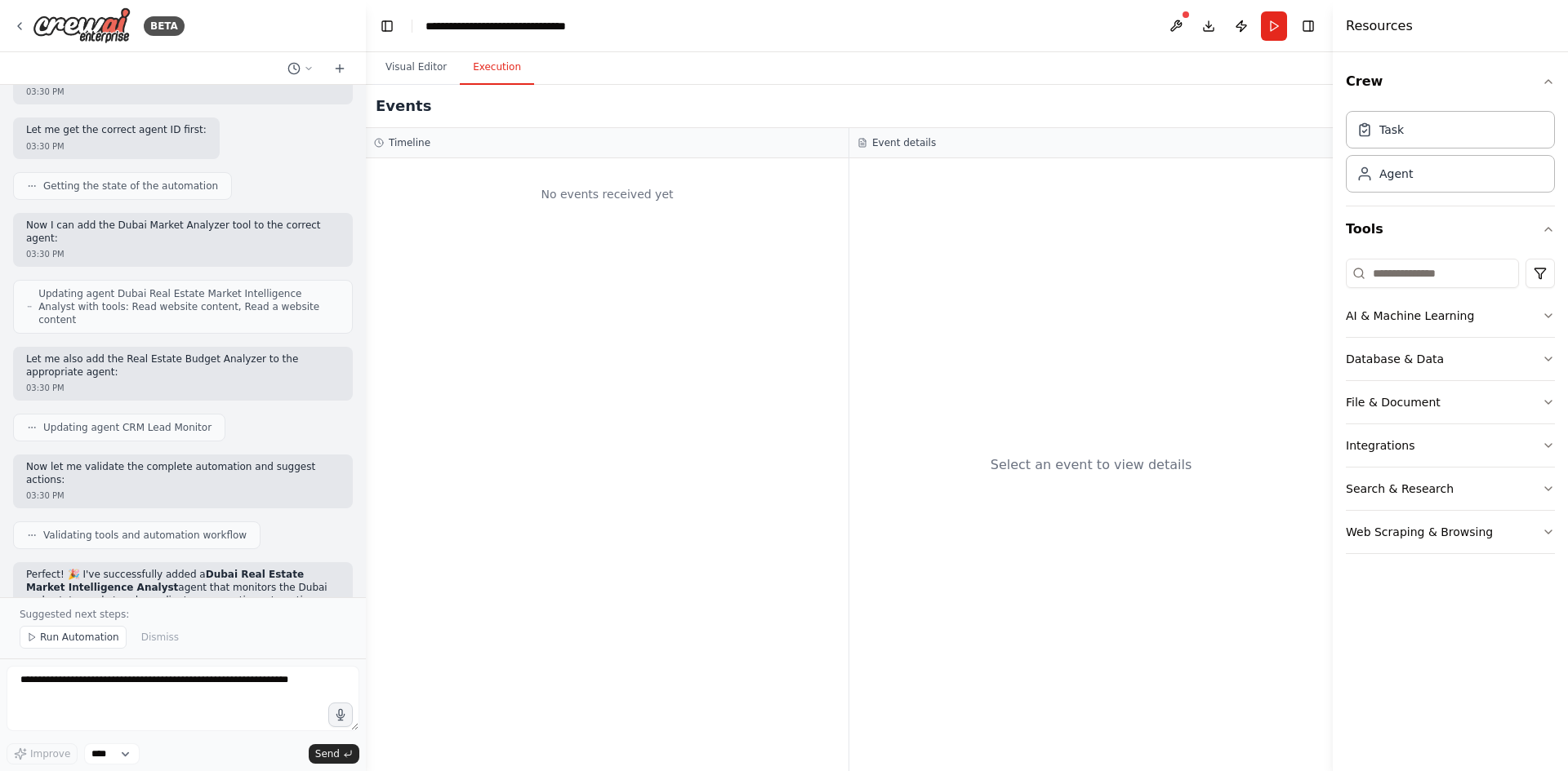
click at [496, 76] on button "Execution" at bounding box center [496, 68] width 75 height 34
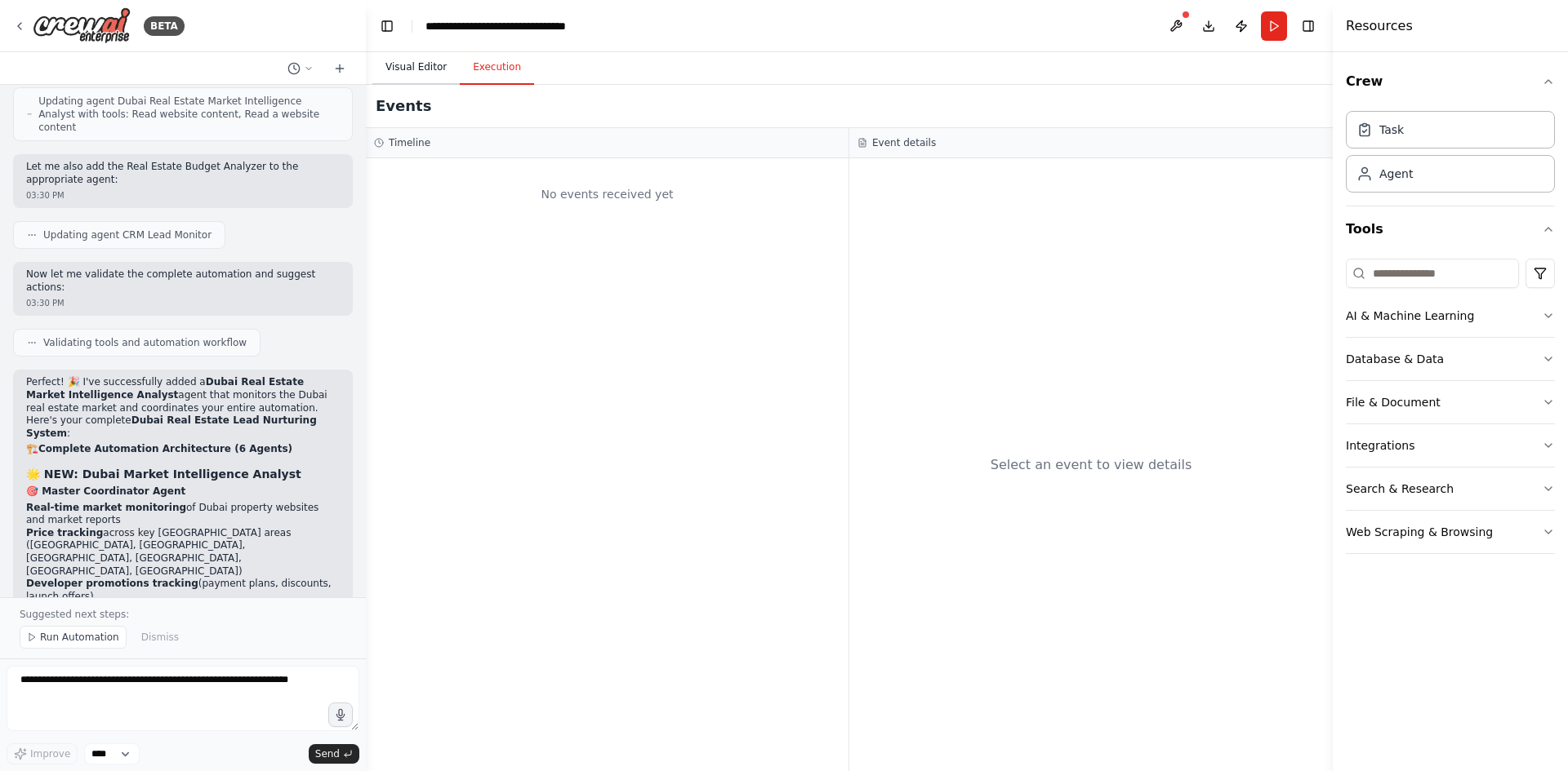
click at [430, 63] on button "Visual Editor" at bounding box center [415, 68] width 87 height 34
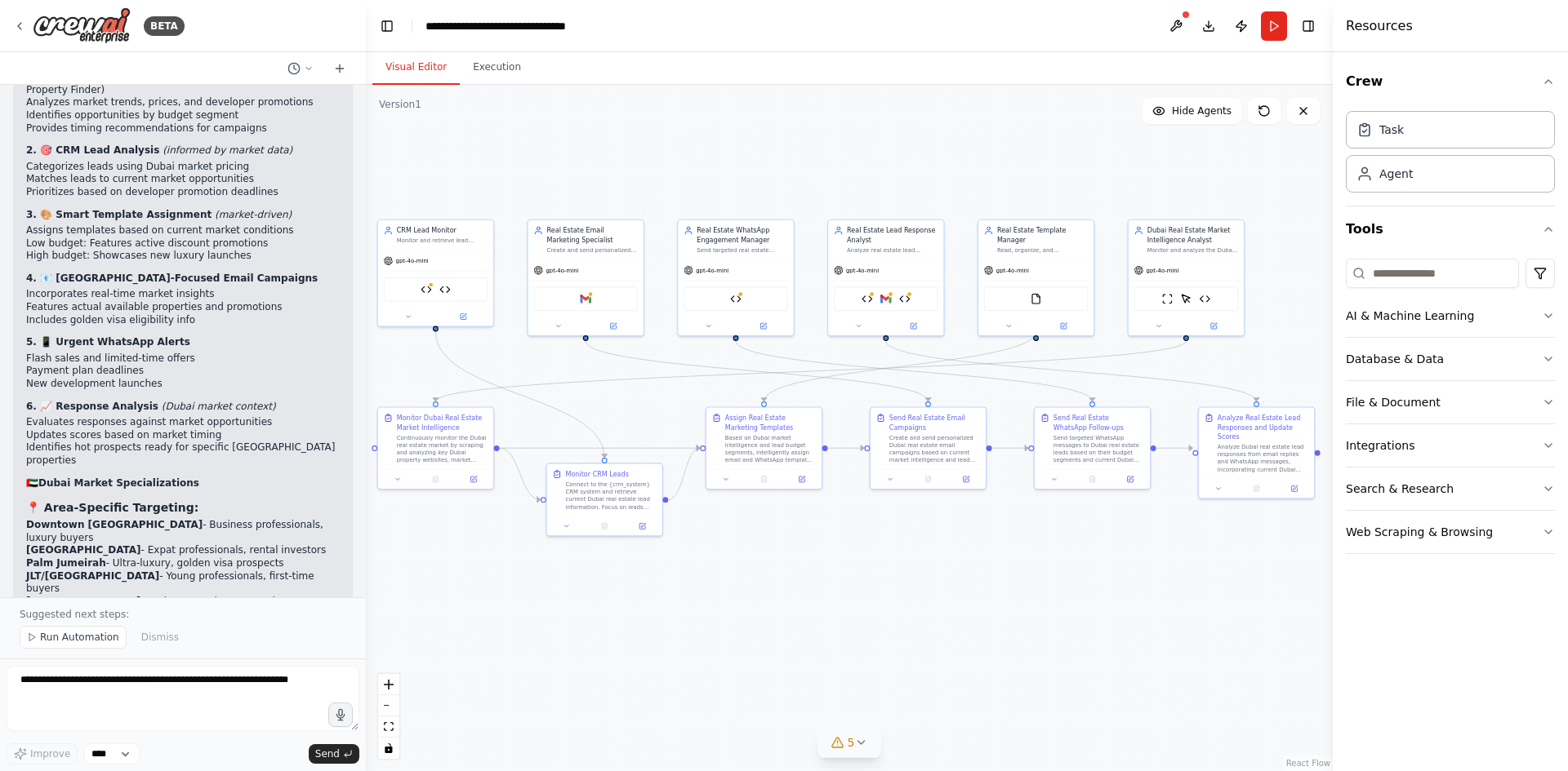
click at [994, 553] on div ".deletable-edge-delete-btn { width: 20px; height: 20px; border: 0px solid #ffff…" at bounding box center [849, 429] width 967 height 687
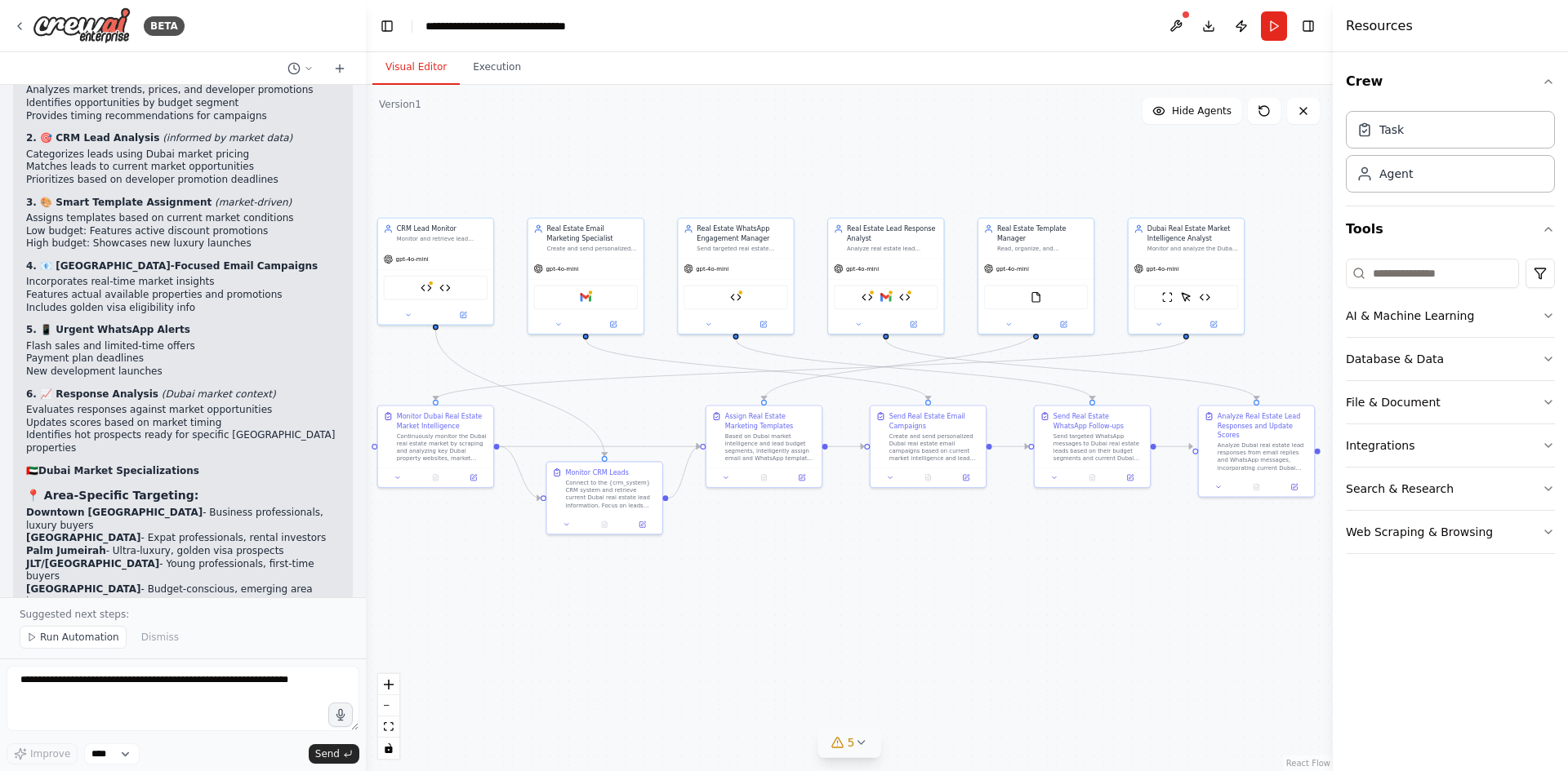
click at [984, 559] on div ".deletable-edge-delete-btn { width: 20px; height: 20px; border: 0px solid #ffff…" at bounding box center [849, 429] width 967 height 687
click at [968, 559] on div ".deletable-edge-delete-btn { width: 20px; height: 20px; border: 0px solid #ffff…" at bounding box center [849, 429] width 967 height 687
click at [1261, 117] on icon at bounding box center [1264, 111] width 13 height 13
click at [1261, 121] on button at bounding box center [1263, 112] width 33 height 26
click at [1260, 116] on icon at bounding box center [1264, 111] width 13 height 13
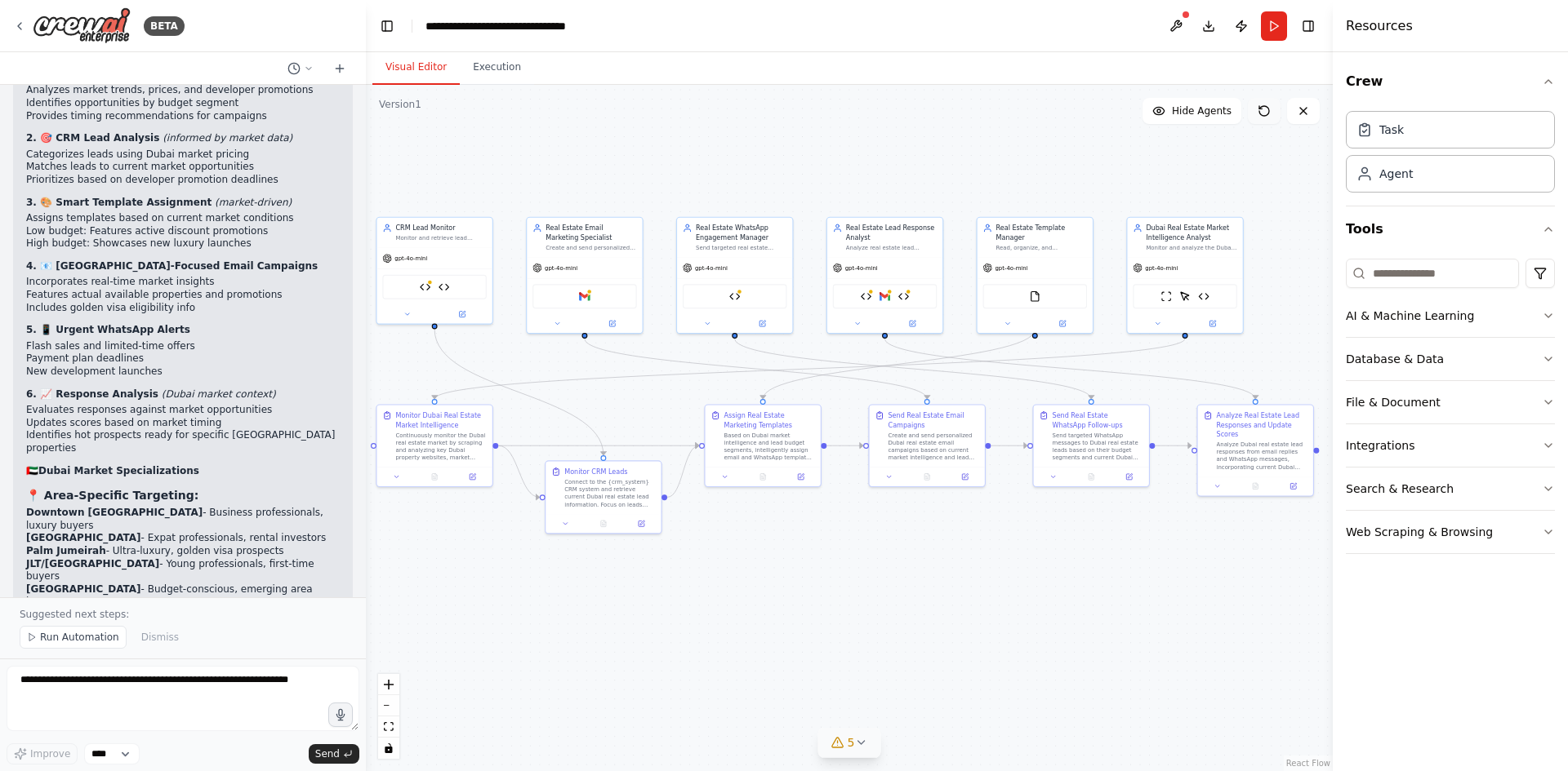
click at [1260, 116] on icon at bounding box center [1264, 111] width 13 height 13
click at [126, 754] on select "****" at bounding box center [112, 754] width 55 height 21
click at [126, 754] on select "****" at bounding box center [112, 754] width 55 height 21
click at [186, 748] on div "Improve **** Send" at bounding box center [183, 754] width 353 height 21
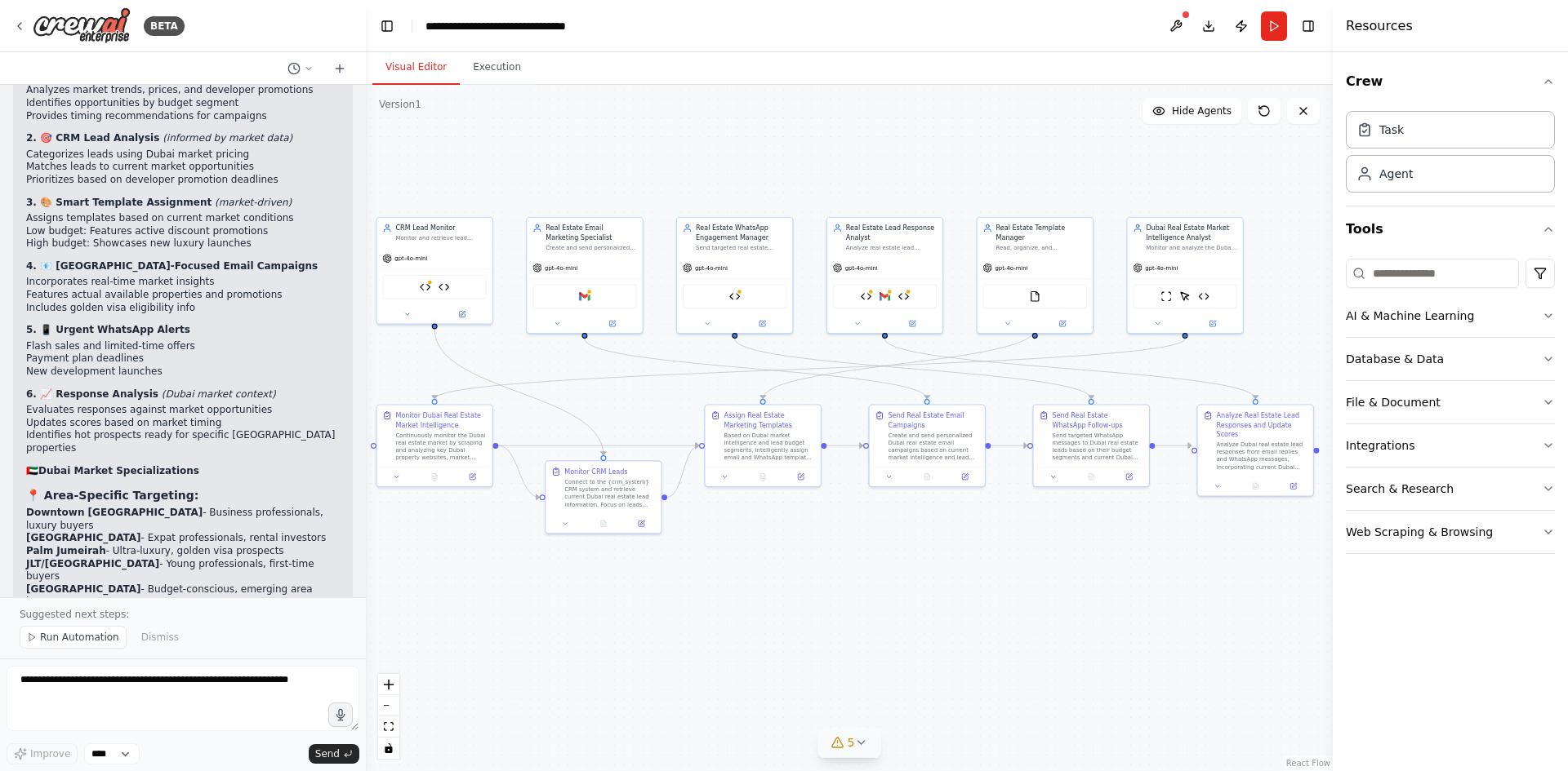
drag, startPoint x: 307, startPoint y: 734, endPoint x: 276, endPoint y: 760, distance: 40.5
click at [276, 760] on div "Improve **** Send" at bounding box center [183, 754] width 353 height 21
click at [848, 746] on button "5" at bounding box center [849, 743] width 63 height 30
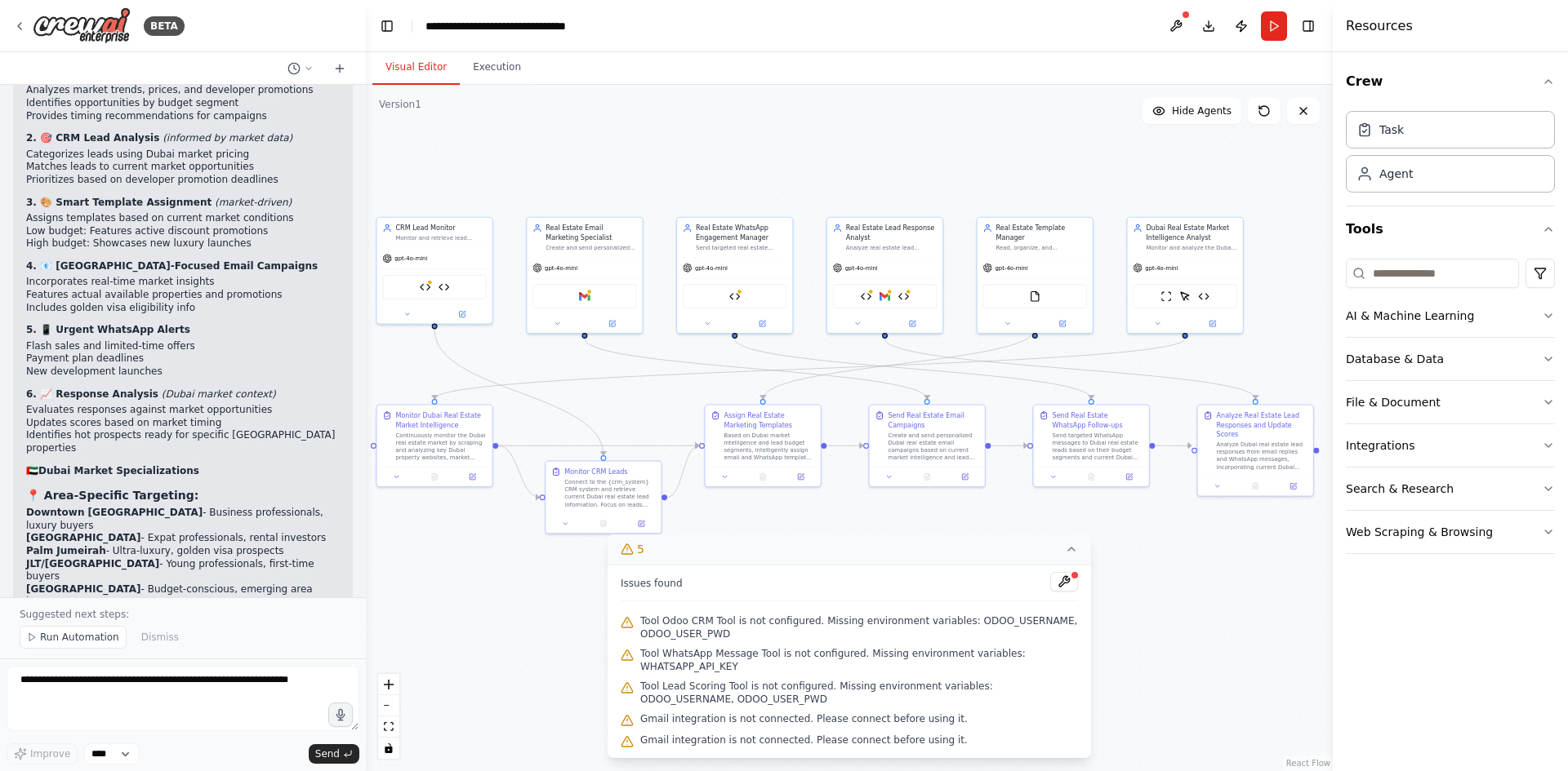
click at [1073, 556] on icon at bounding box center [1071, 549] width 13 height 13
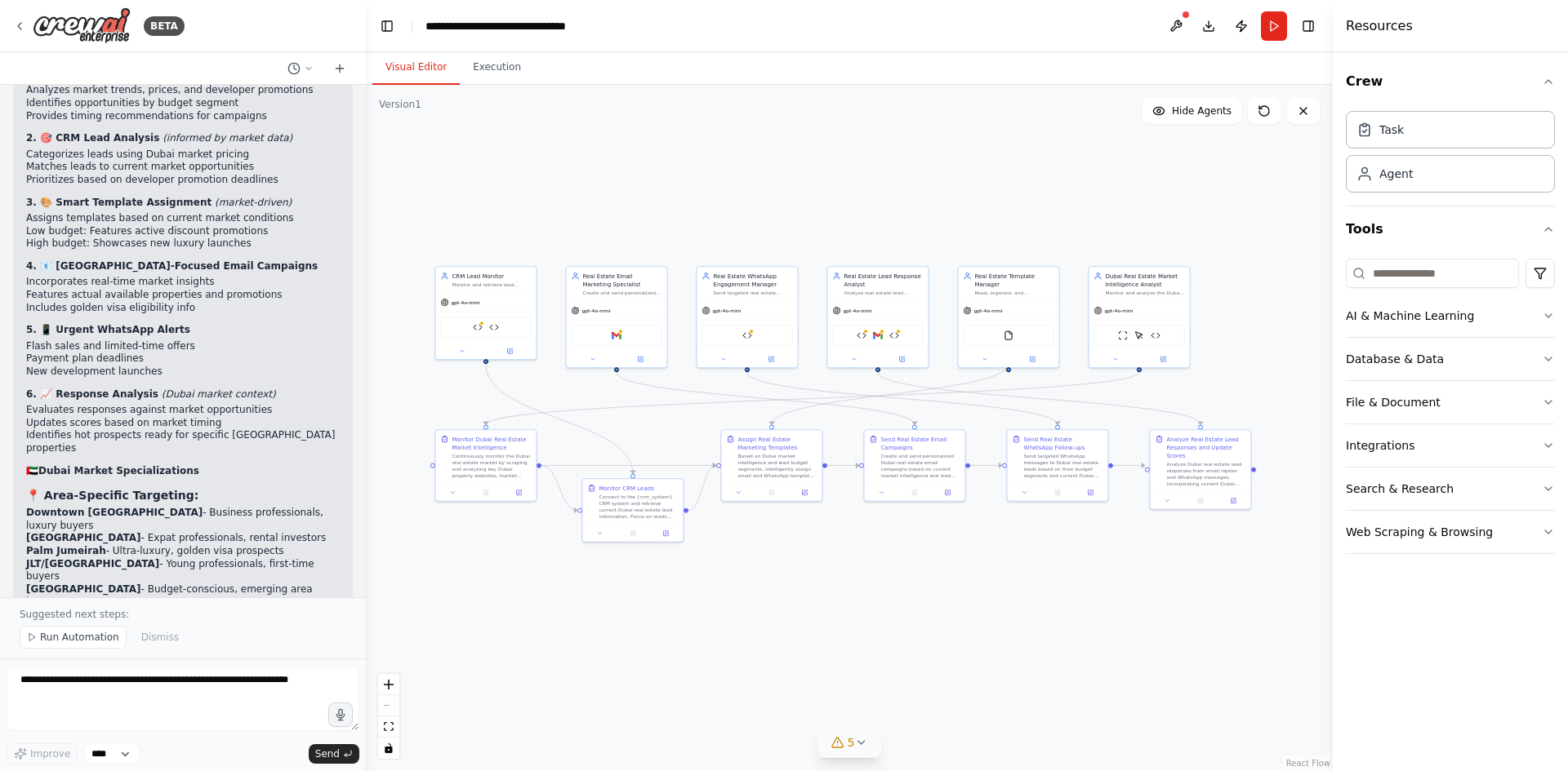
click at [842, 600] on div ".deletable-edge-delete-btn { width: 20px; height: 20px; border: 0px solid #ffff…" at bounding box center [849, 429] width 967 height 687
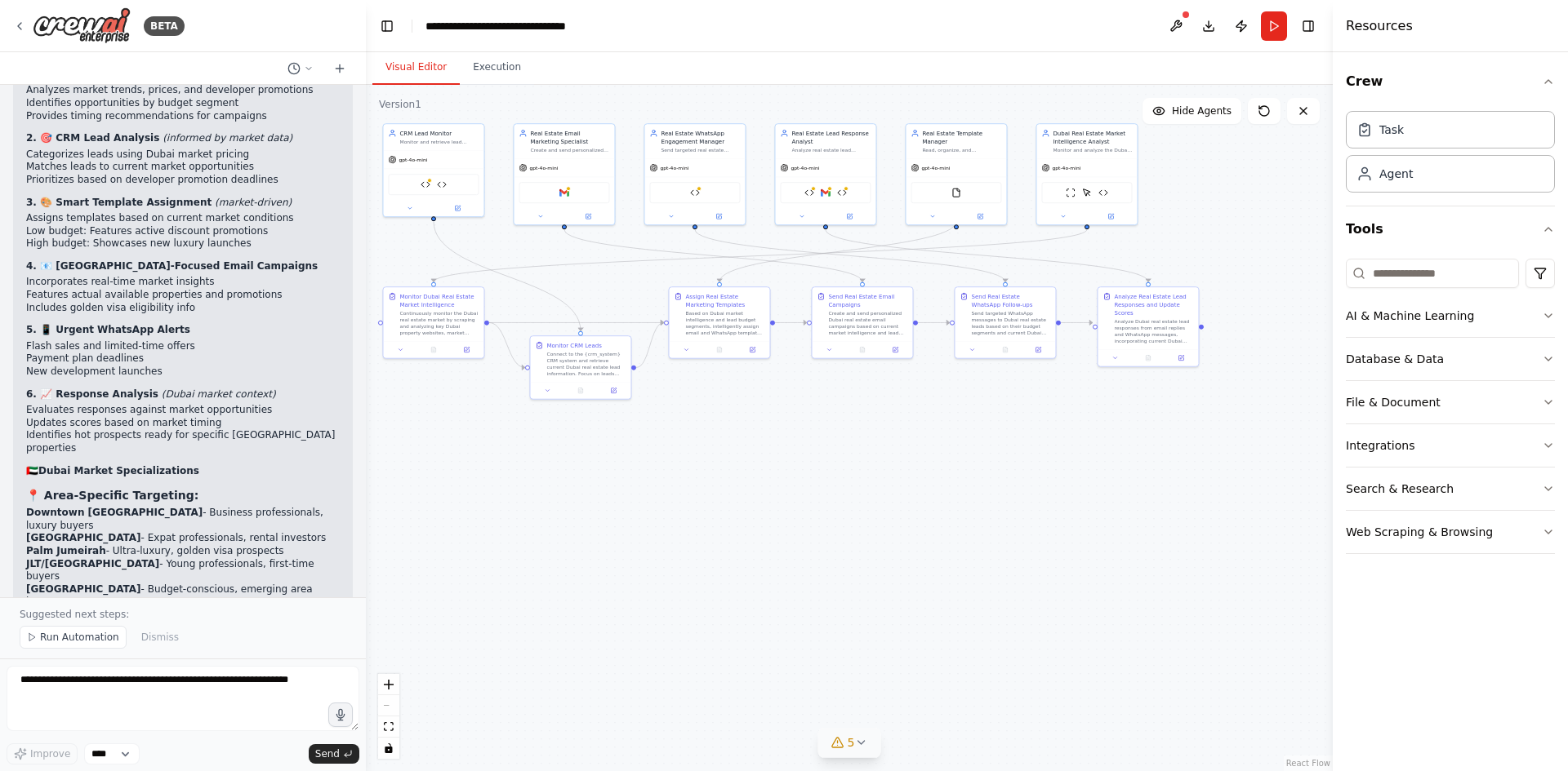
drag, startPoint x: 842, startPoint y: 600, endPoint x: 791, endPoint y: 456, distance: 152.8
click at [791, 456] on div ".deletable-edge-delete-btn { width: 20px; height: 20px; border: 0px solid #ffff…" at bounding box center [849, 429] width 967 height 687
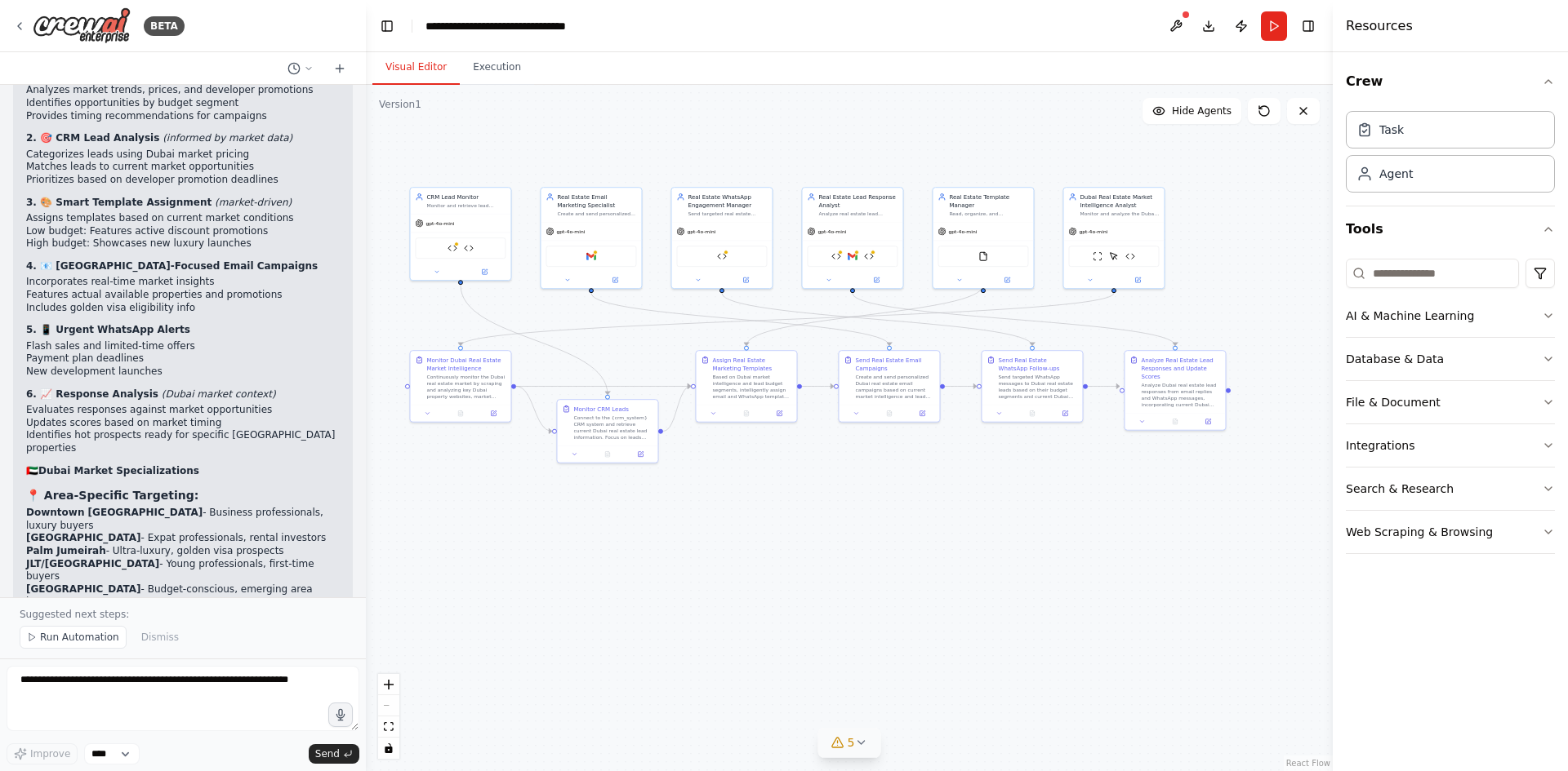
drag, startPoint x: 905, startPoint y: 481, endPoint x: 932, endPoint y: 545, distance: 69.5
click at [932, 545] on div ".deletable-edge-delete-btn { width: 20px; height: 20px; border: 0px solid #ffff…" at bounding box center [849, 429] width 967 height 687
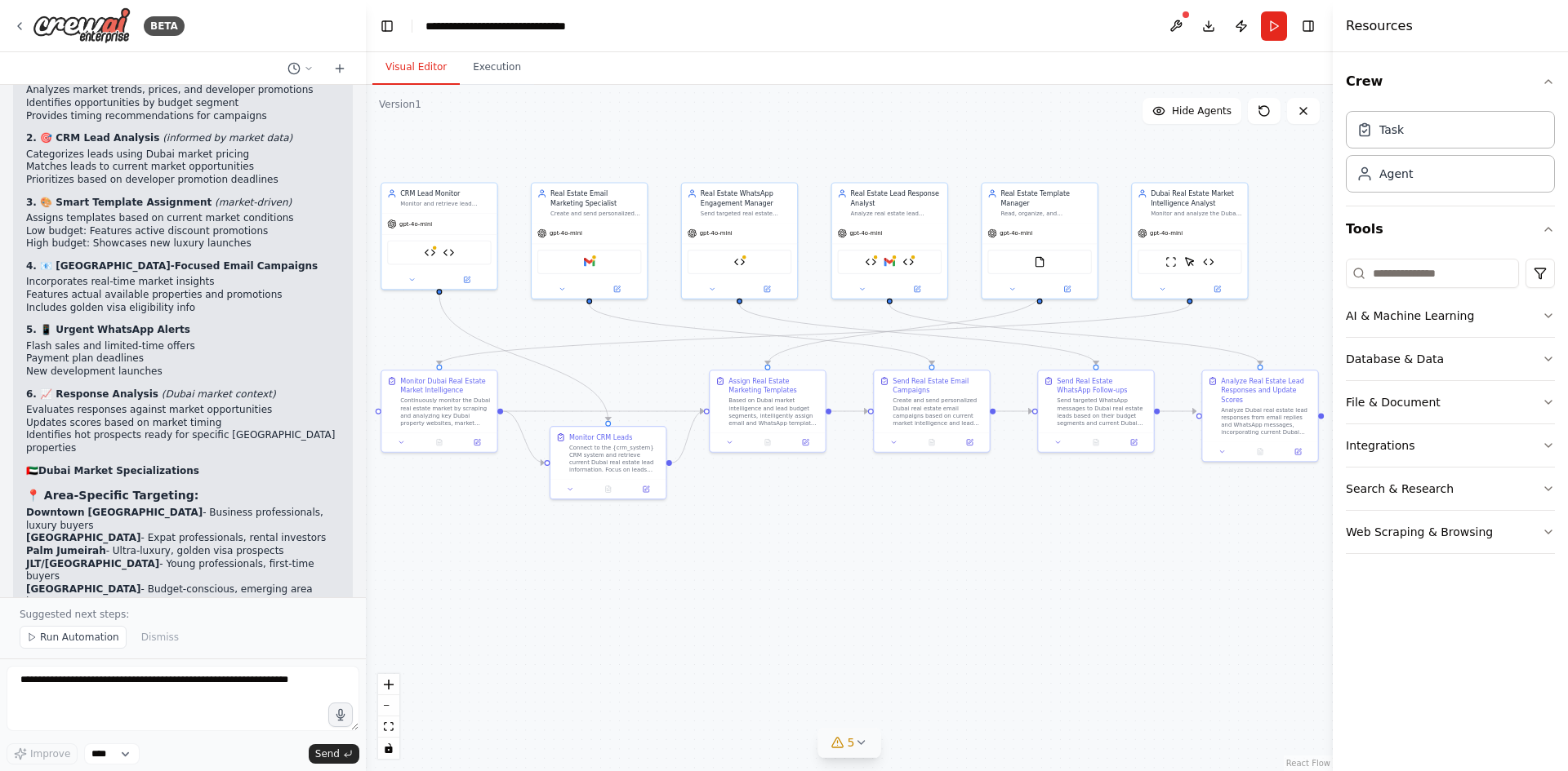
drag, startPoint x: 573, startPoint y: 539, endPoint x: 618, endPoint y: 600, distance: 75.8
click at [618, 600] on div ".deletable-edge-delete-btn { width: 20px; height: 20px; border: 0px solid #ffff…" at bounding box center [849, 429] width 967 height 687
click at [208, 695] on textarea at bounding box center [183, 699] width 353 height 65
type textarea "**********"
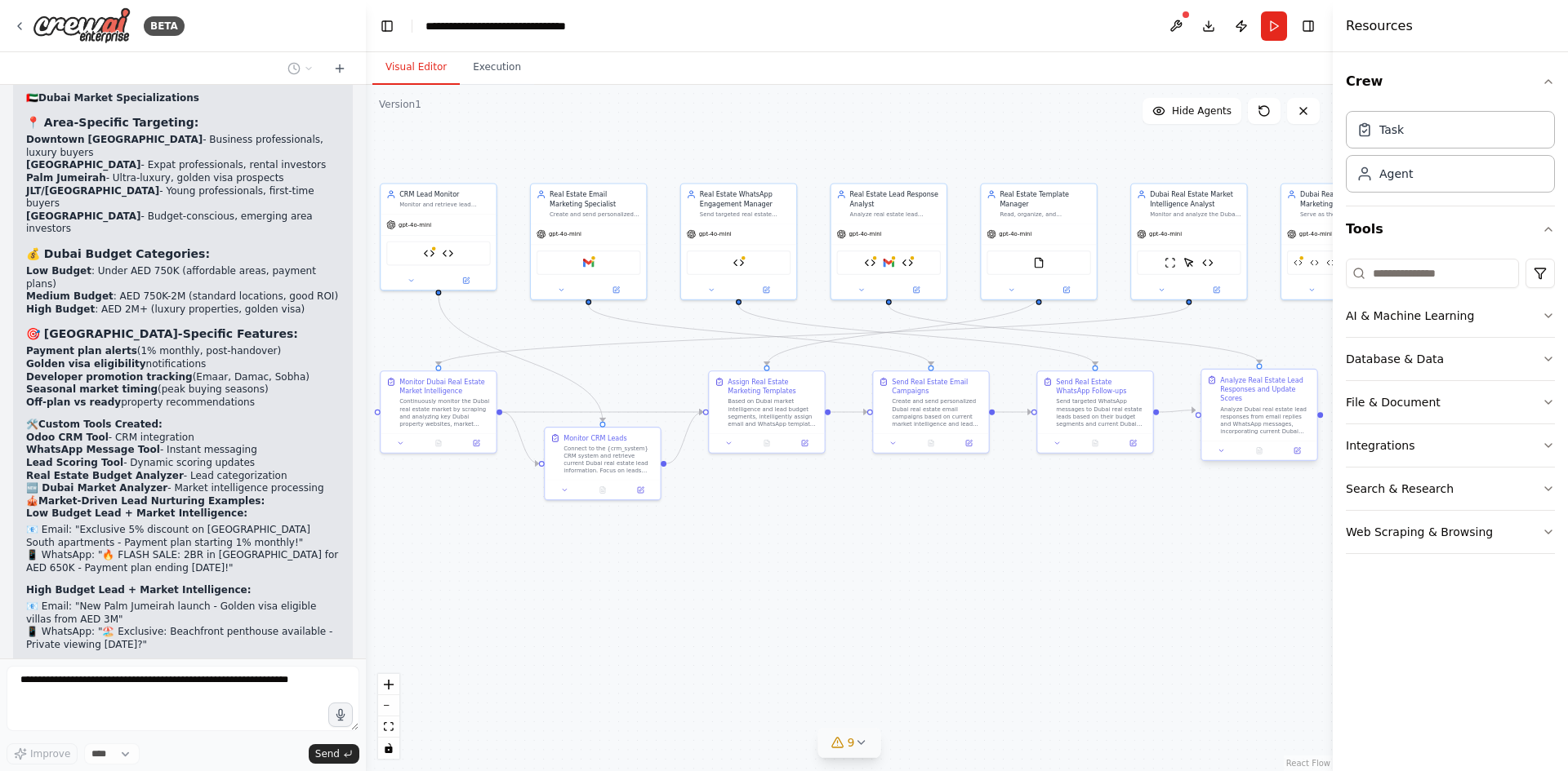
scroll to position [13522, 0]
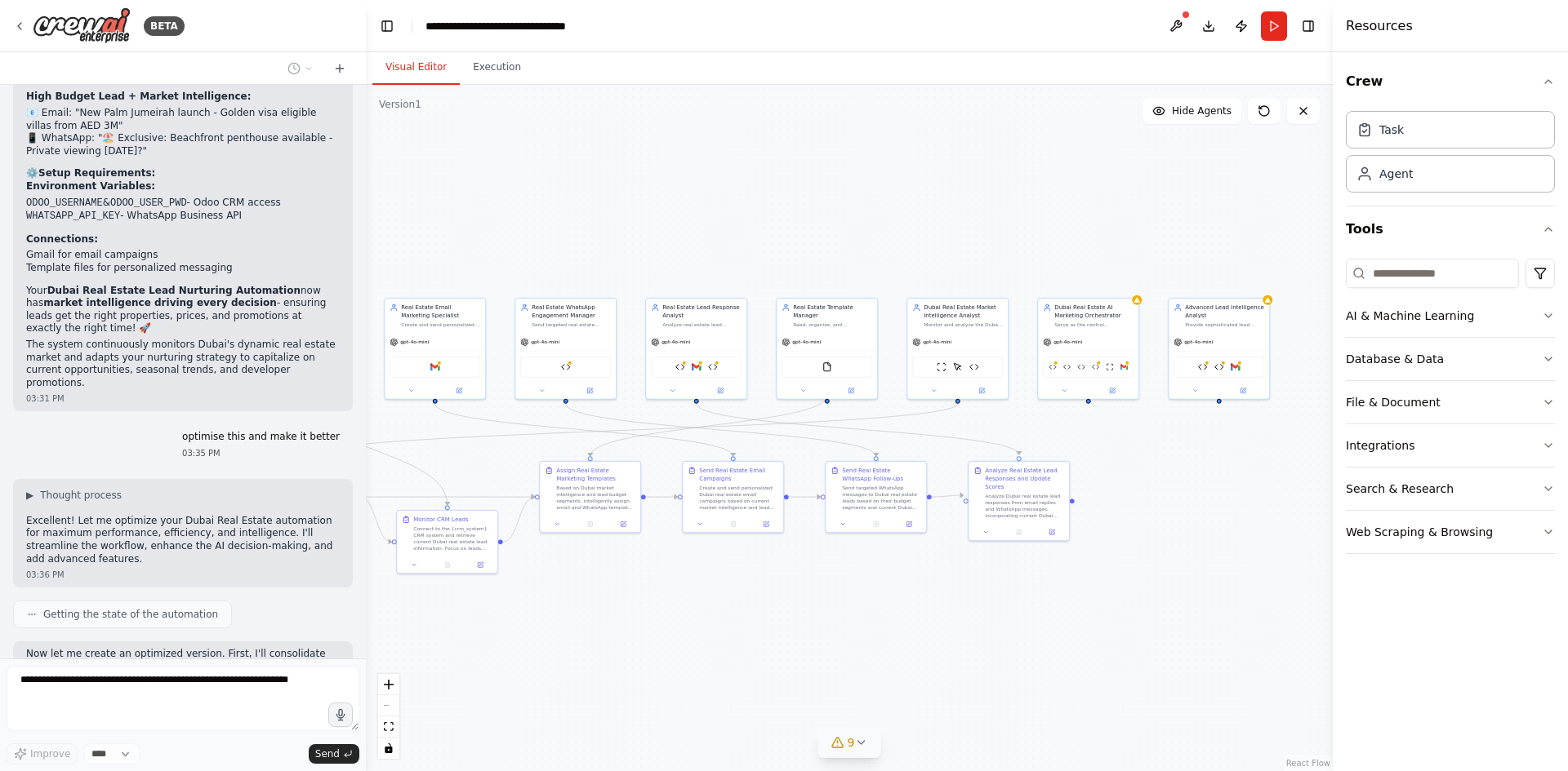
drag, startPoint x: 1101, startPoint y: 515, endPoint x: 893, endPoint y: 610, distance: 228.7
click at [893, 610] on div ".deletable-edge-delete-btn { width: 20px; height: 20px; border: 0px solid #ffff…" at bounding box center [849, 429] width 967 height 687
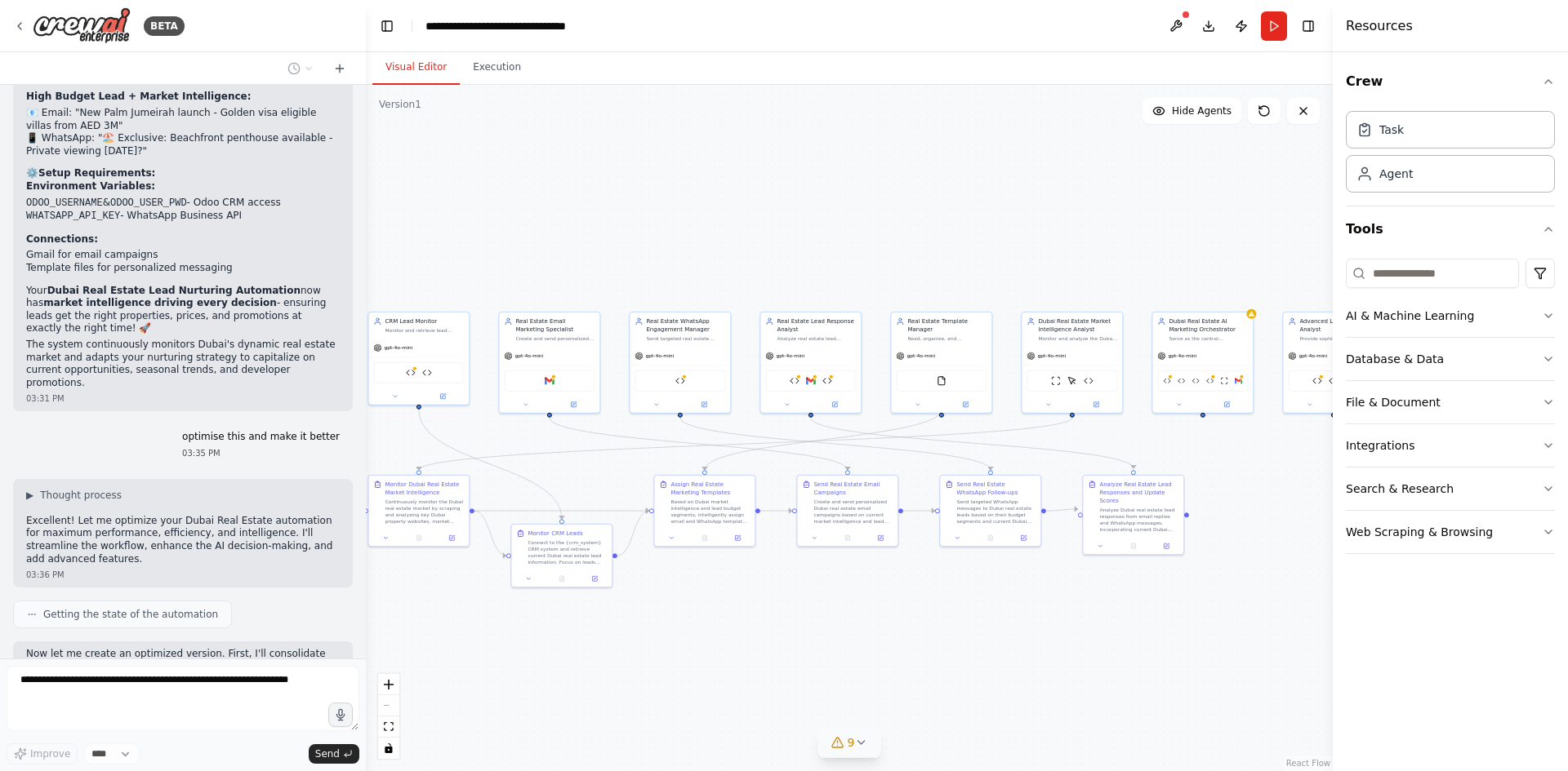
drag, startPoint x: 662, startPoint y: 605, endPoint x: 748, endPoint y: 618, distance: 87.0
click at [748, 618] on div ".deletable-edge-delete-btn { width: 20px; height: 20px; border: 0px solid #ffff…" at bounding box center [849, 429] width 967 height 687
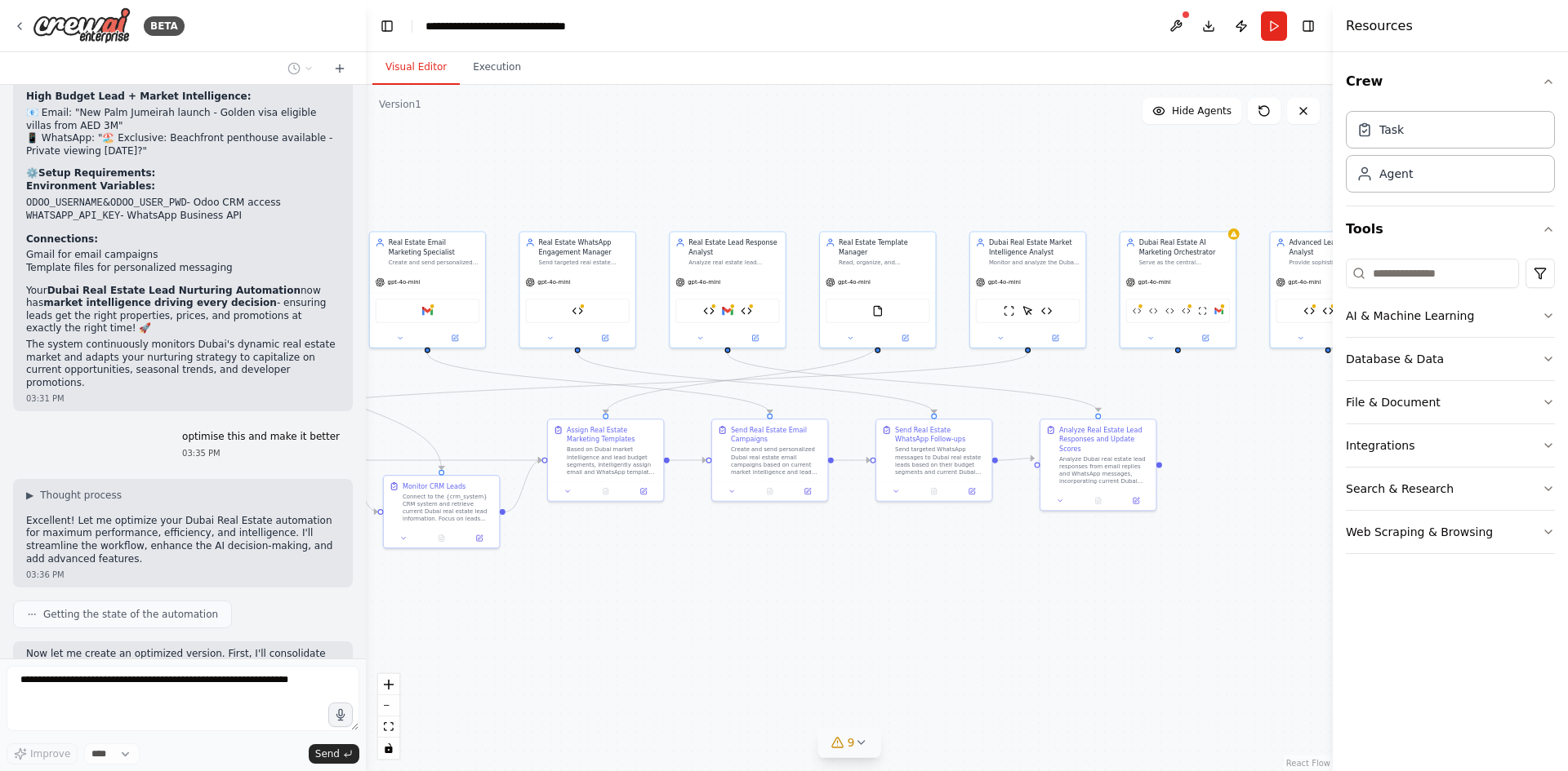
drag, startPoint x: 914, startPoint y: 693, endPoint x: 867, endPoint y: 678, distance: 49.3
click at [867, 678] on div ".deletable-edge-delete-btn { width: 20px; height: 20px; border: 0px solid #ffff…" at bounding box center [849, 429] width 967 height 687
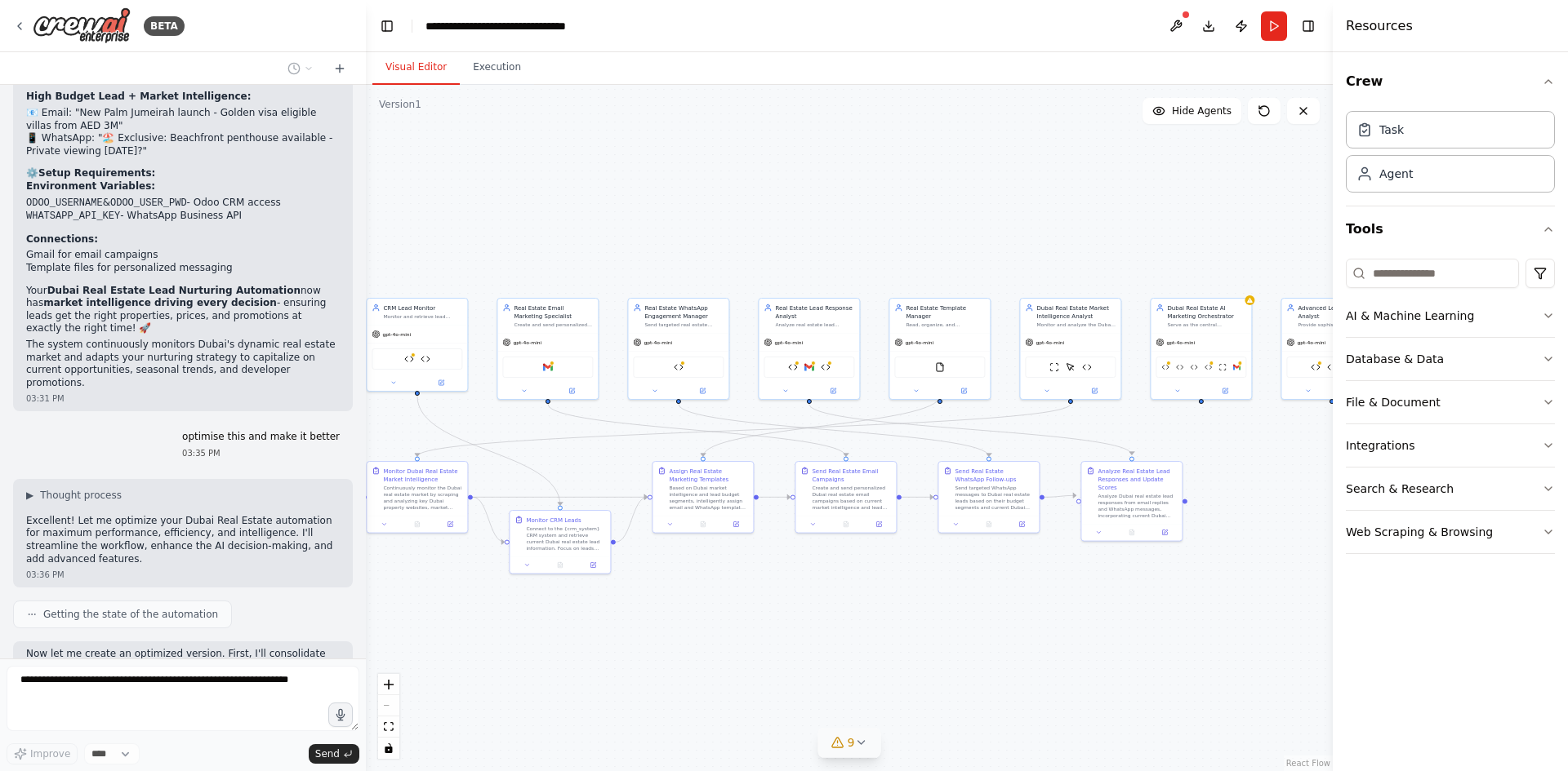
drag, startPoint x: 821, startPoint y: 652, endPoint x: 900, endPoint y: 659, distance: 79.3
click at [900, 659] on div ".deletable-edge-delete-btn { width: 20px; height: 20px; border: 0px solid #ffff…" at bounding box center [849, 429] width 967 height 687
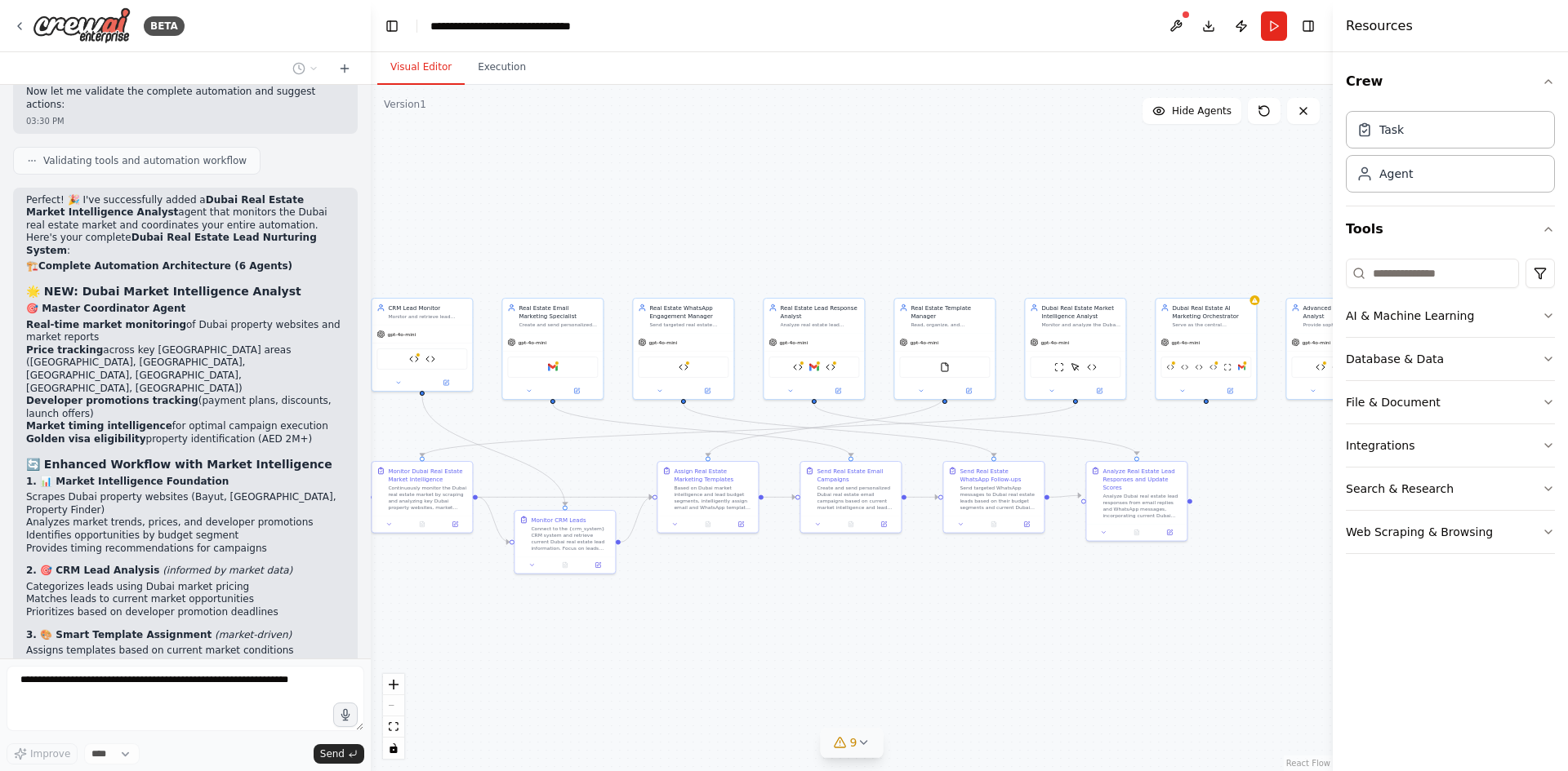
scroll to position [12281, 0]
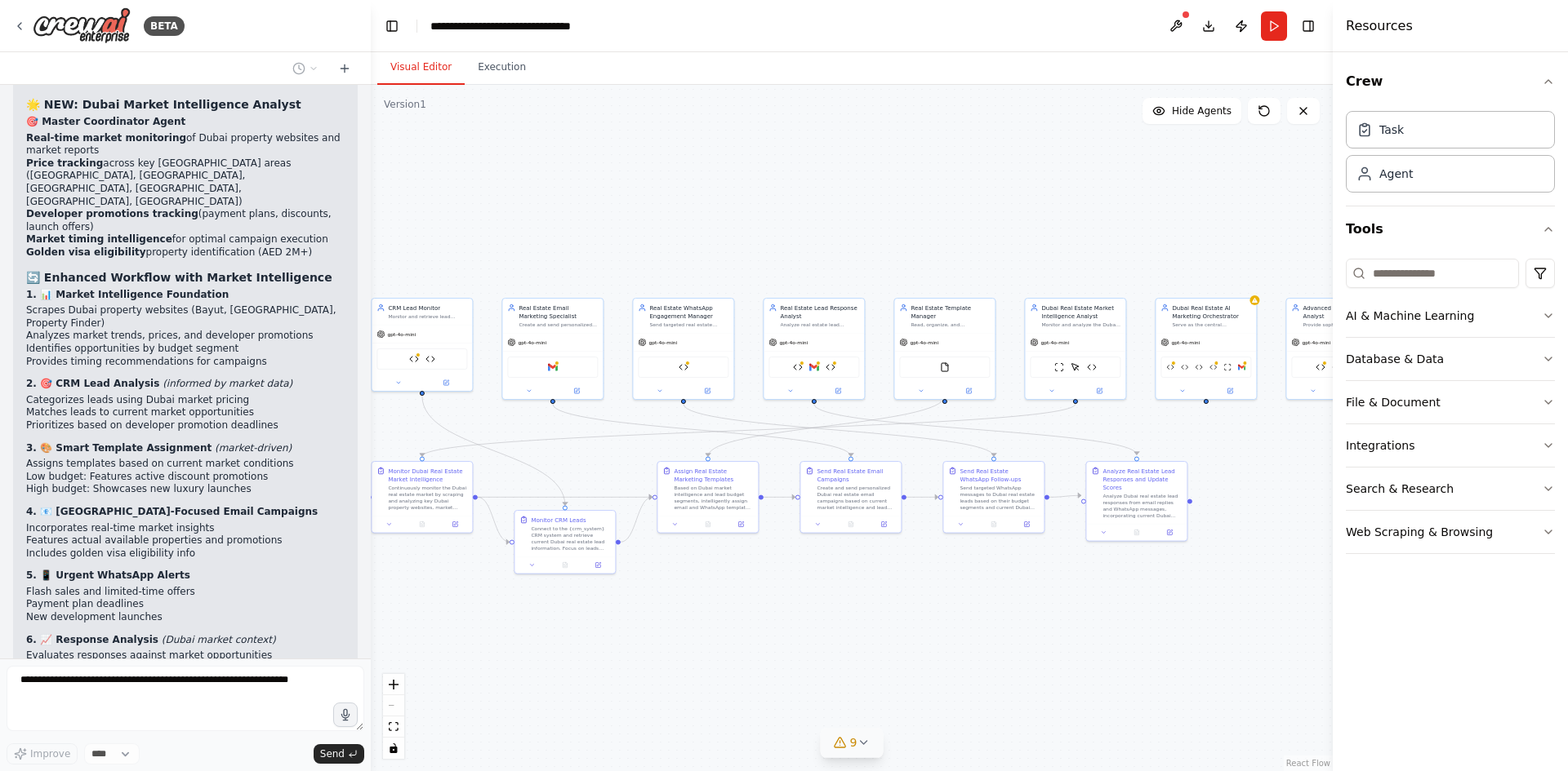
drag, startPoint x: 360, startPoint y: 585, endPoint x: 365, endPoint y: 573, distance: 13.0
click at [365, 560] on div "BETA I want to build an agentic ai for my oddo crm that nurtures the lead by se…" at bounding box center [784, 386] width 1568 height 771
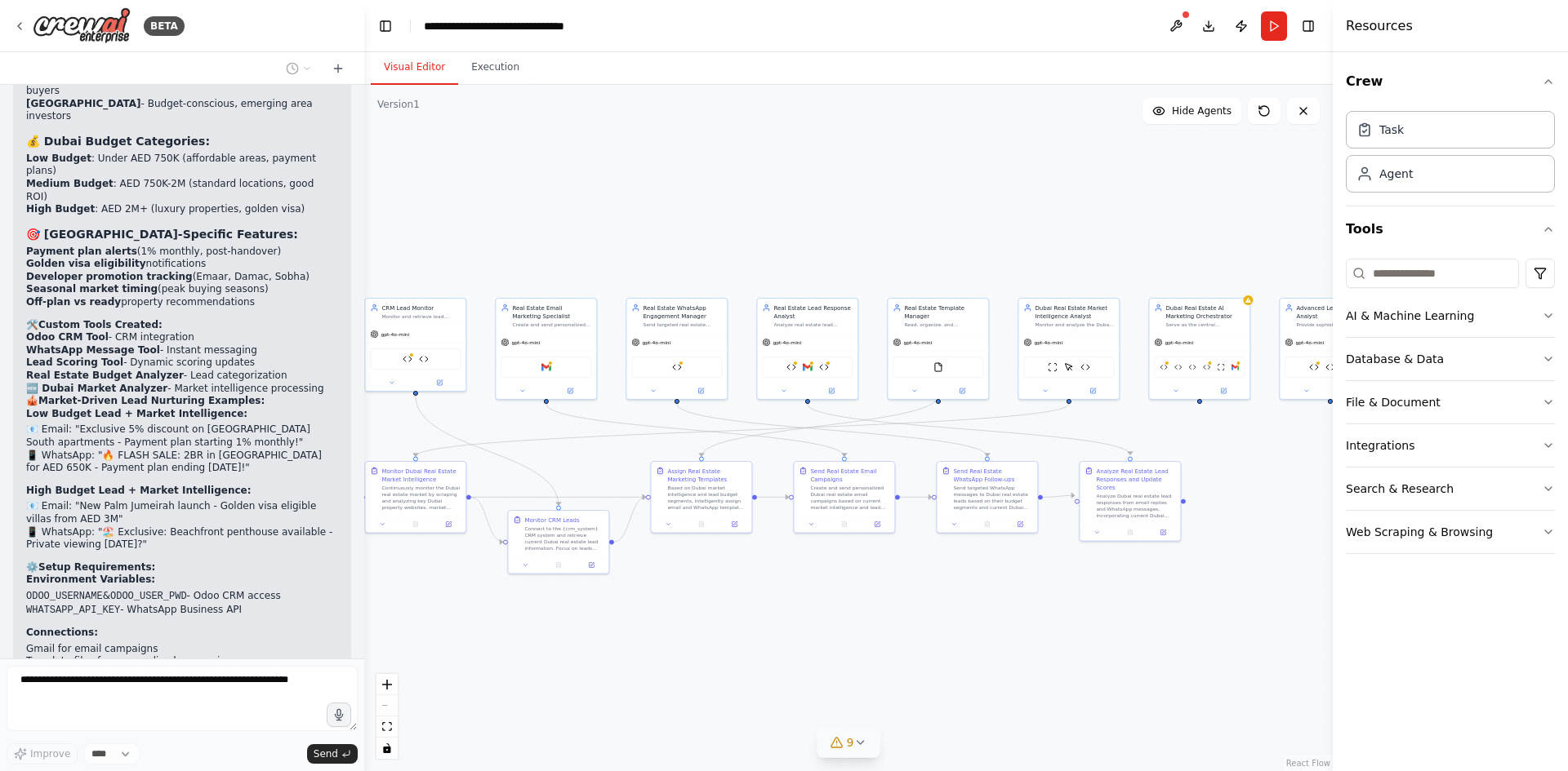
scroll to position [13586, 0]
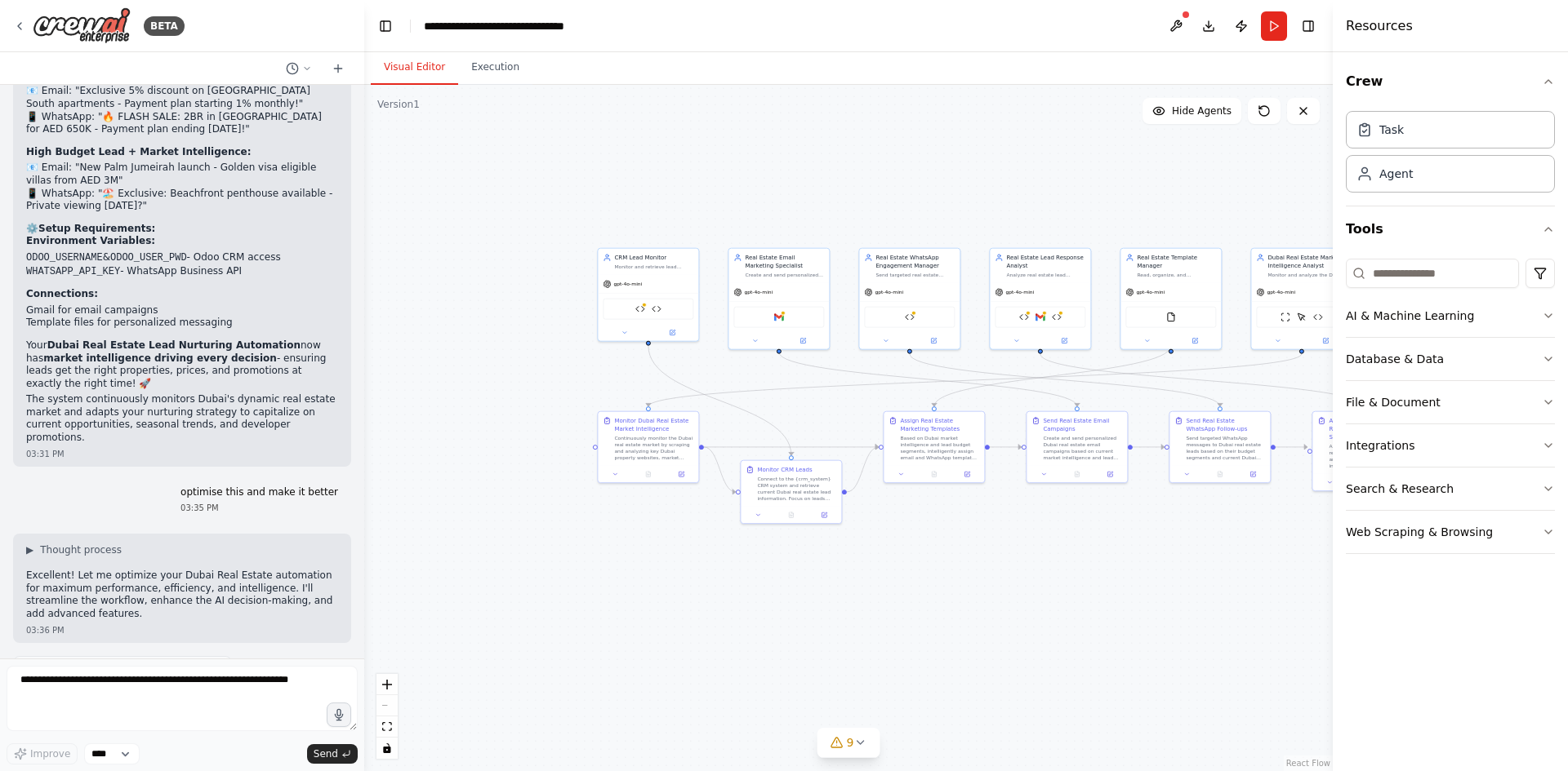
scroll to position [13544, 0]
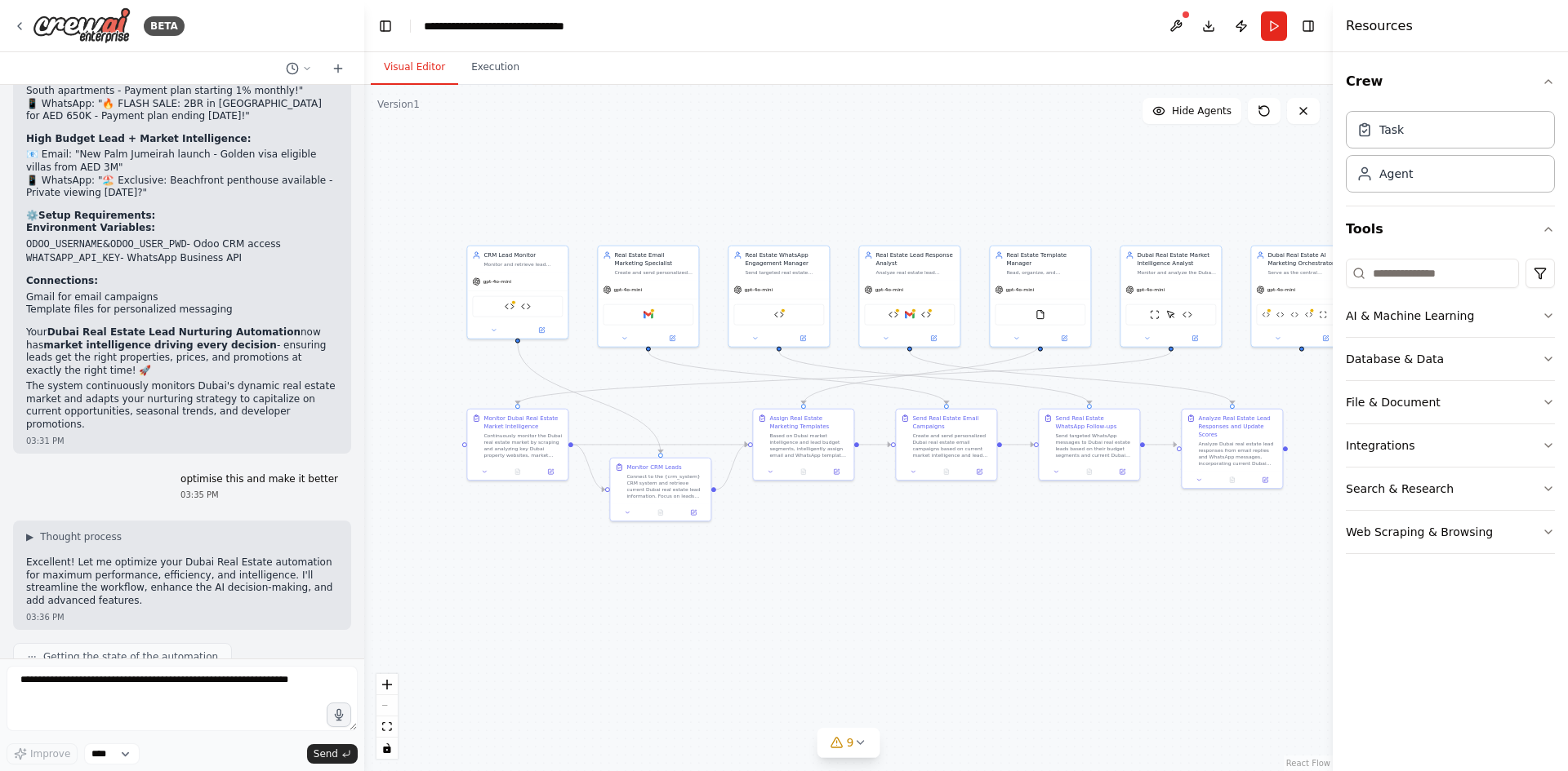
drag, startPoint x: 1171, startPoint y: 589, endPoint x: 1010, endPoint y: 587, distance: 161.0
click at [1031, 588] on div ".deletable-edge-delete-btn { width: 20px; height: 20px; border: 0px solid #ffff…" at bounding box center [849, 429] width 968 height 687
click at [226, 687] on textarea at bounding box center [182, 699] width 351 height 65
type textarea "**********"
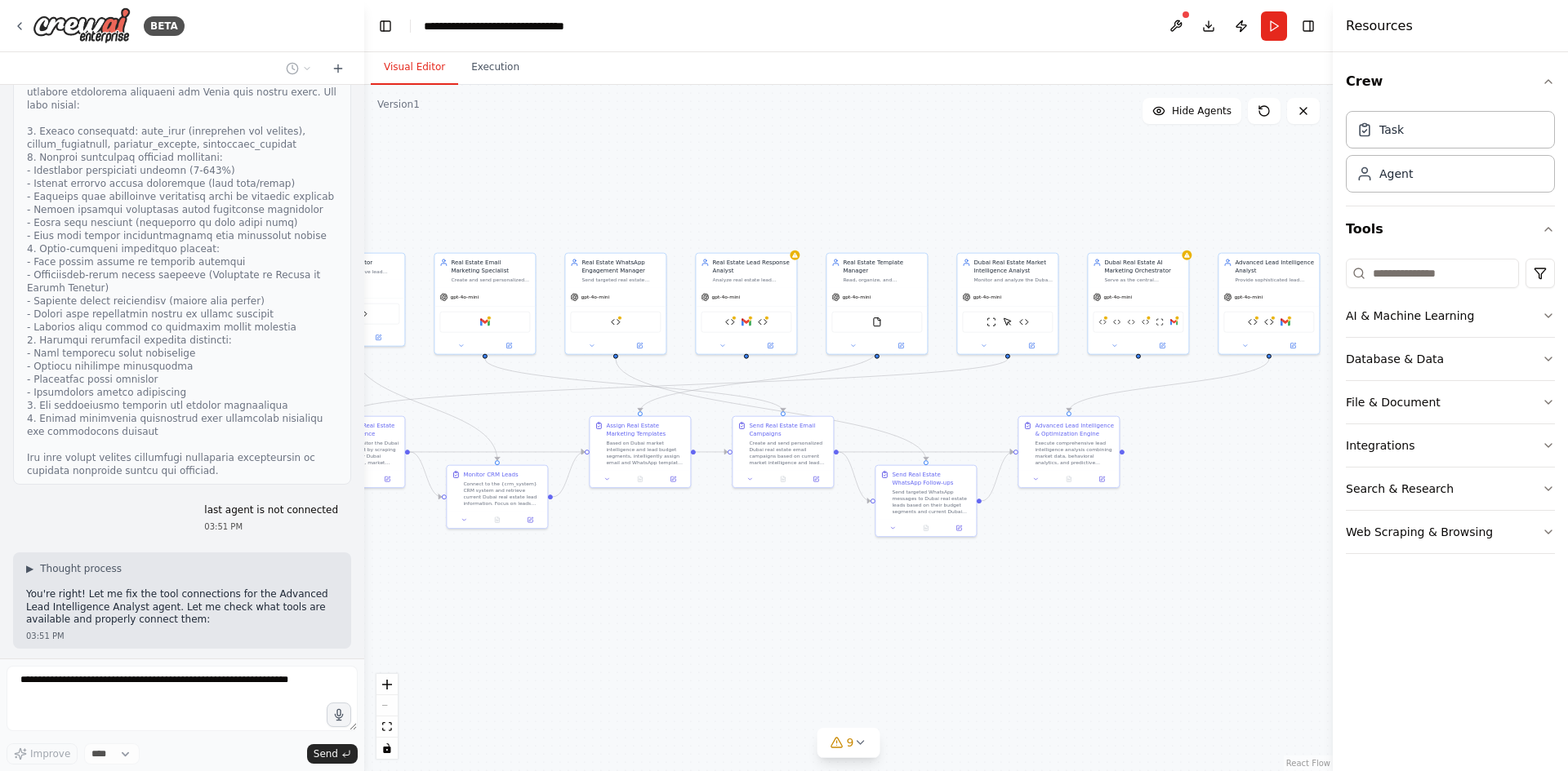
scroll to position [14424, 0]
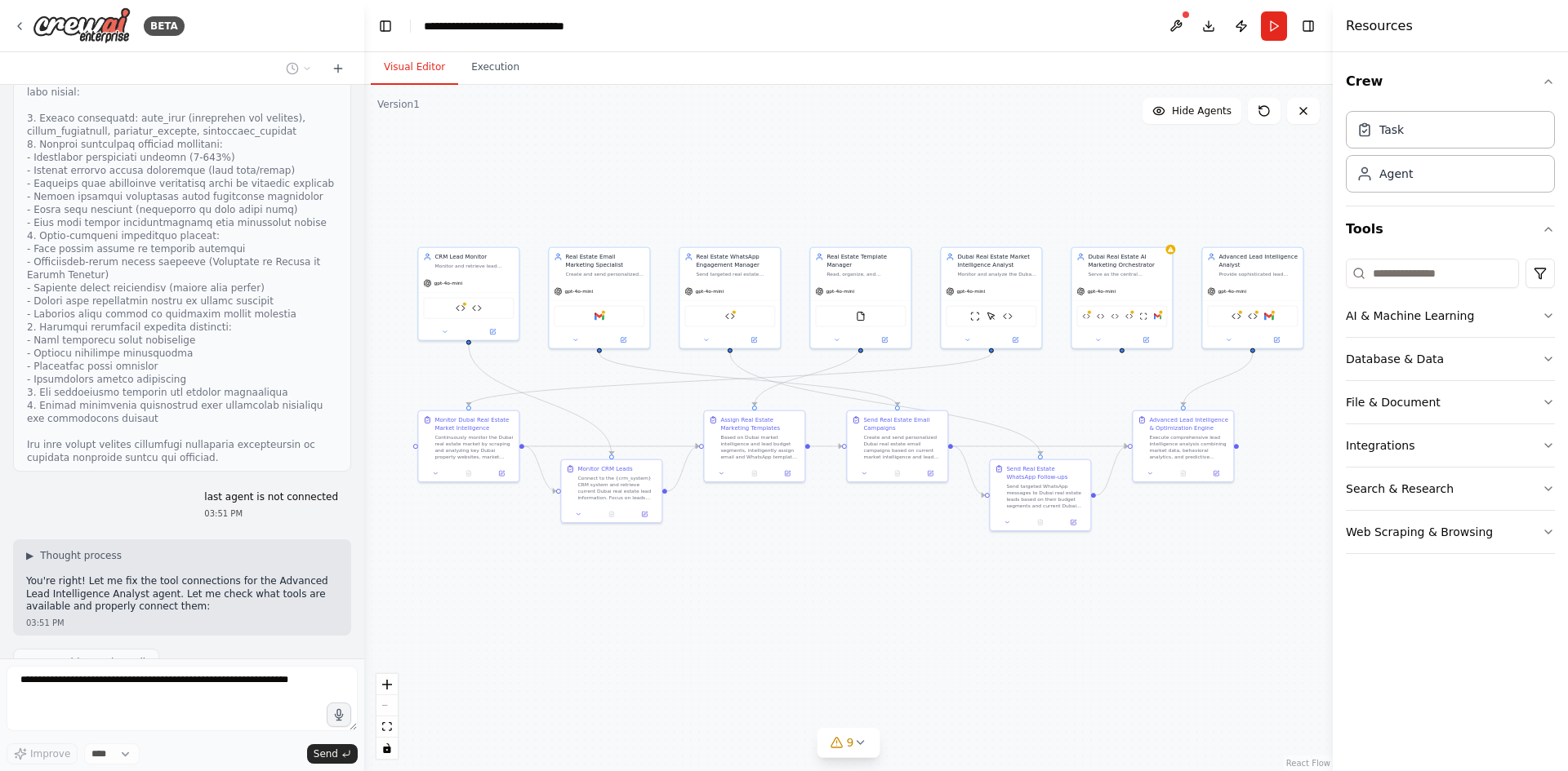
drag, startPoint x: 967, startPoint y: 642, endPoint x: 927, endPoint y: 642, distance: 40.0
click at [927, 642] on div ".deletable-edge-delete-btn { width: 20px; height: 20px; border: 0px solid #ffff…" at bounding box center [849, 429] width 968 height 687
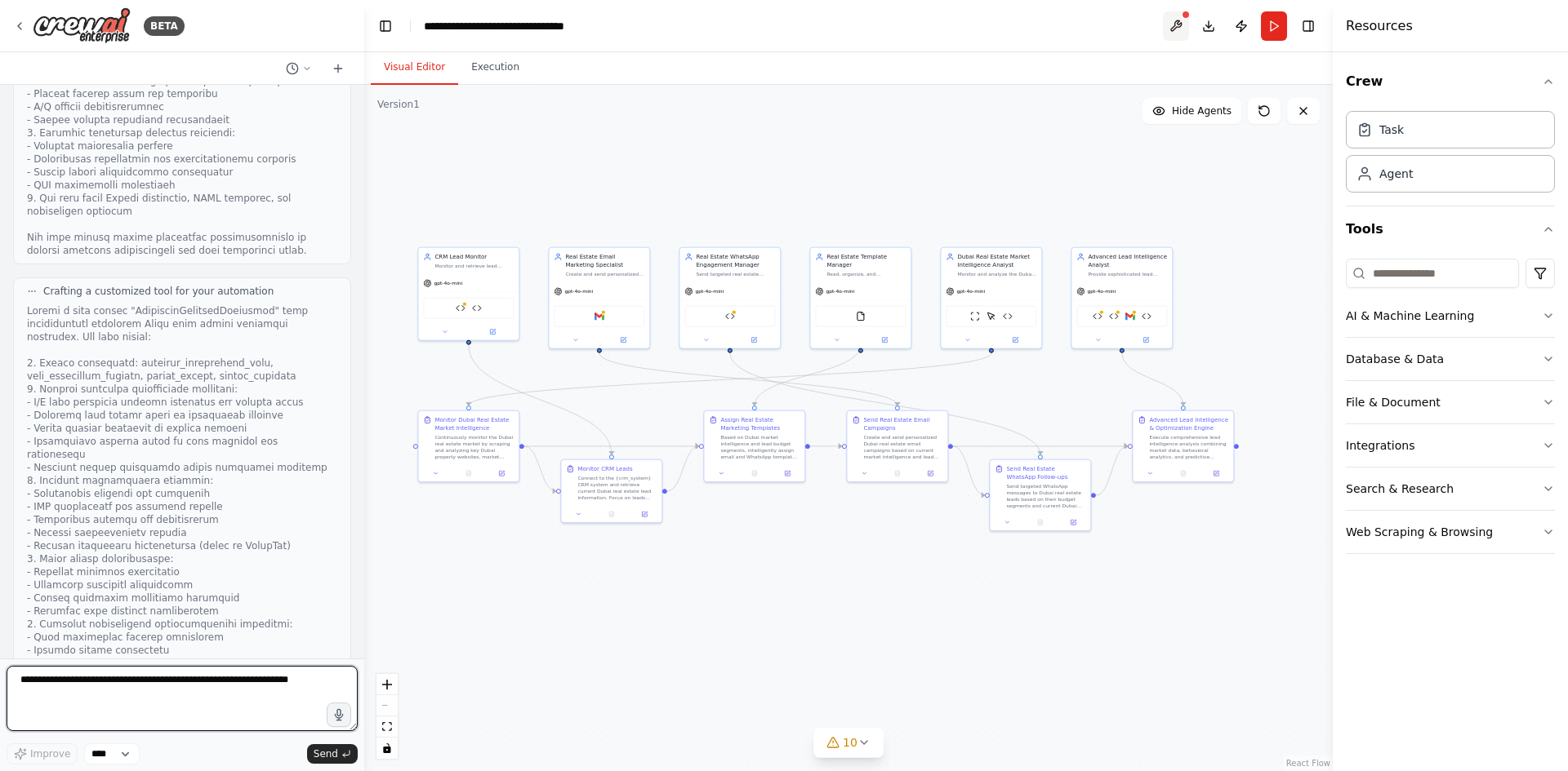
scroll to position [16022, 0]
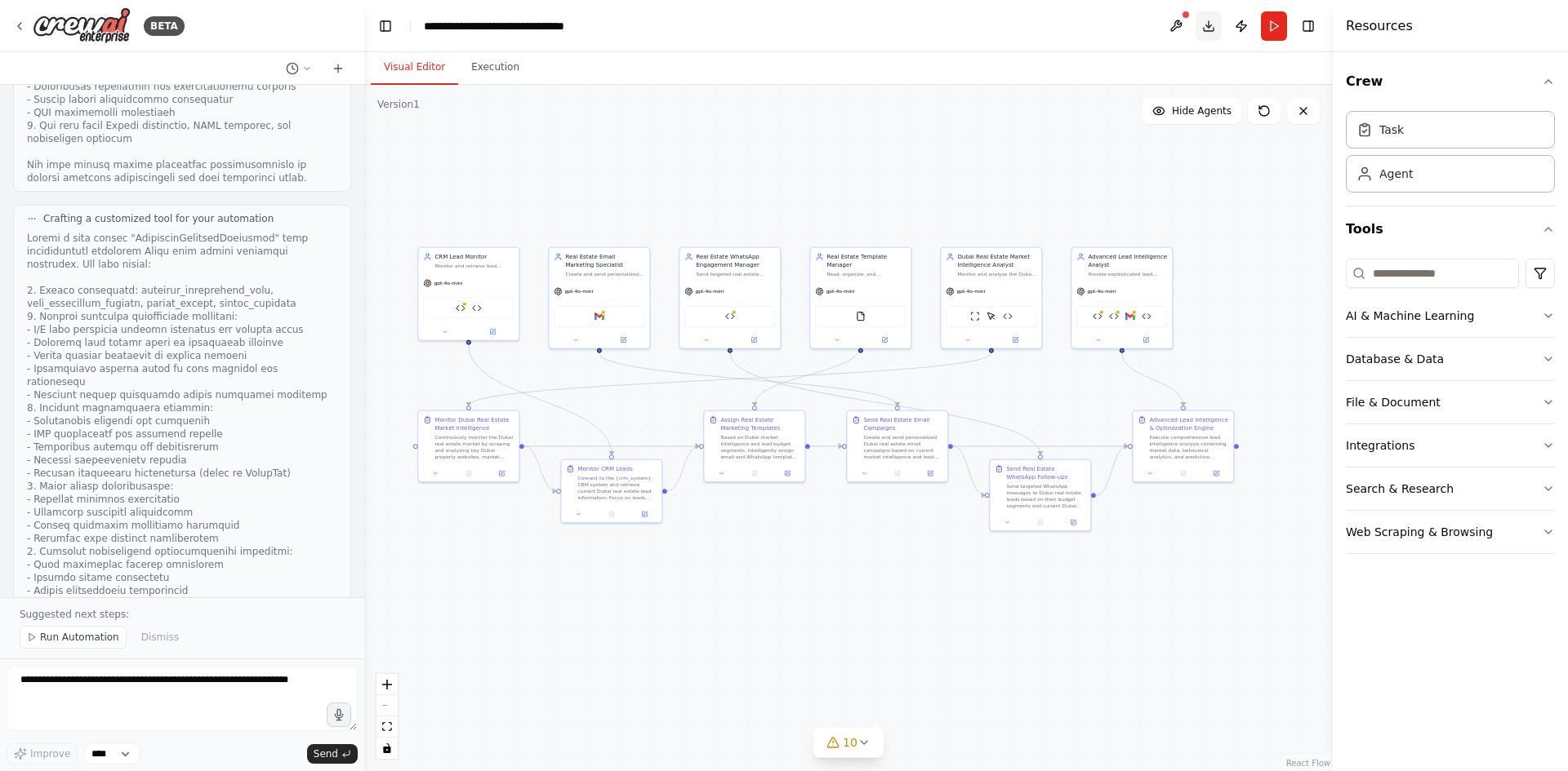
click at [1214, 27] on button "Download" at bounding box center [1209, 25] width 26 height 29
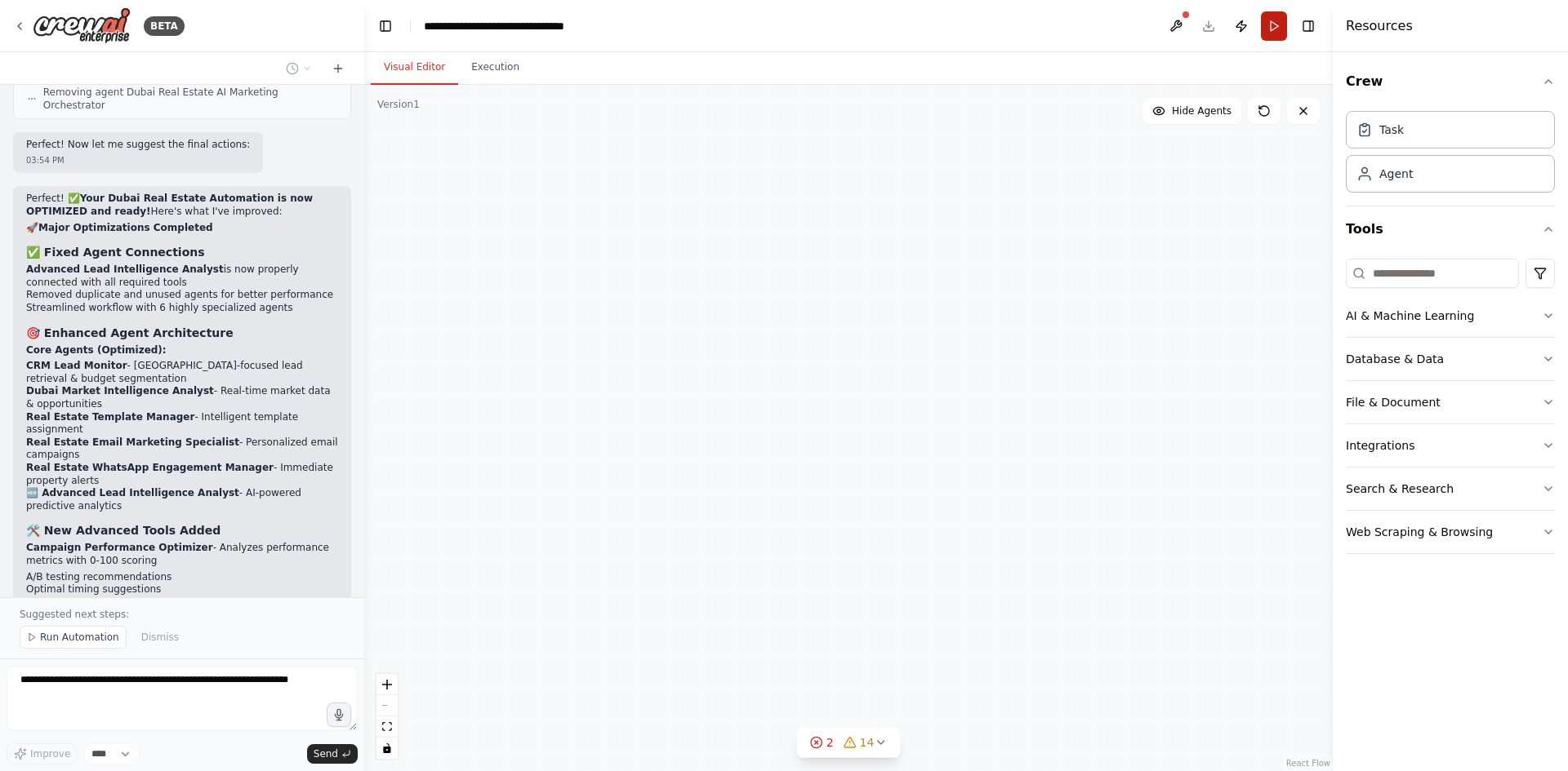
scroll to position [18632, 0]
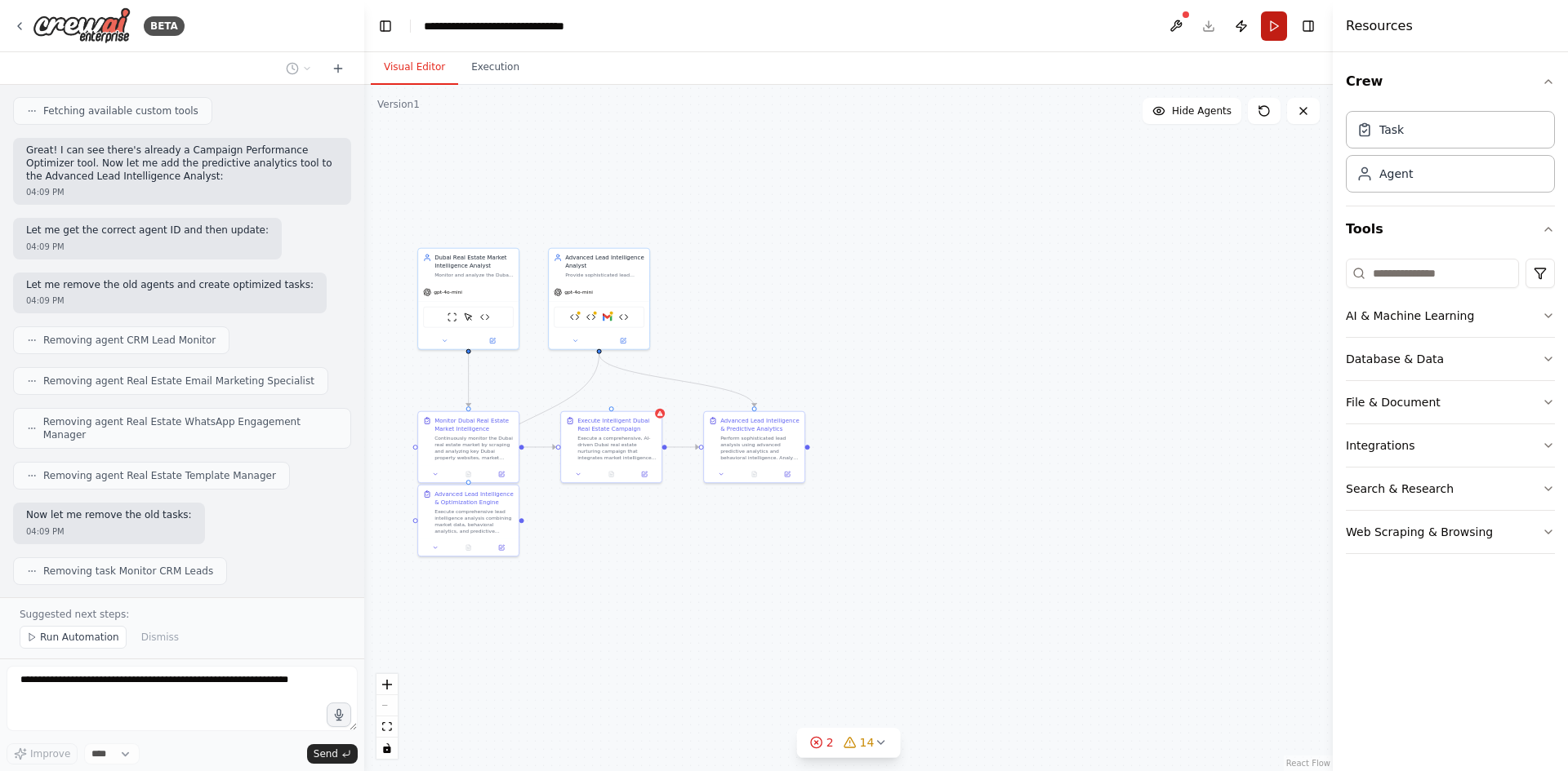
click at [1282, 31] on button "Run" at bounding box center [1274, 25] width 26 height 29
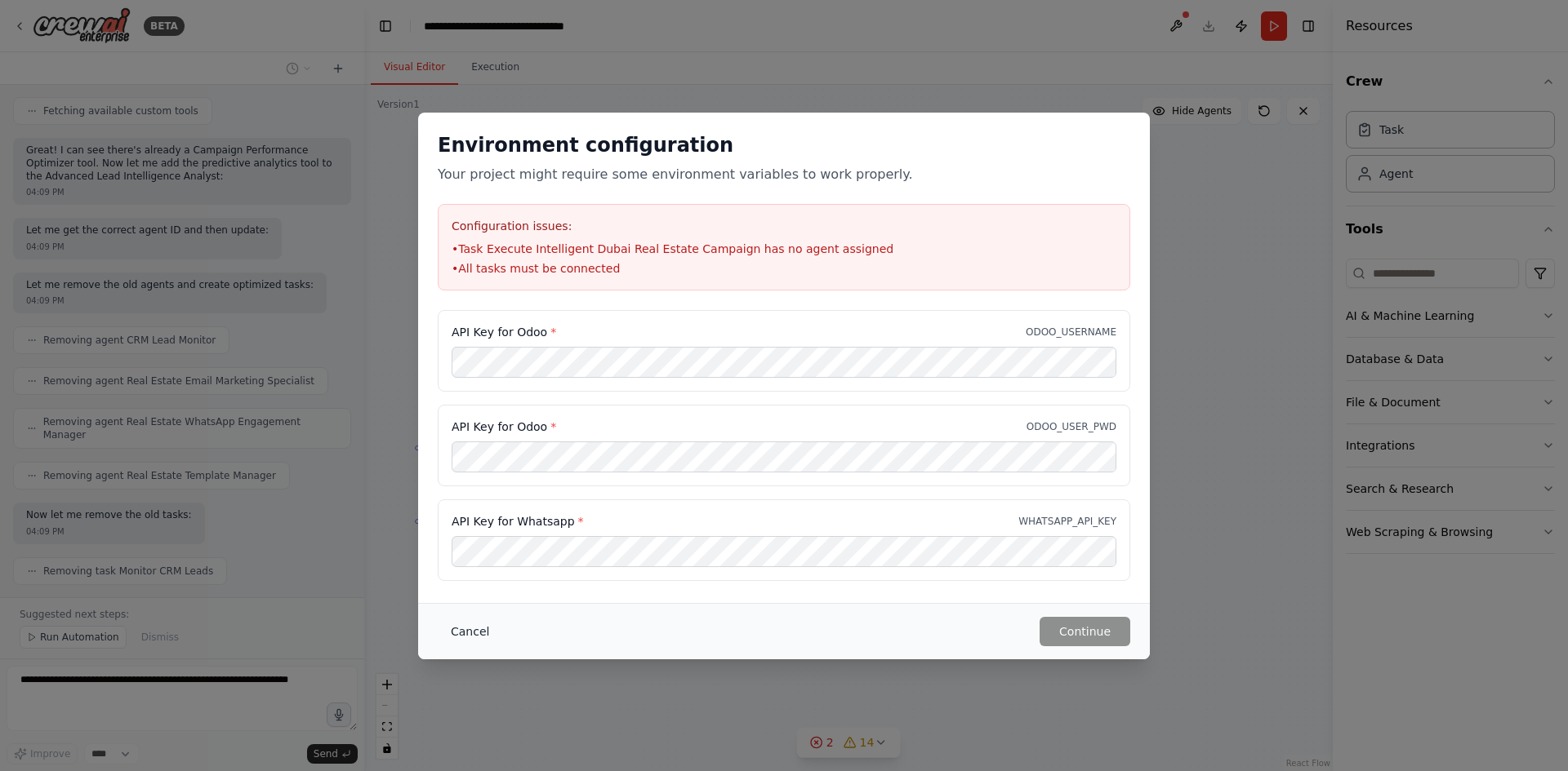
click at [473, 636] on button "Cancel" at bounding box center [469, 631] width 64 height 29
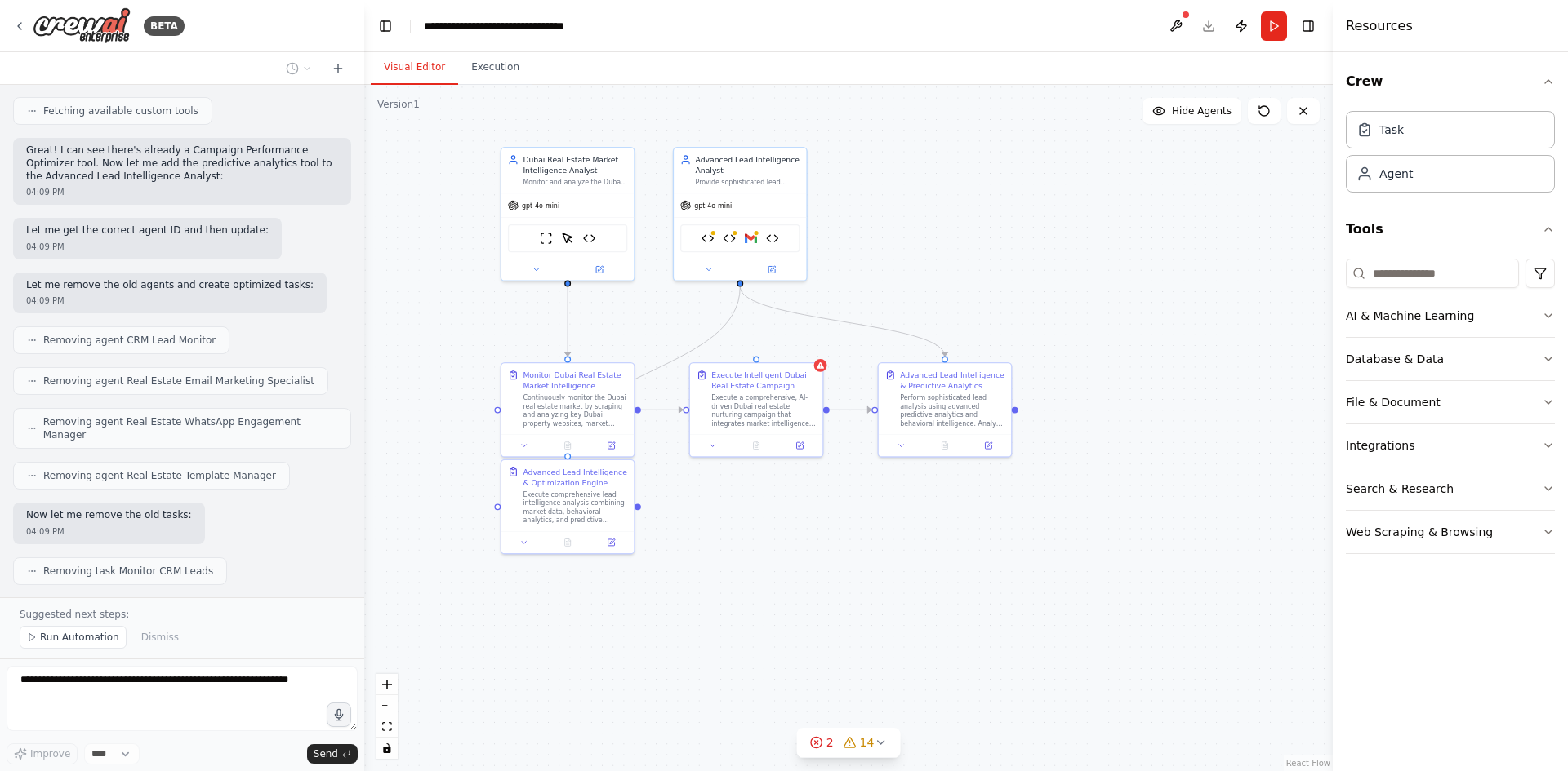
drag, startPoint x: 594, startPoint y: 557, endPoint x: 703, endPoint y: 540, distance: 110.3
click at [703, 540] on div ".deletable-edge-delete-btn { width: 20px; height: 20px; border: 0px solid #ffff…" at bounding box center [849, 429] width 968 height 687
click at [820, 374] on div "Execute Intelligent Dubai Real Estate Campaign Execute a comprehensive, AI-driv…" at bounding box center [756, 397] width 133 height 71
click at [826, 376] on div "Execute Intelligent Dubai Real Estate Campaign Execute a comprehensive, AI-driv…" at bounding box center [762, 397] width 133 height 71
click at [874, 748] on icon at bounding box center [880, 742] width 13 height 13
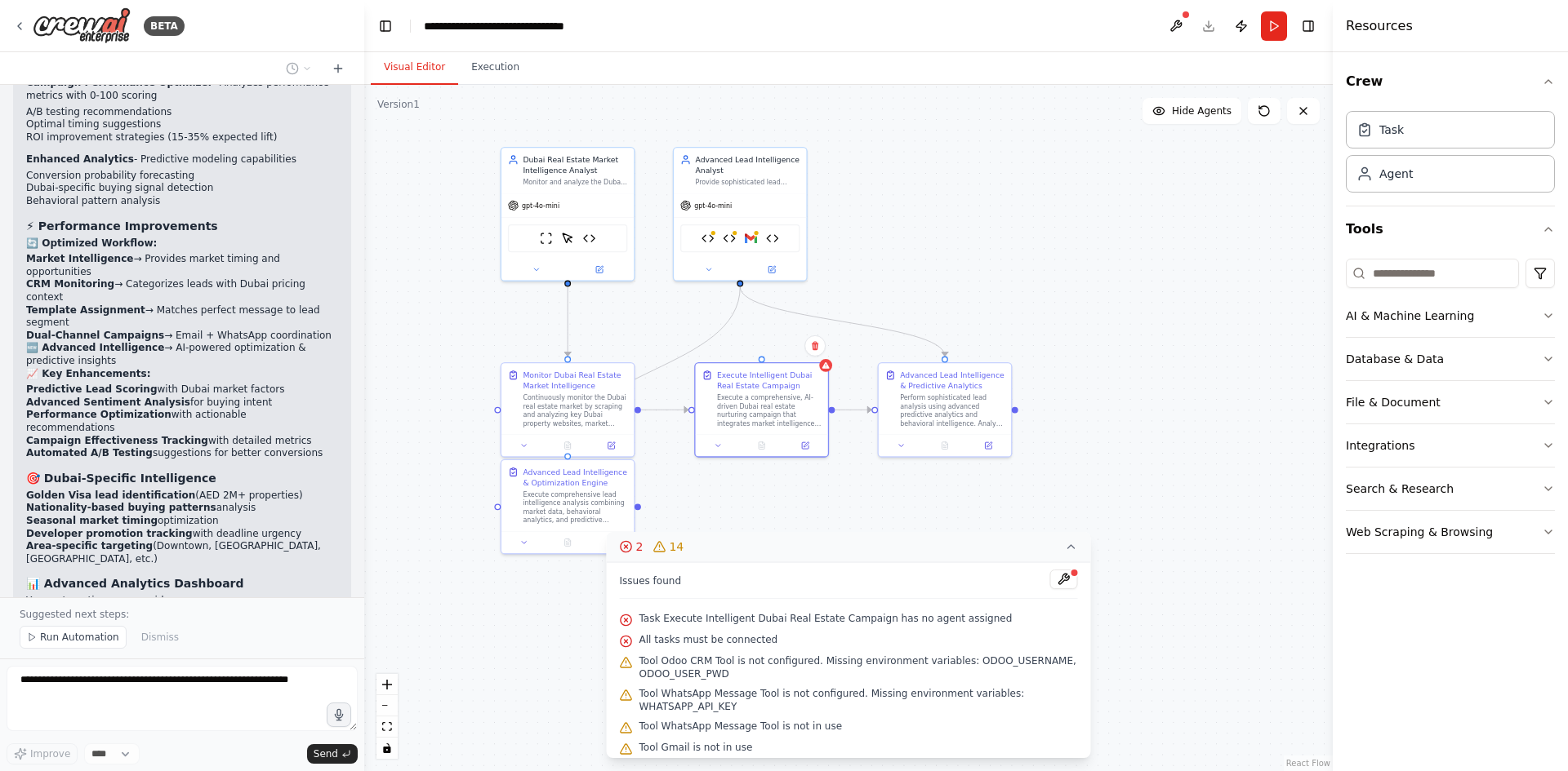
scroll to position [17652, 0]
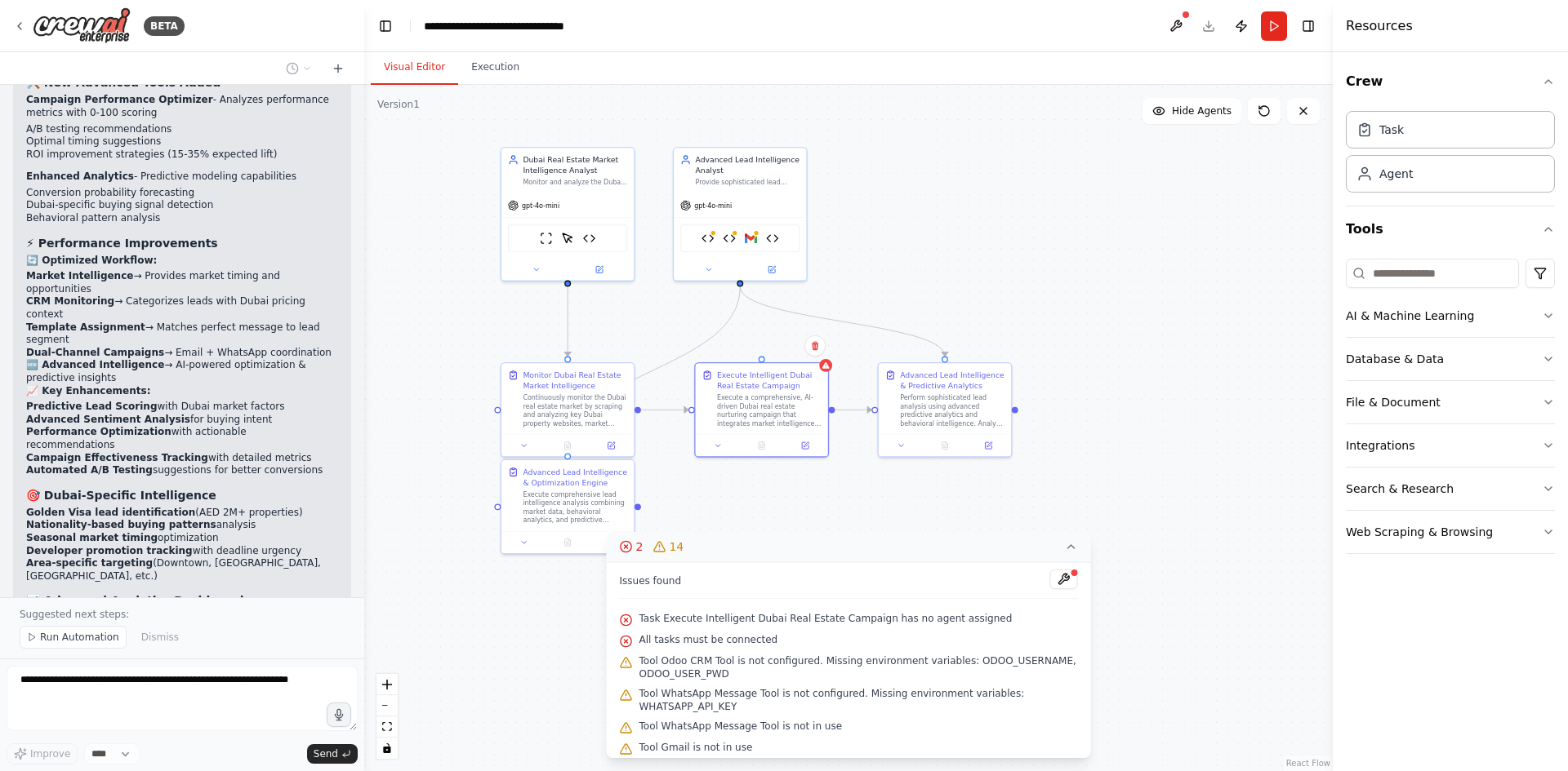
drag, startPoint x: 253, startPoint y: 478, endPoint x: 143, endPoint y: 501, distance: 112.4
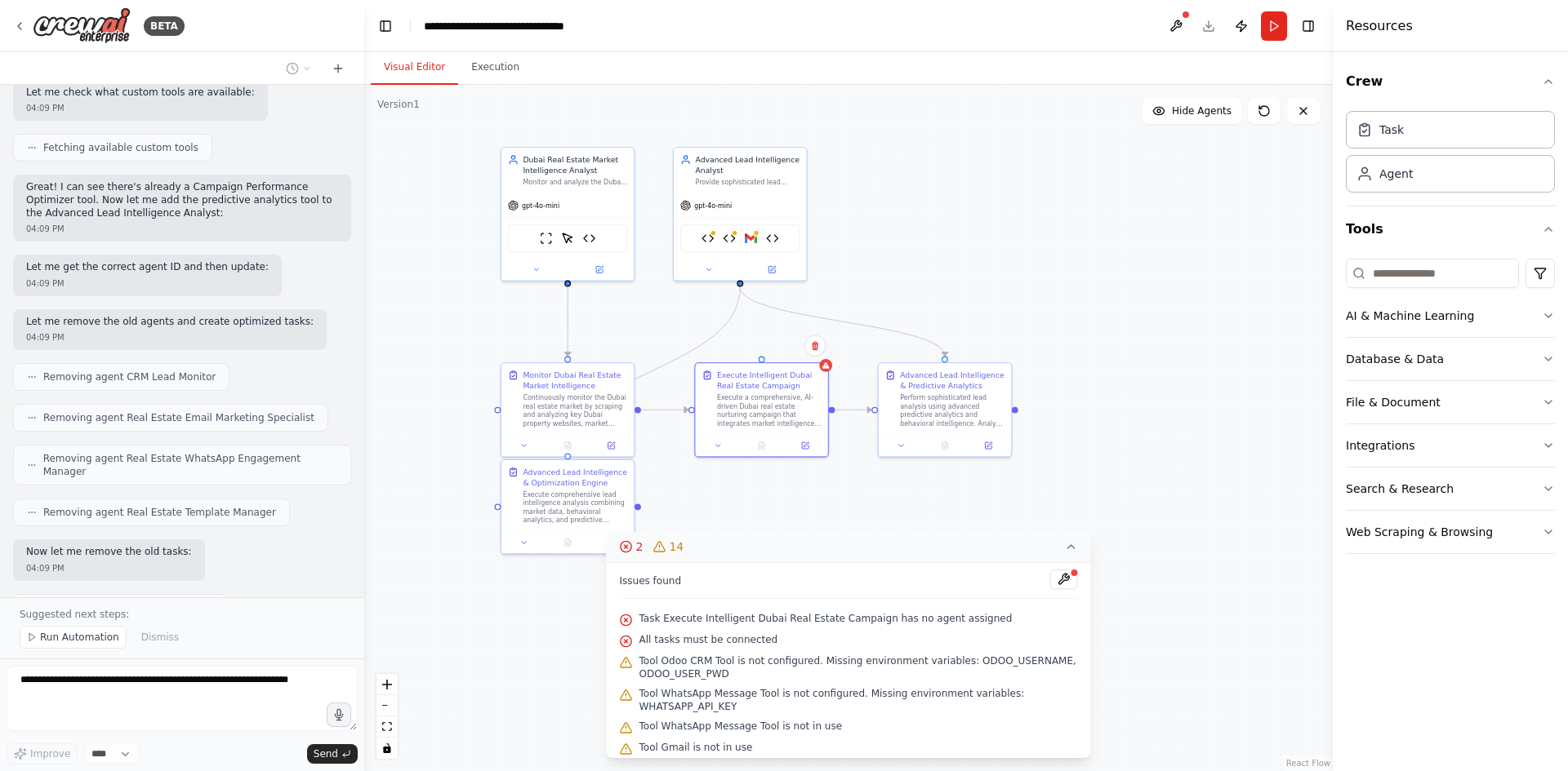
scroll to position [18632, 0]
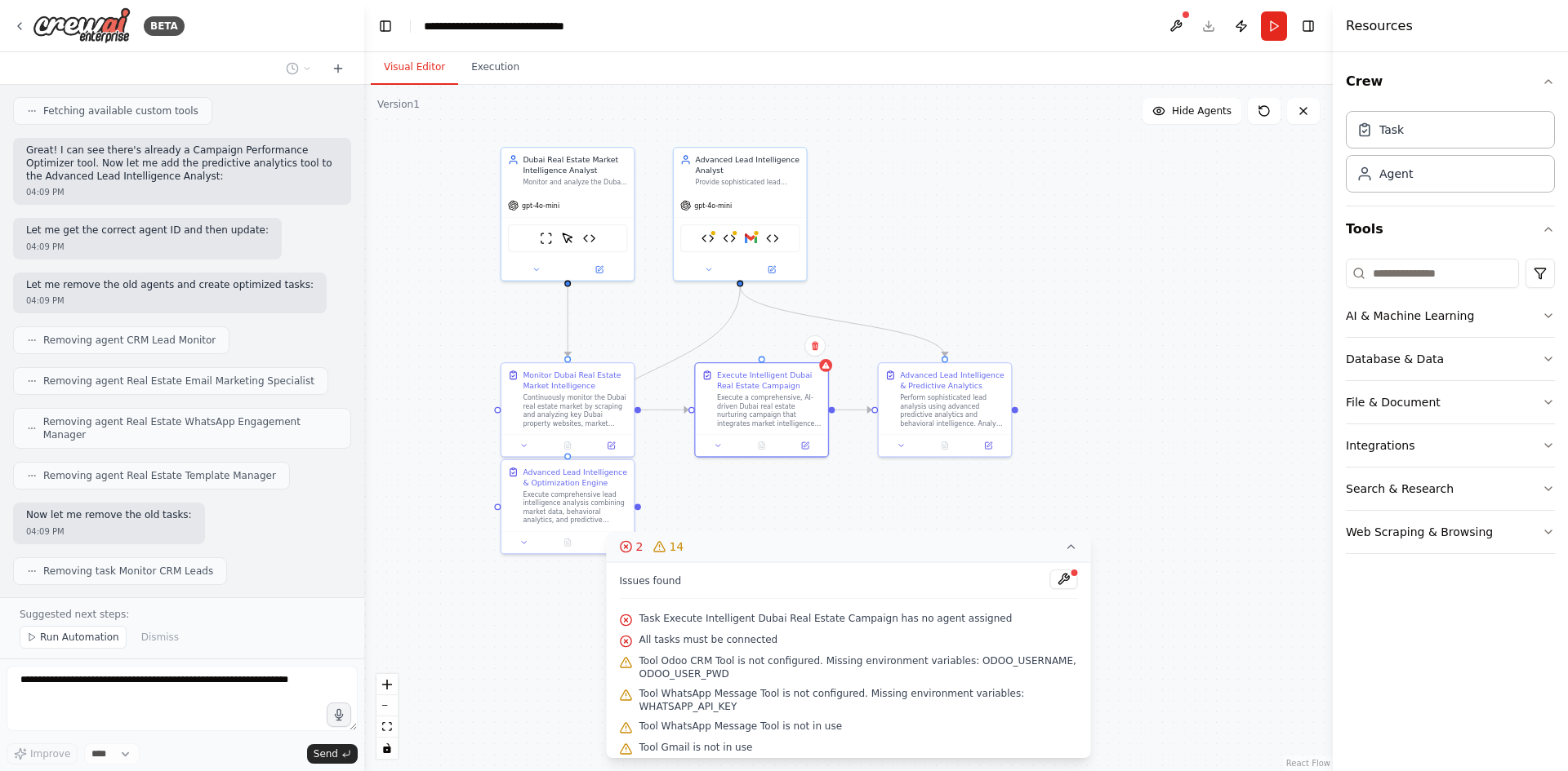
click at [1079, 554] on button "2 14" at bounding box center [849, 547] width 484 height 30
